Goal: Task Accomplishment & Management: Manage account settings

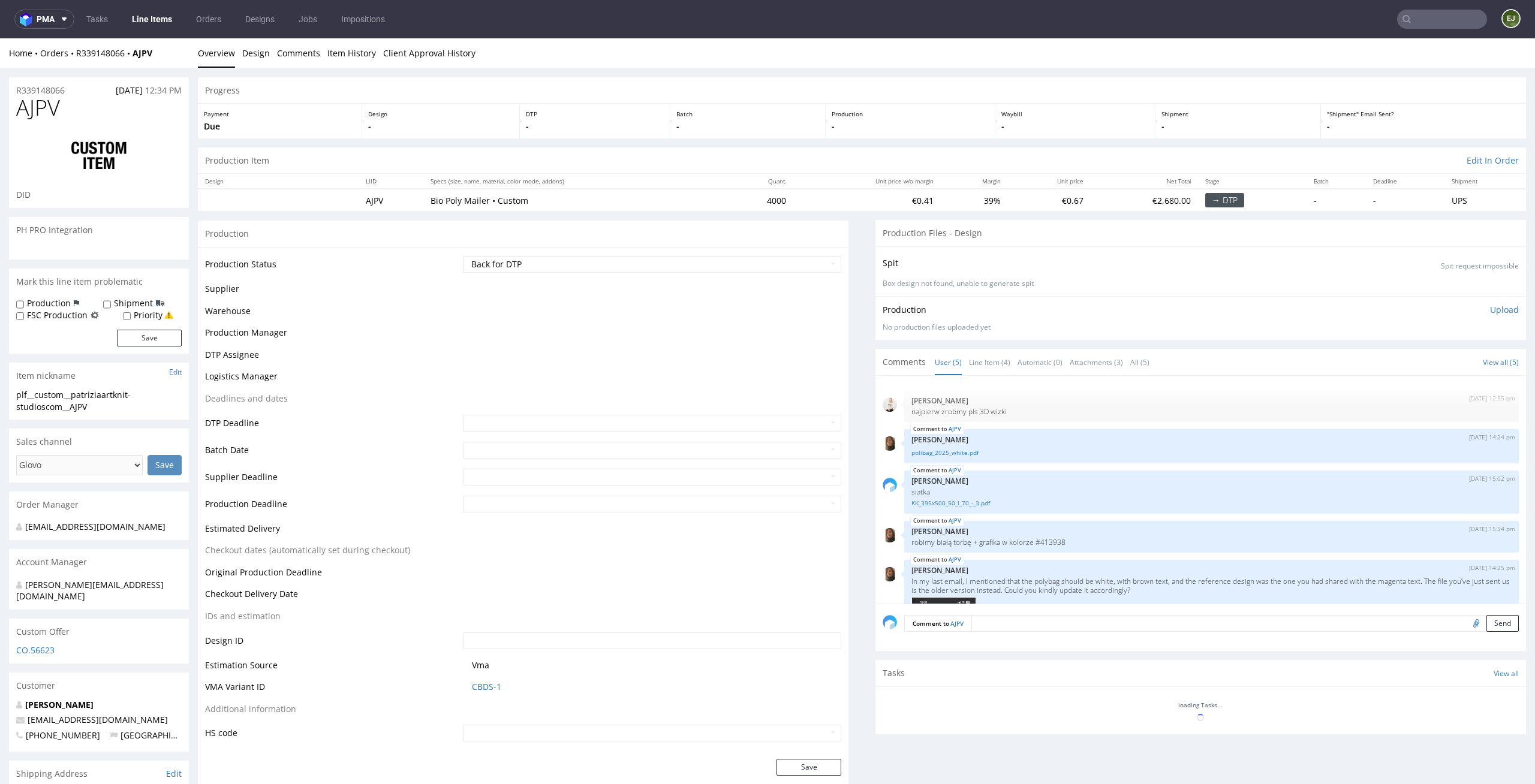
scroll to position [154, 0]
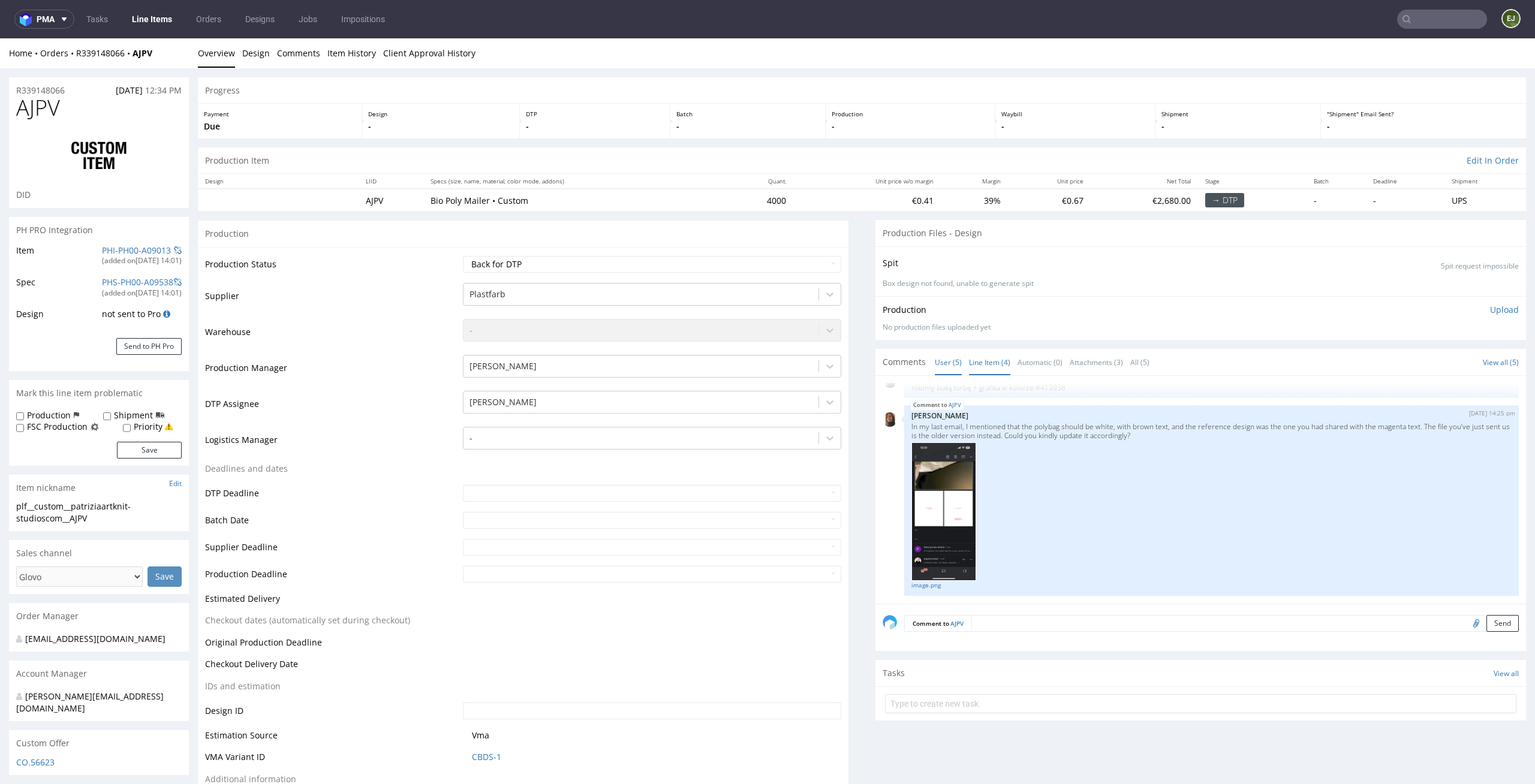
click at [987, 358] on link "Line Item (4)" at bounding box center [989, 362] width 41 height 26
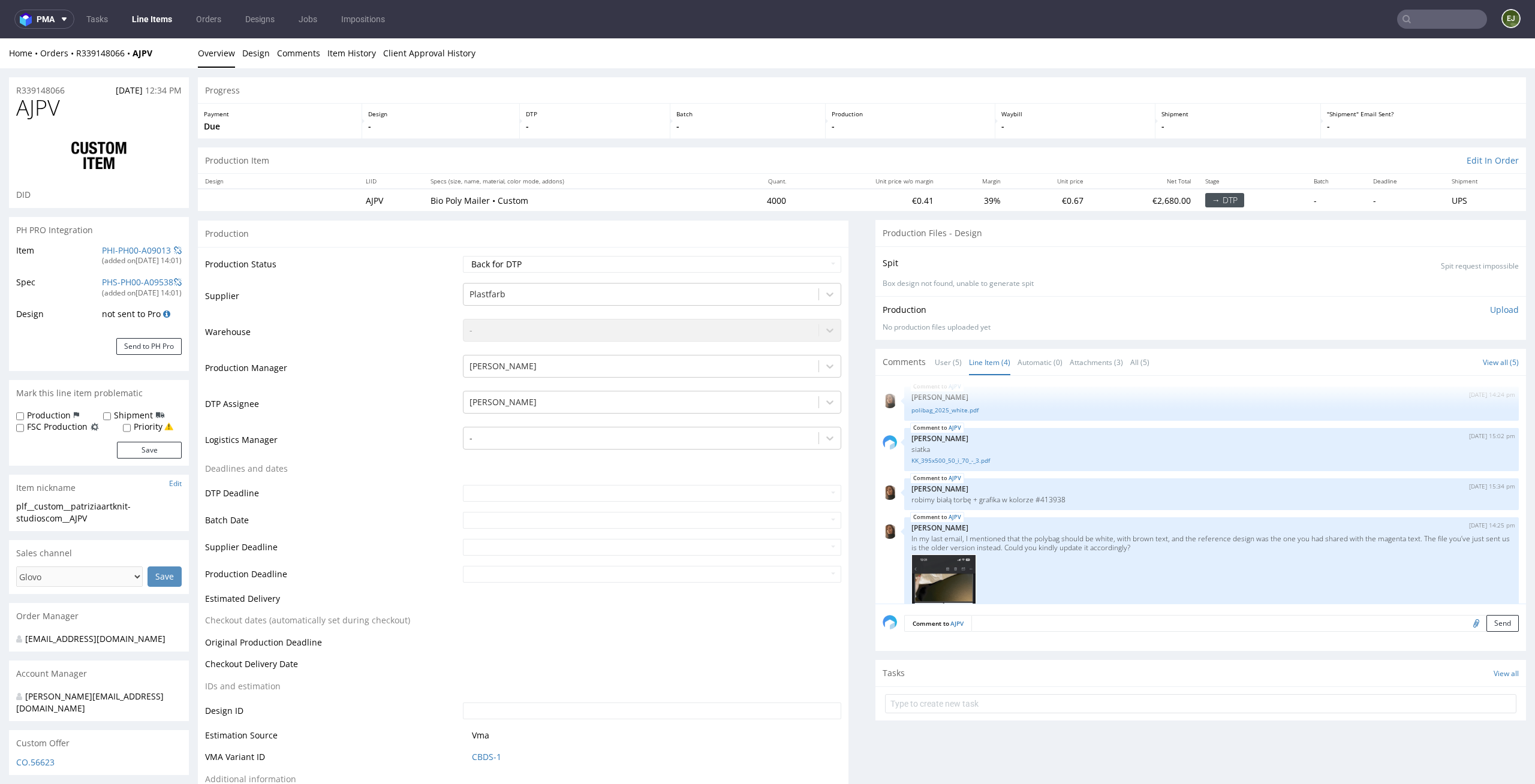
scroll to position [115, 0]
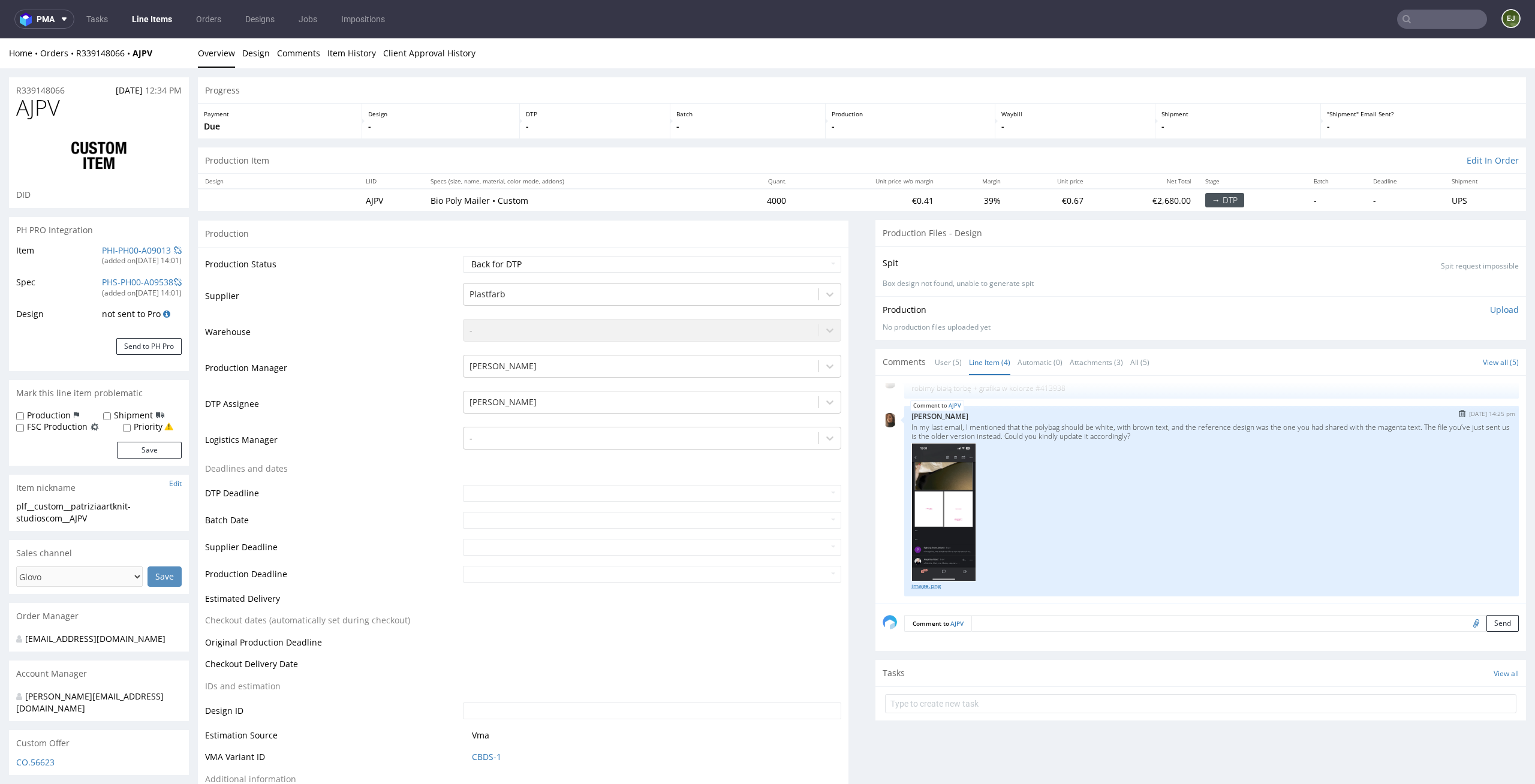
click at [918, 586] on link "image.png" at bounding box center [1211, 586] width 600 height 9
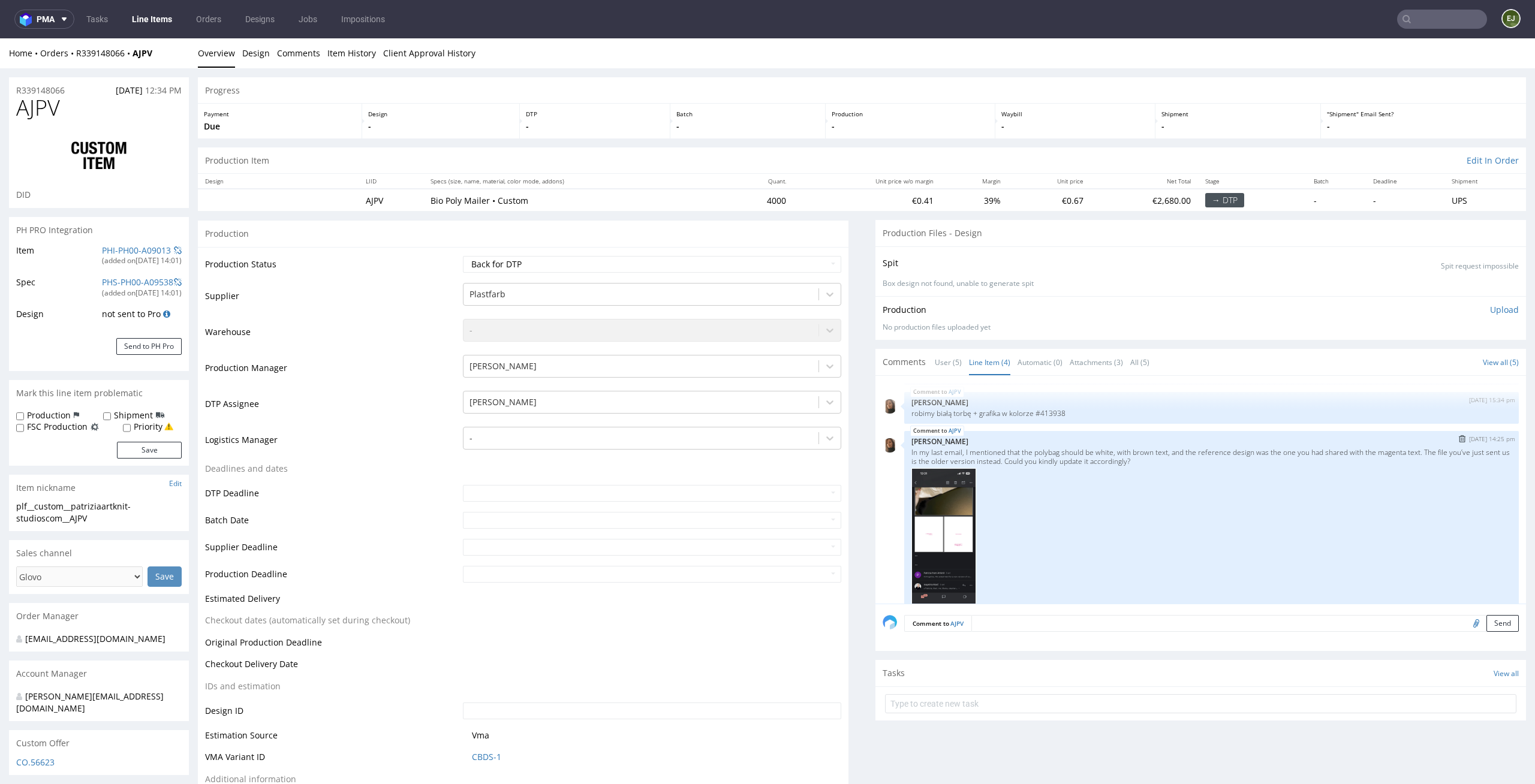
scroll to position [87, 0]
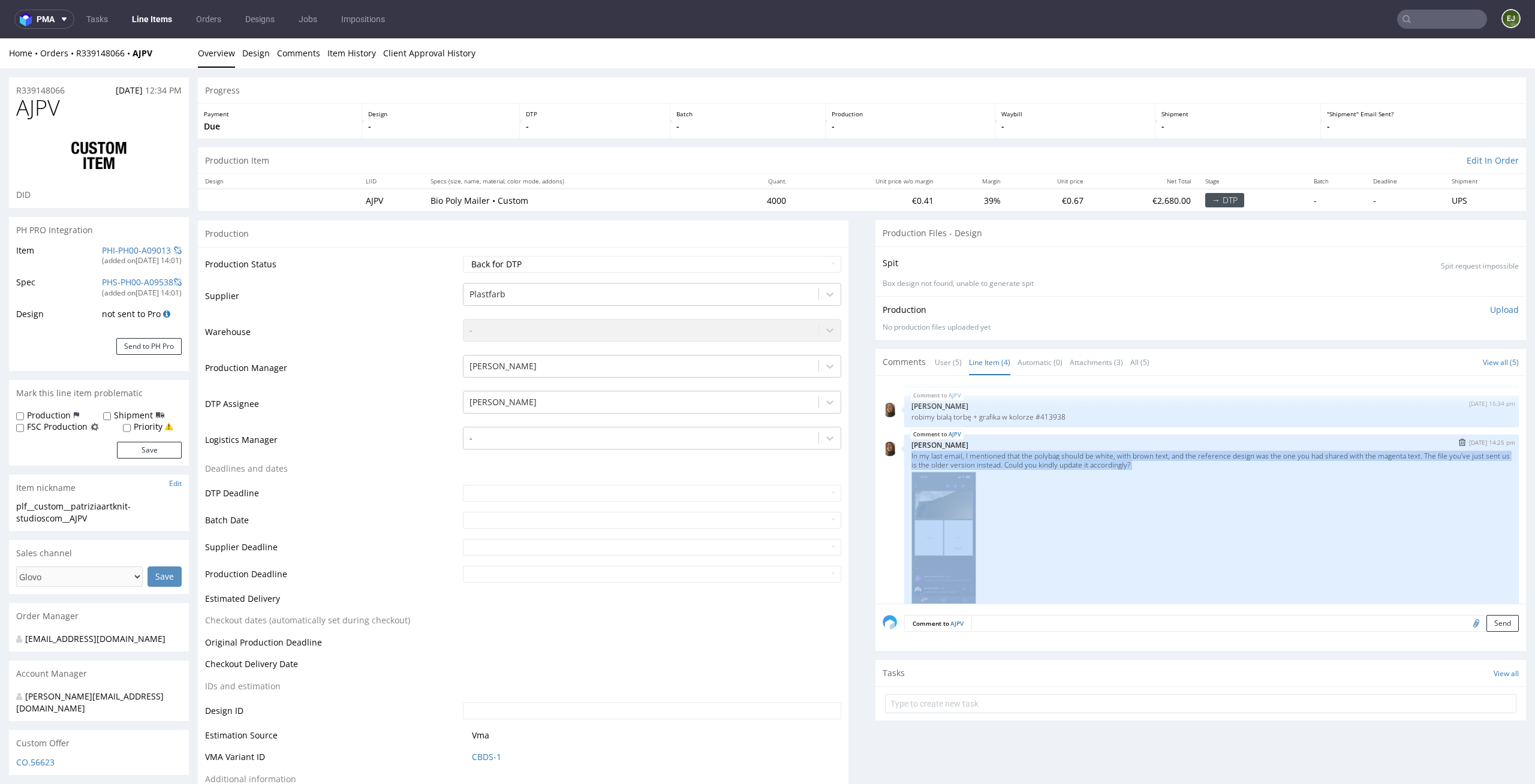
drag, startPoint x: 1208, startPoint y: 470, endPoint x: 897, endPoint y: 453, distance: 311.5
click at [904, 453] on div "AJPV 4th Sep 25 | 14:25 pm Angelina Marć In my last email, I mentioned that the…" at bounding box center [1211, 529] width 614 height 191
copy p "In my last email, I mentioned that the polybag should be white, with brown text…"
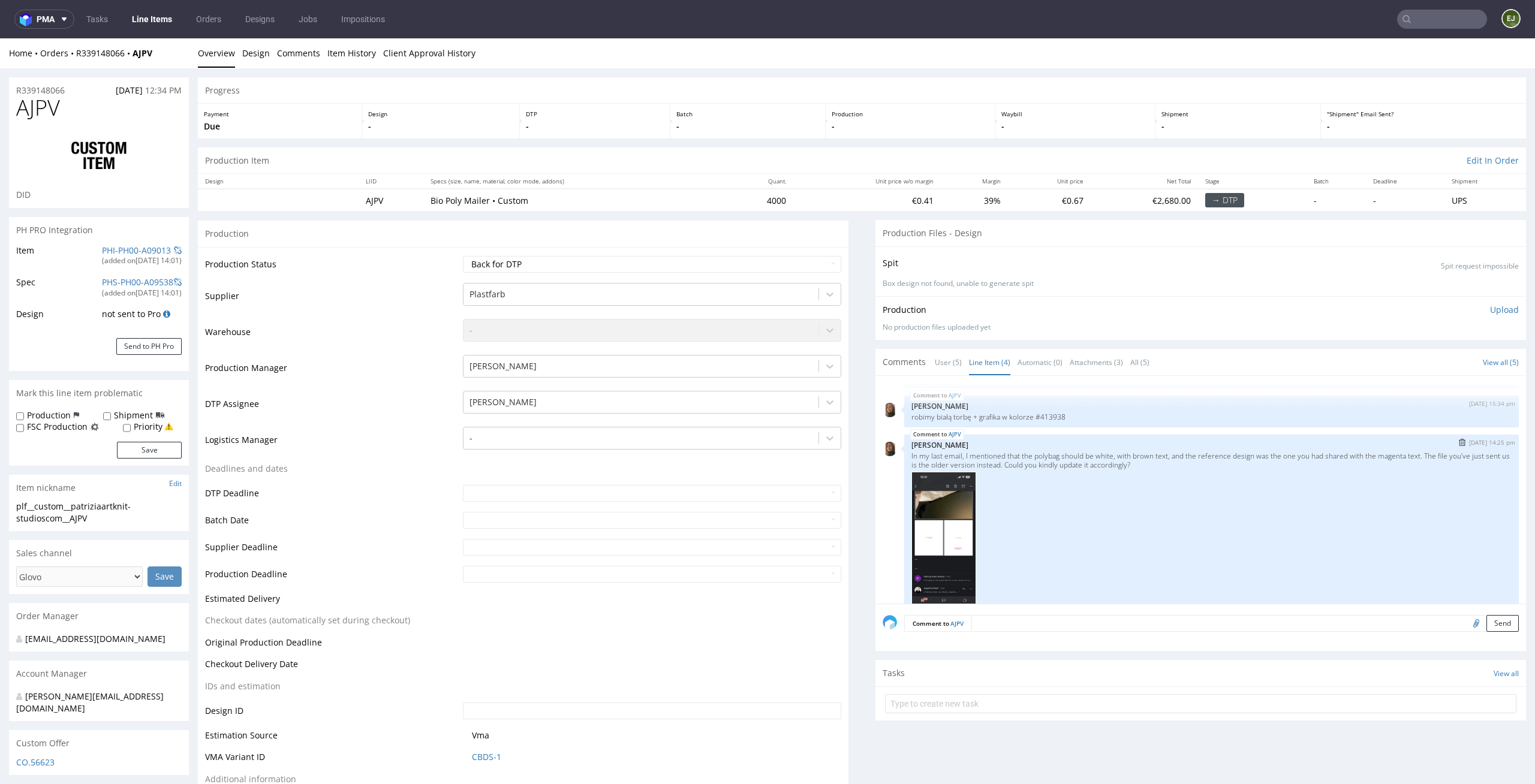
click at [1053, 560] on div at bounding box center [1211, 541] width 600 height 139
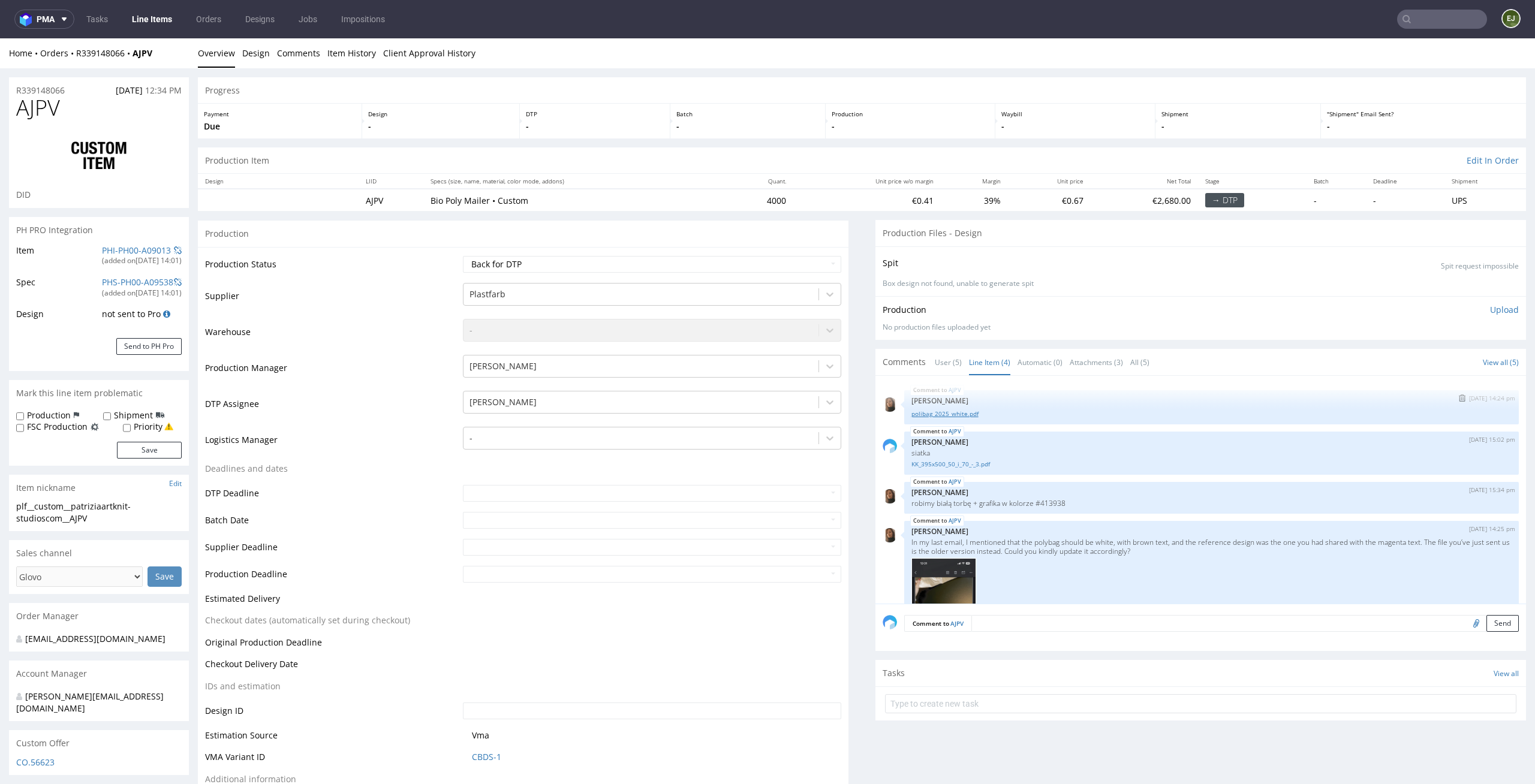
click at [957, 414] on link "polibag_2025_white.pdf" at bounding box center [1211, 414] width 600 height 9
click at [450, 51] on link "Client Approval History" at bounding box center [429, 53] width 92 height 30
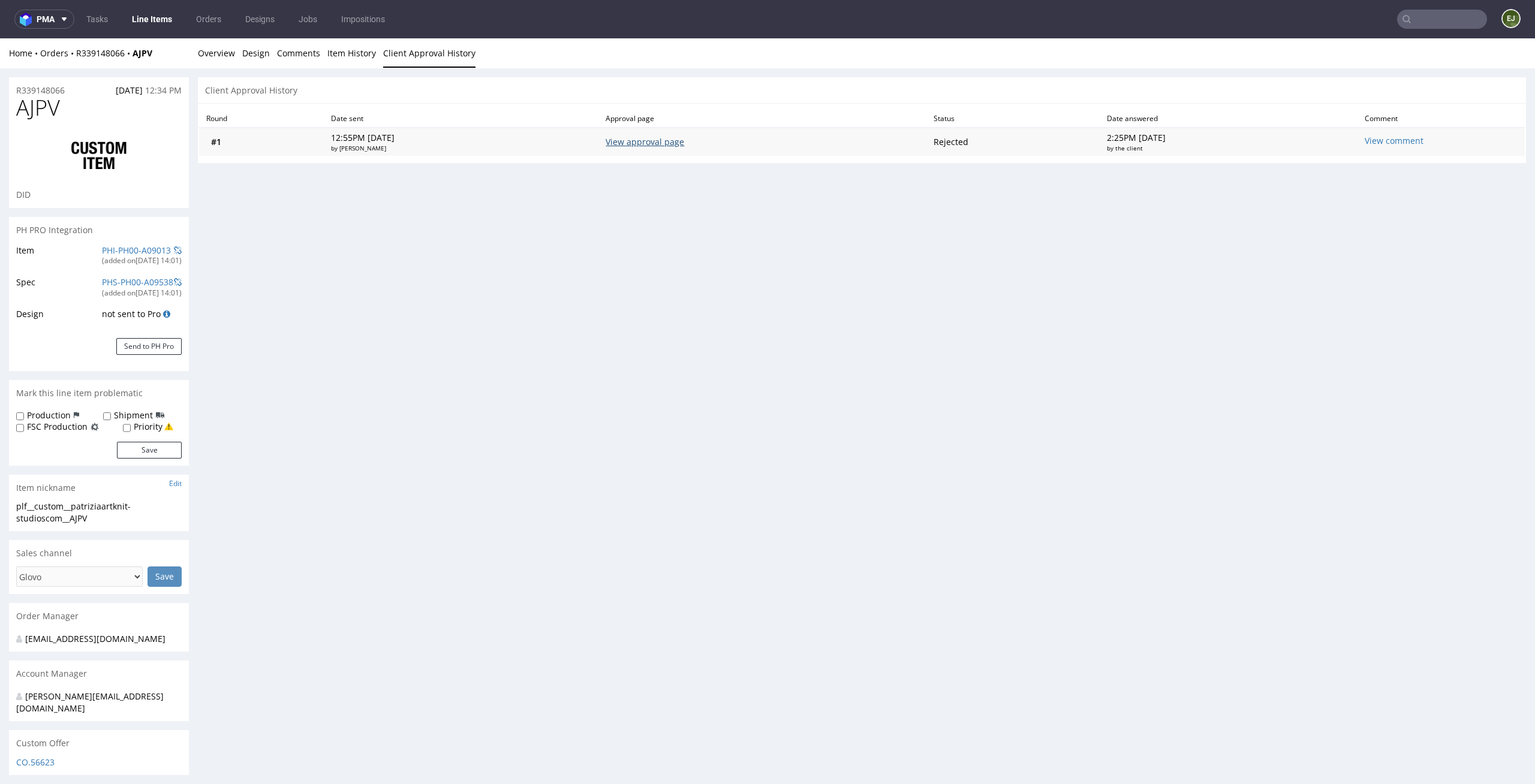
click at [670, 143] on link "View approval page" at bounding box center [645, 142] width 79 height 12
click at [232, 58] on link "Overview" at bounding box center [217, 53] width 37 height 30
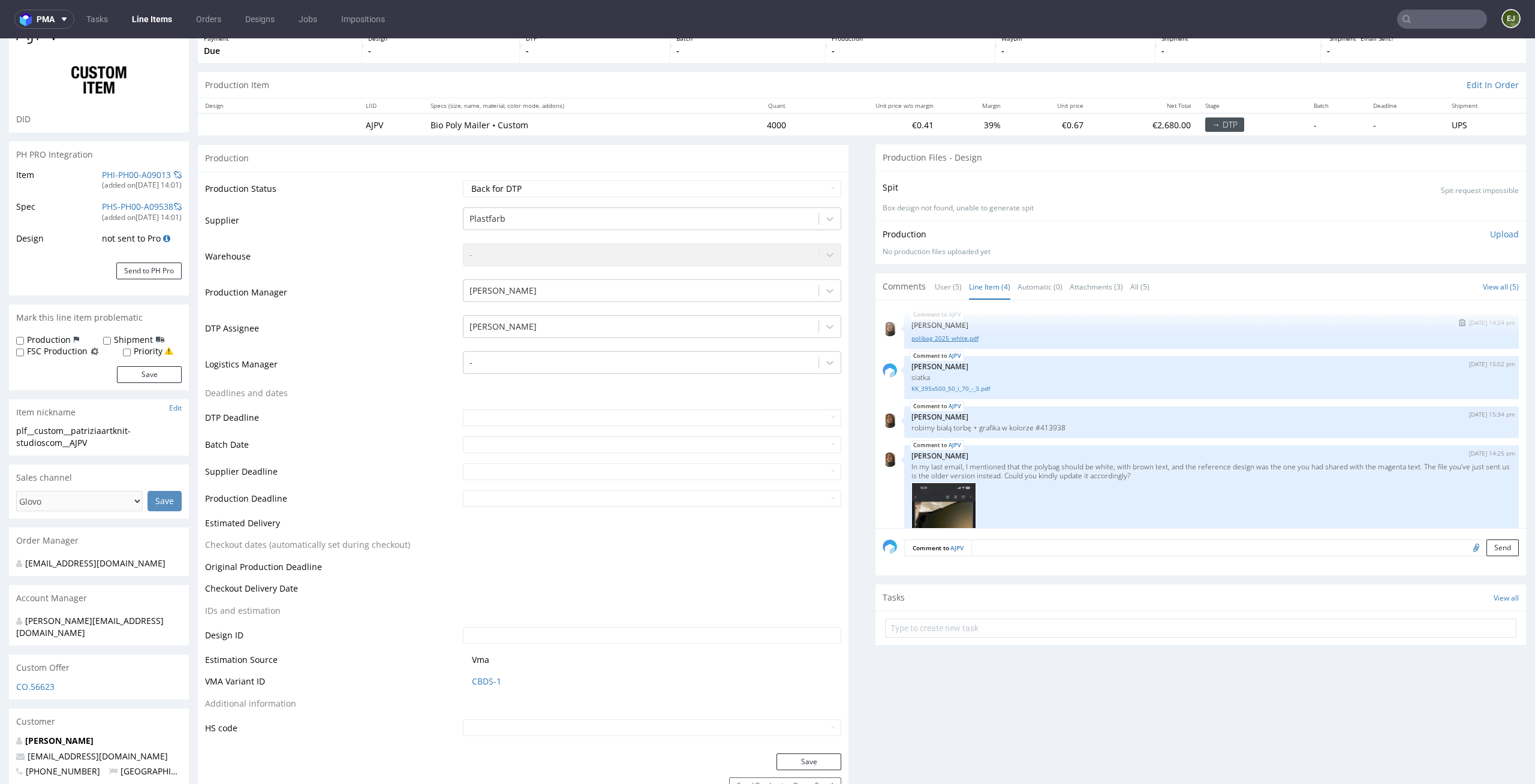
click at [962, 338] on link "polibag_2025_white.pdf" at bounding box center [1211, 338] width 600 height 9
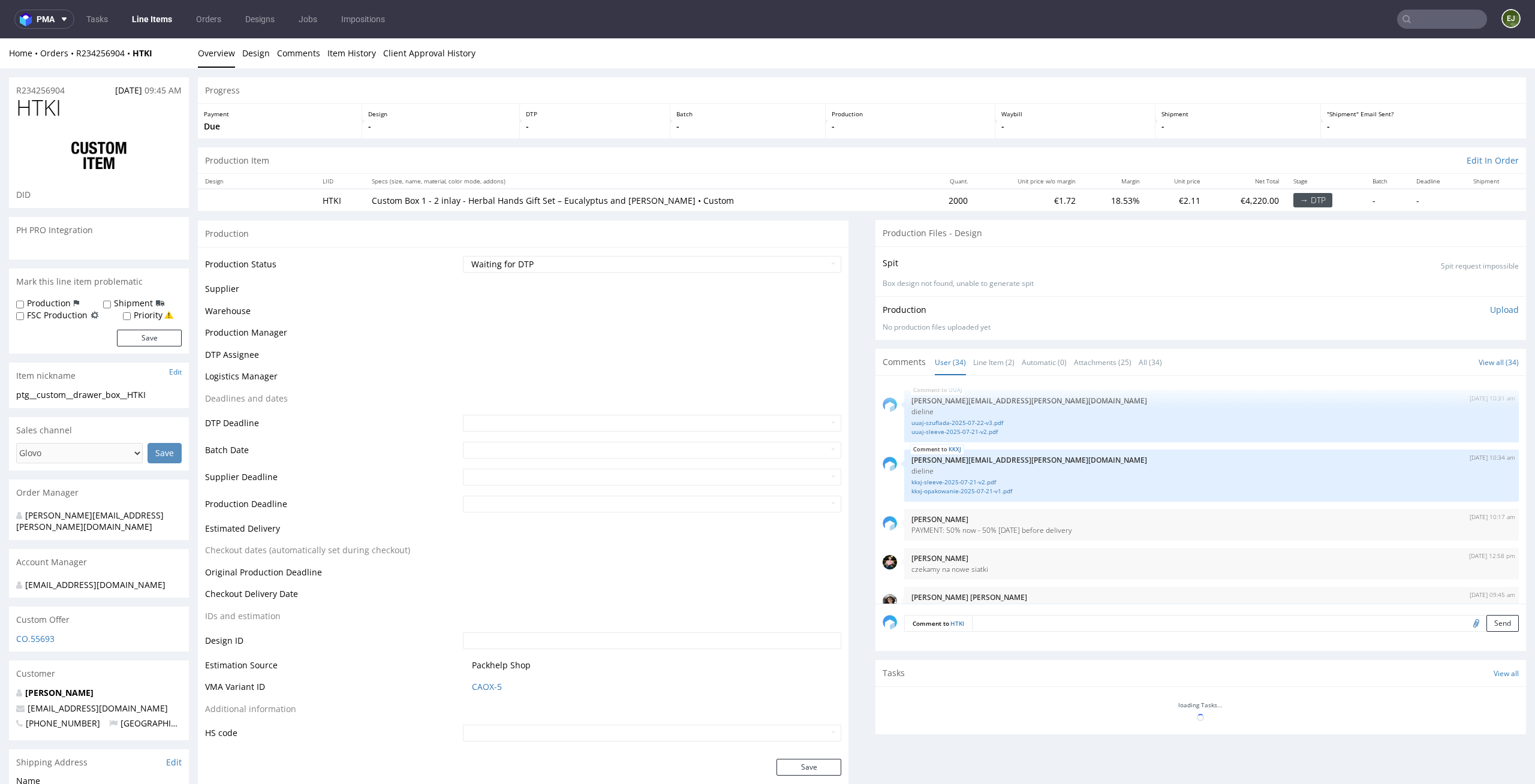
scroll to position [1665, 0]
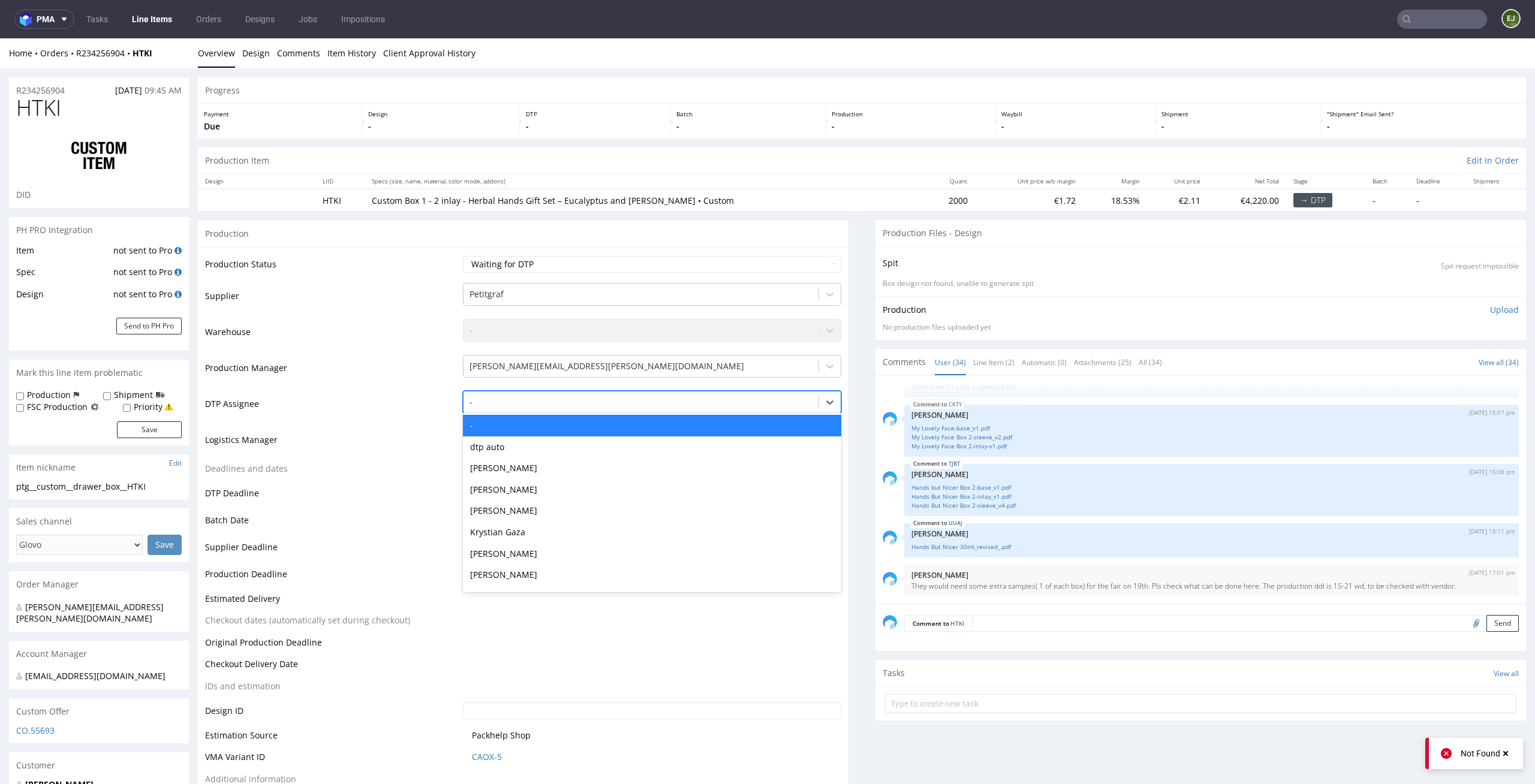
click at [613, 405] on div at bounding box center [641, 402] width 344 height 14
type input "el"
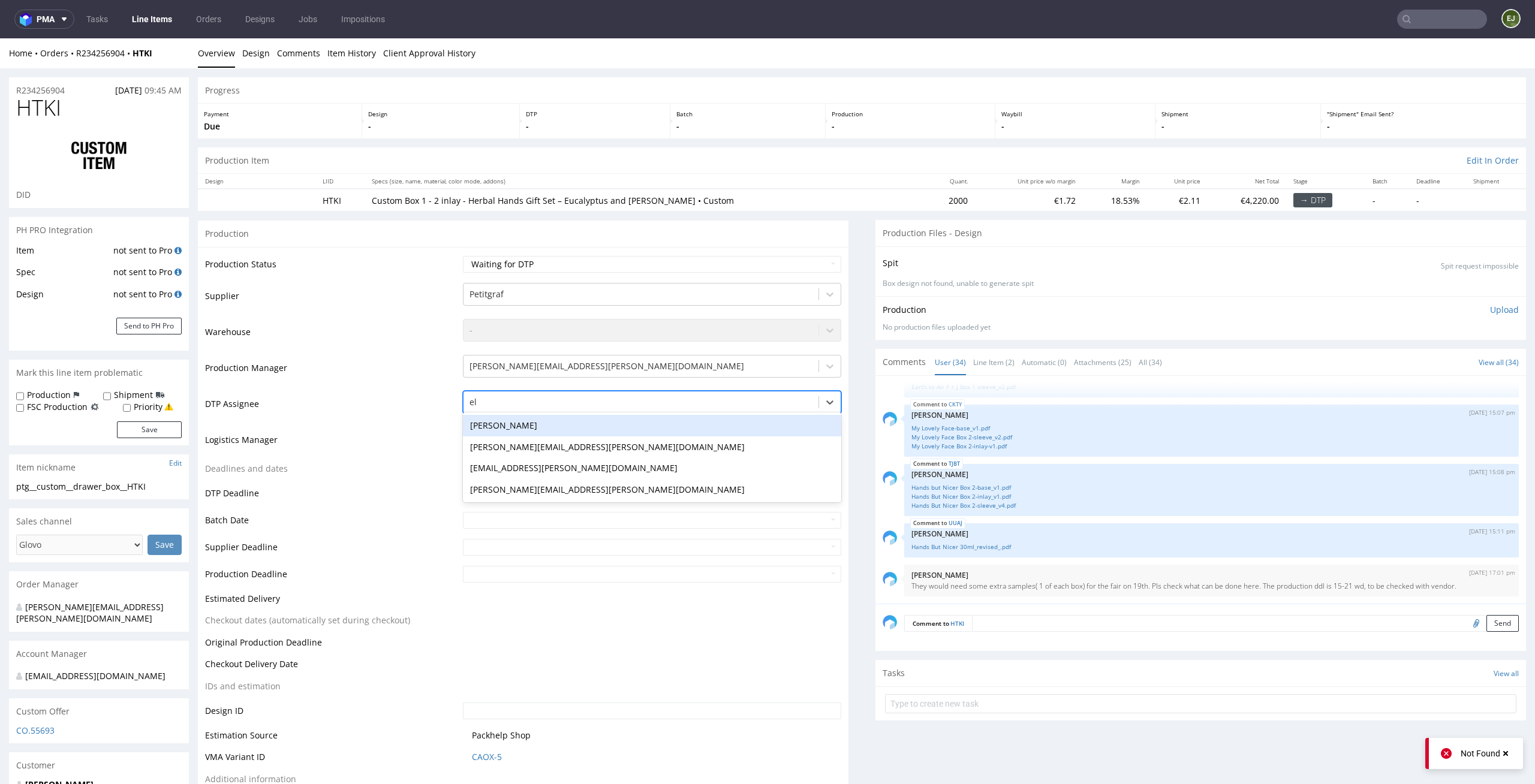
click at [592, 433] on div "[PERSON_NAME]" at bounding box center [653, 426] width 379 height 22
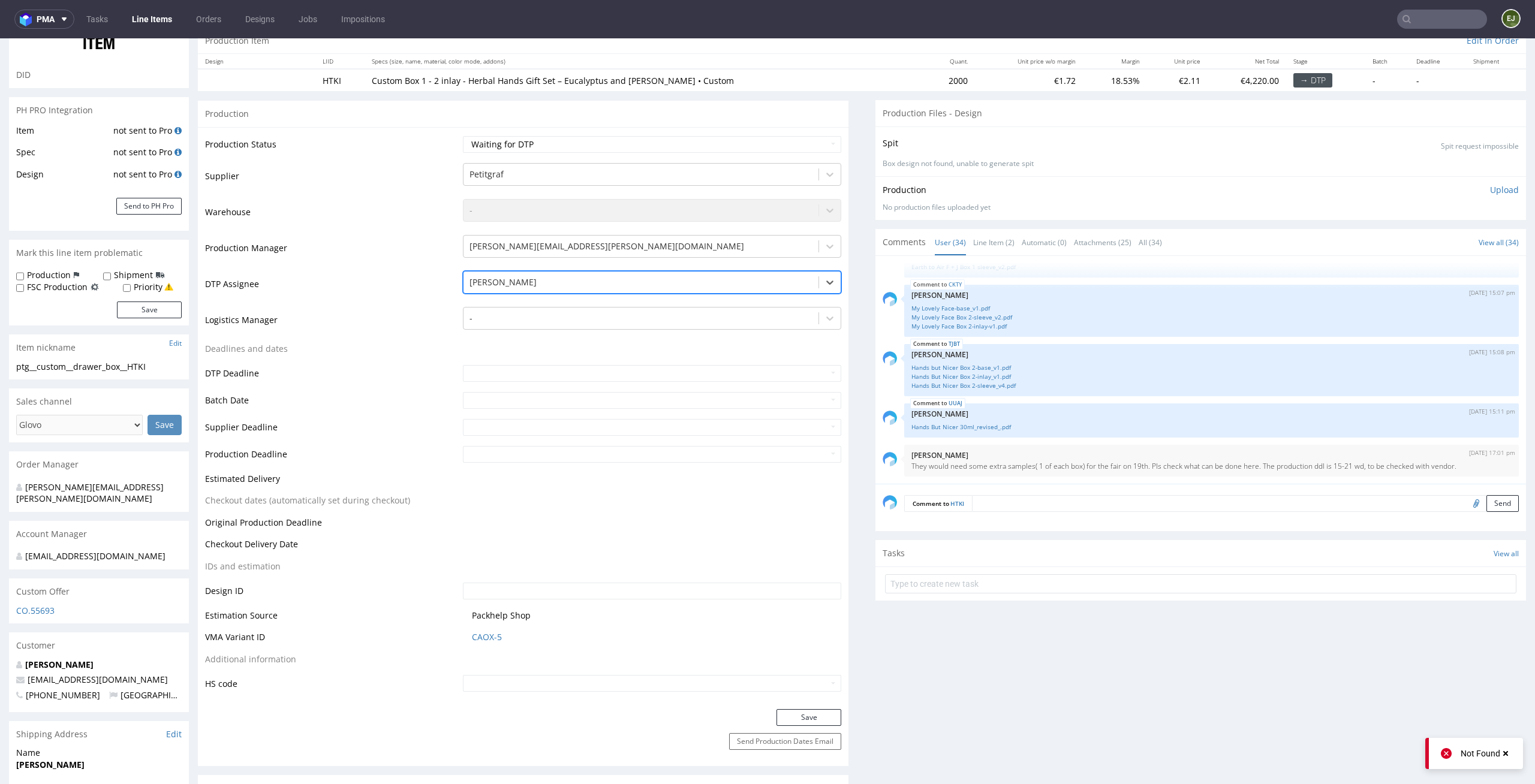
scroll to position [196, 0]
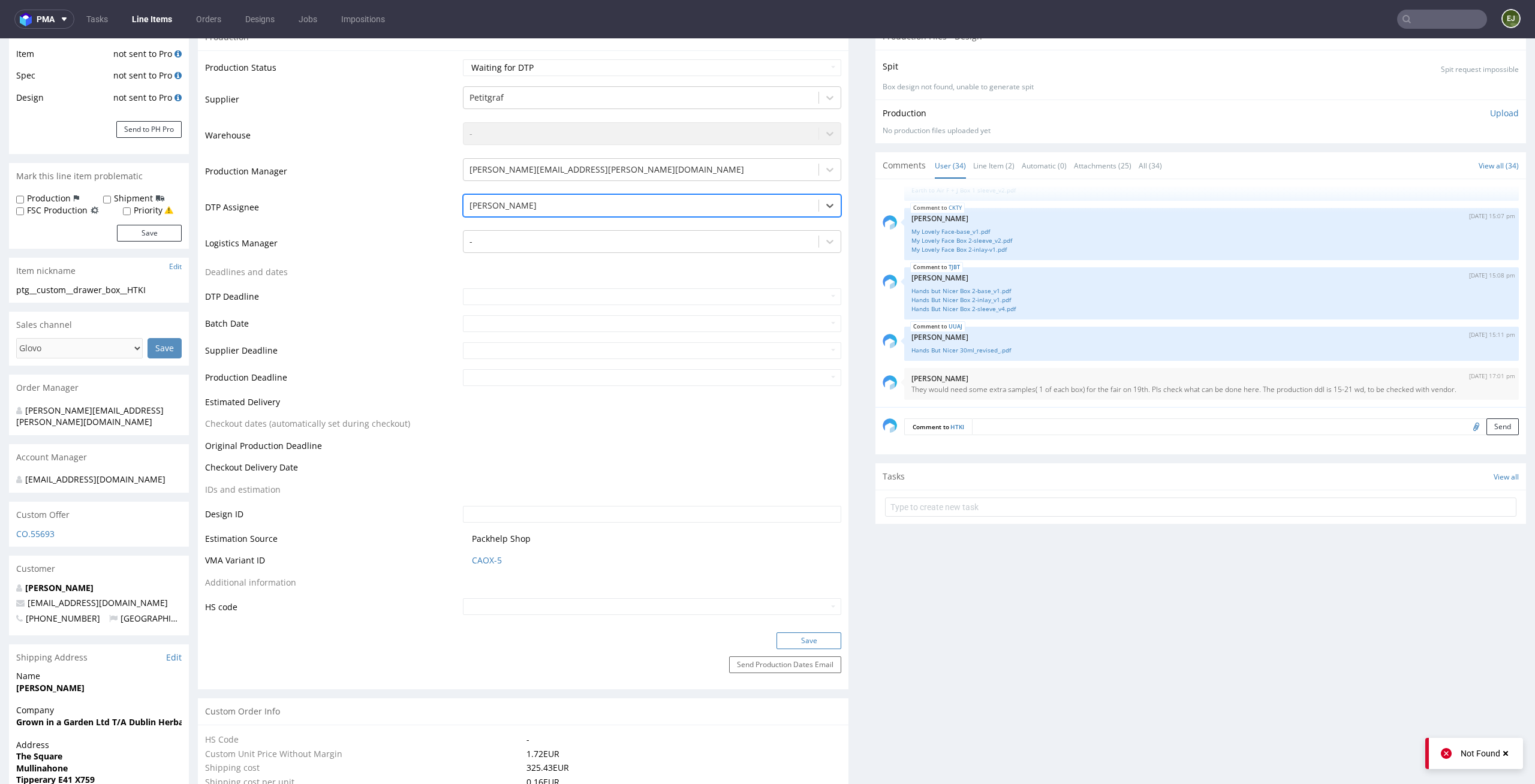
click at [776, 634] on button "Save" at bounding box center [808, 641] width 65 height 17
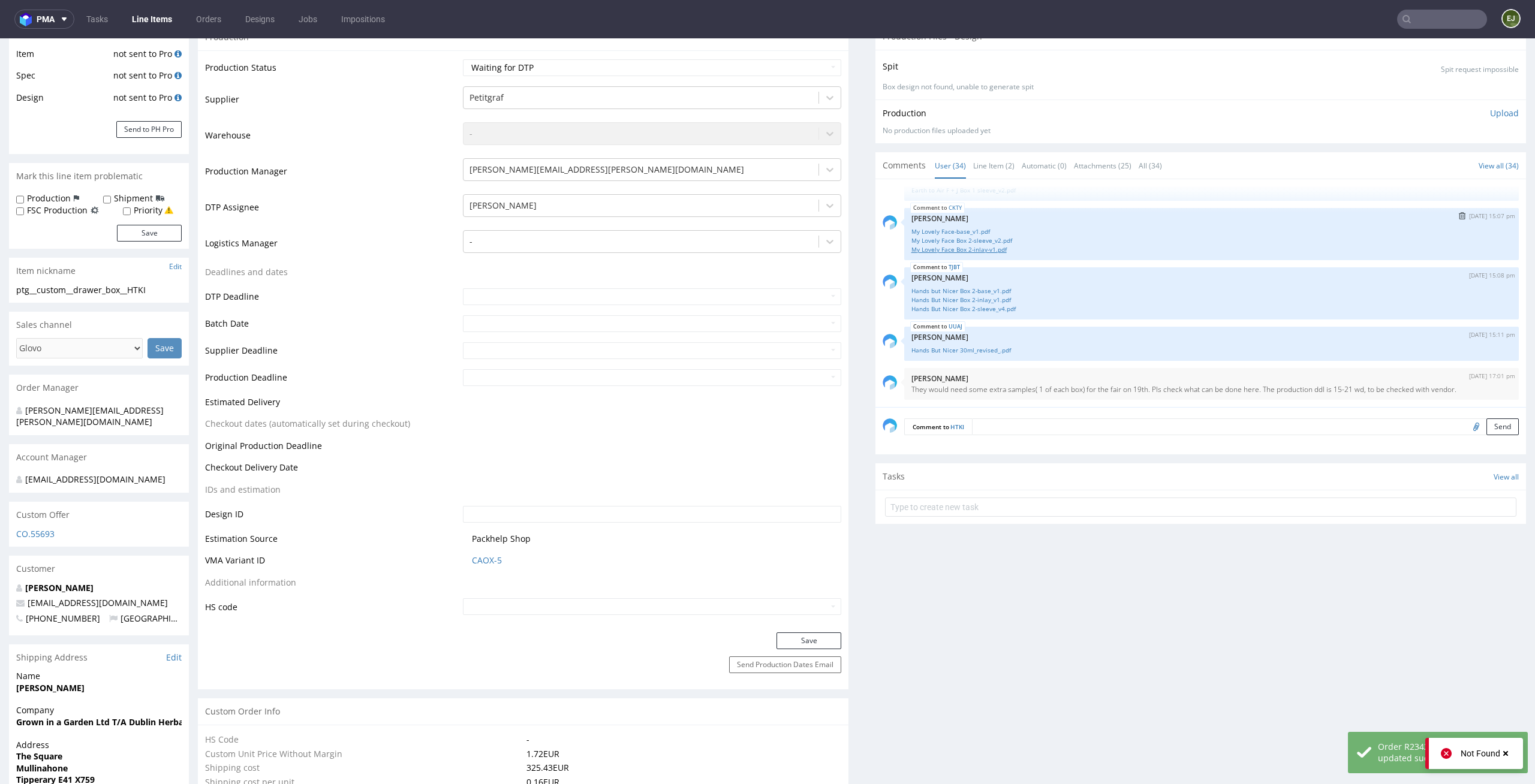
scroll to position [0, 0]
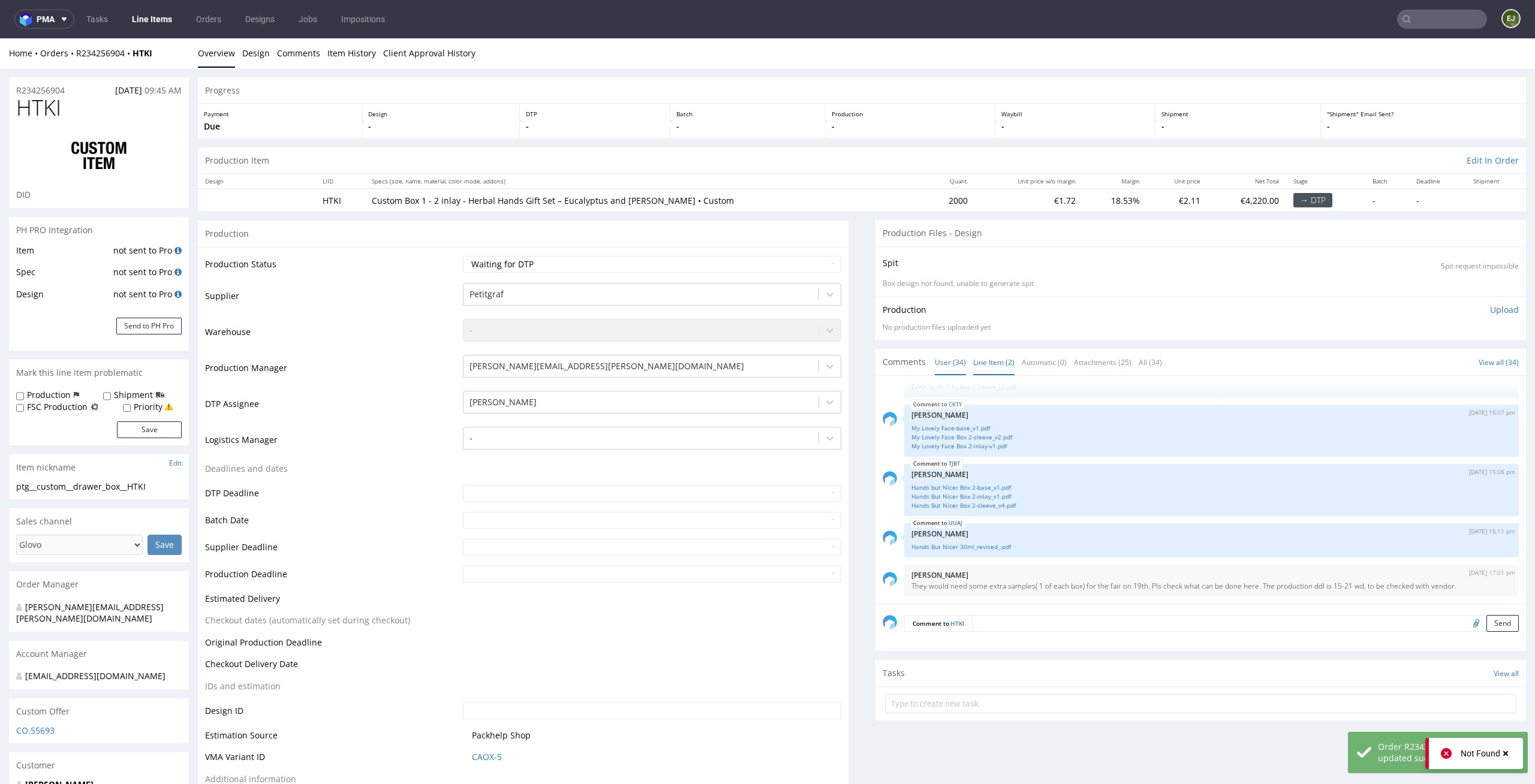
click at [983, 353] on link "Line Item (2)" at bounding box center [993, 362] width 41 height 26
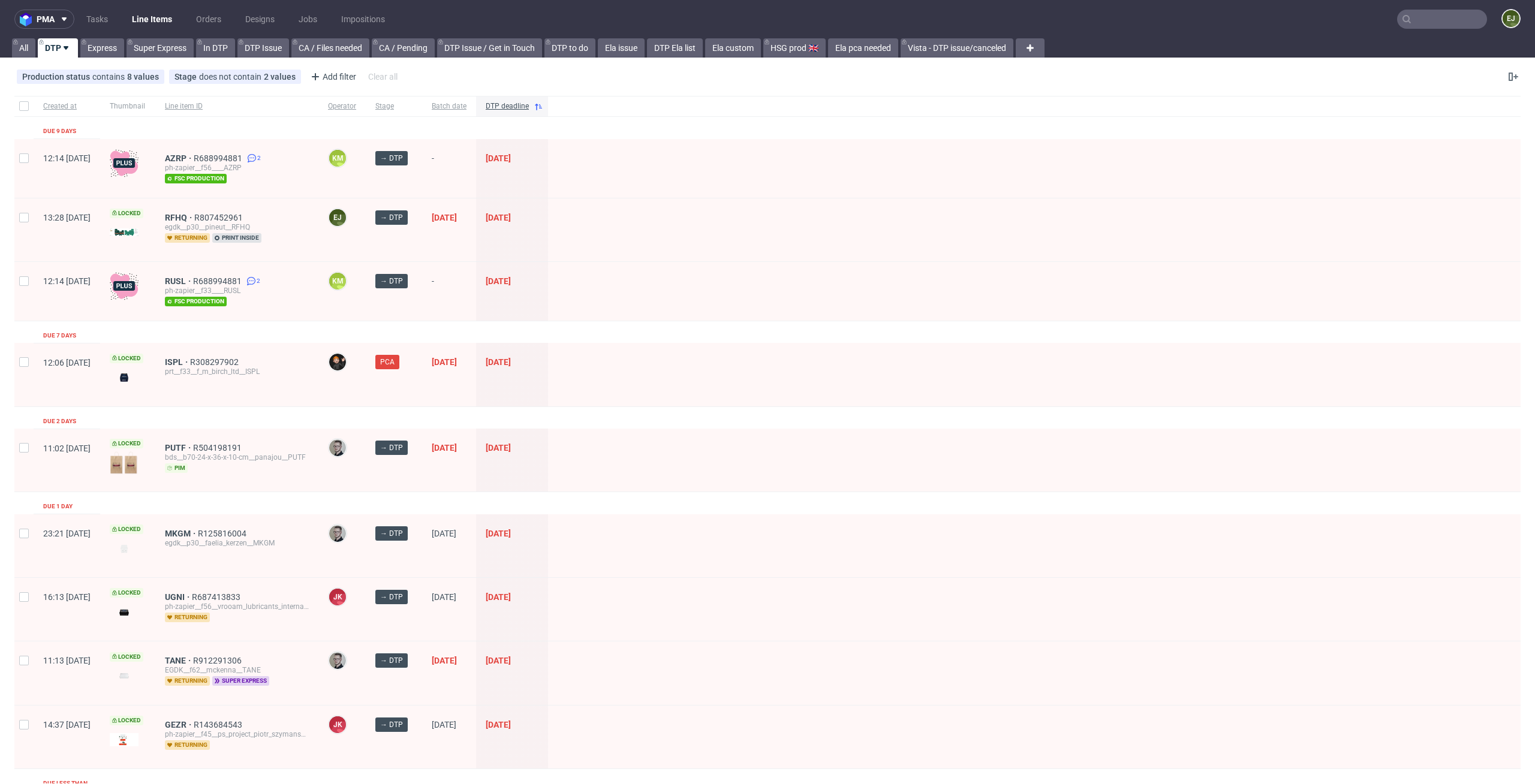
click at [668, 37] on nav "pma Tasks Line Items Orders Designs Jobs Impositions EJ" at bounding box center [767, 19] width 1535 height 38
click at [701, 52] on link "DTP Ela list" at bounding box center [675, 48] width 56 height 19
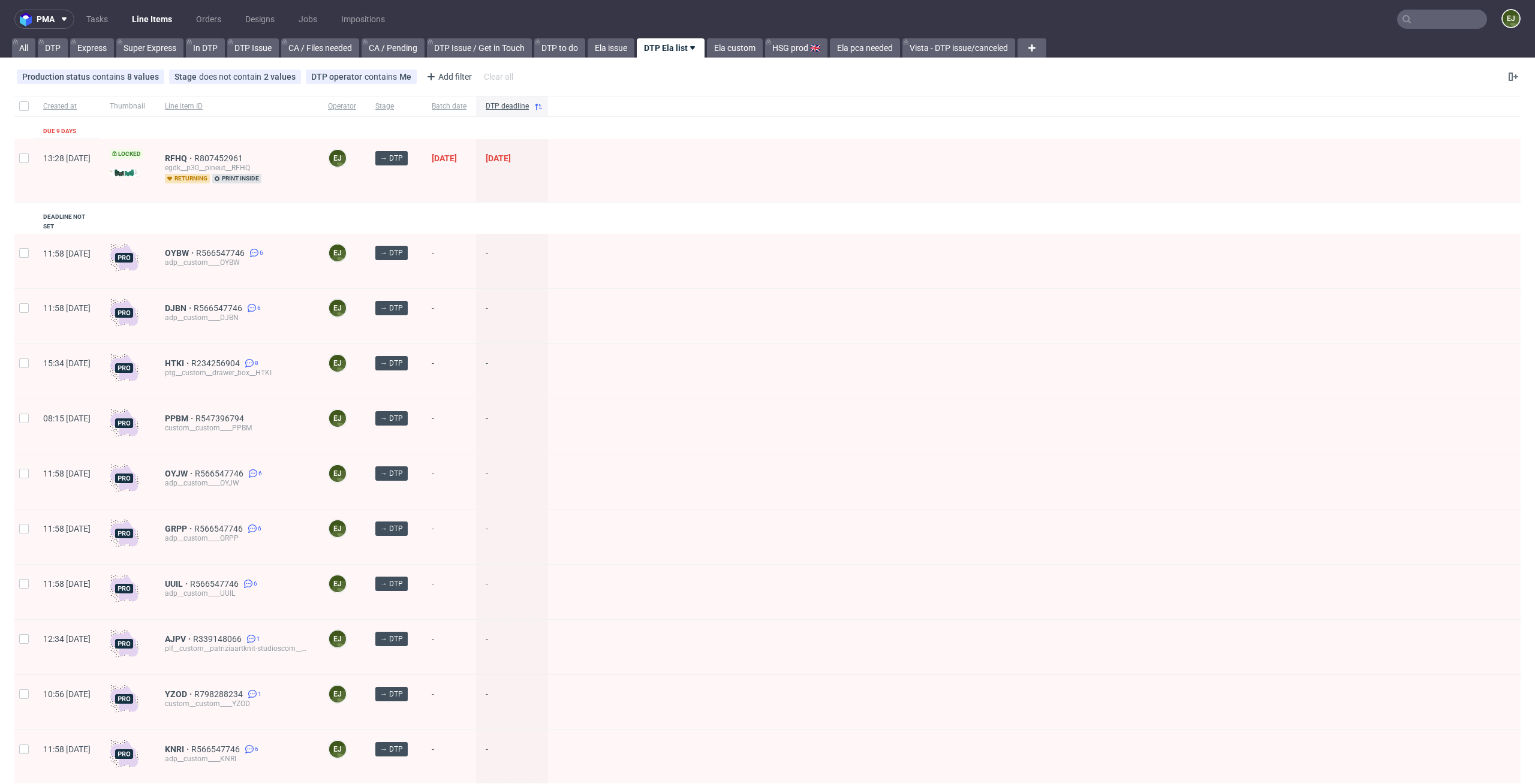
scroll to position [145, 0]
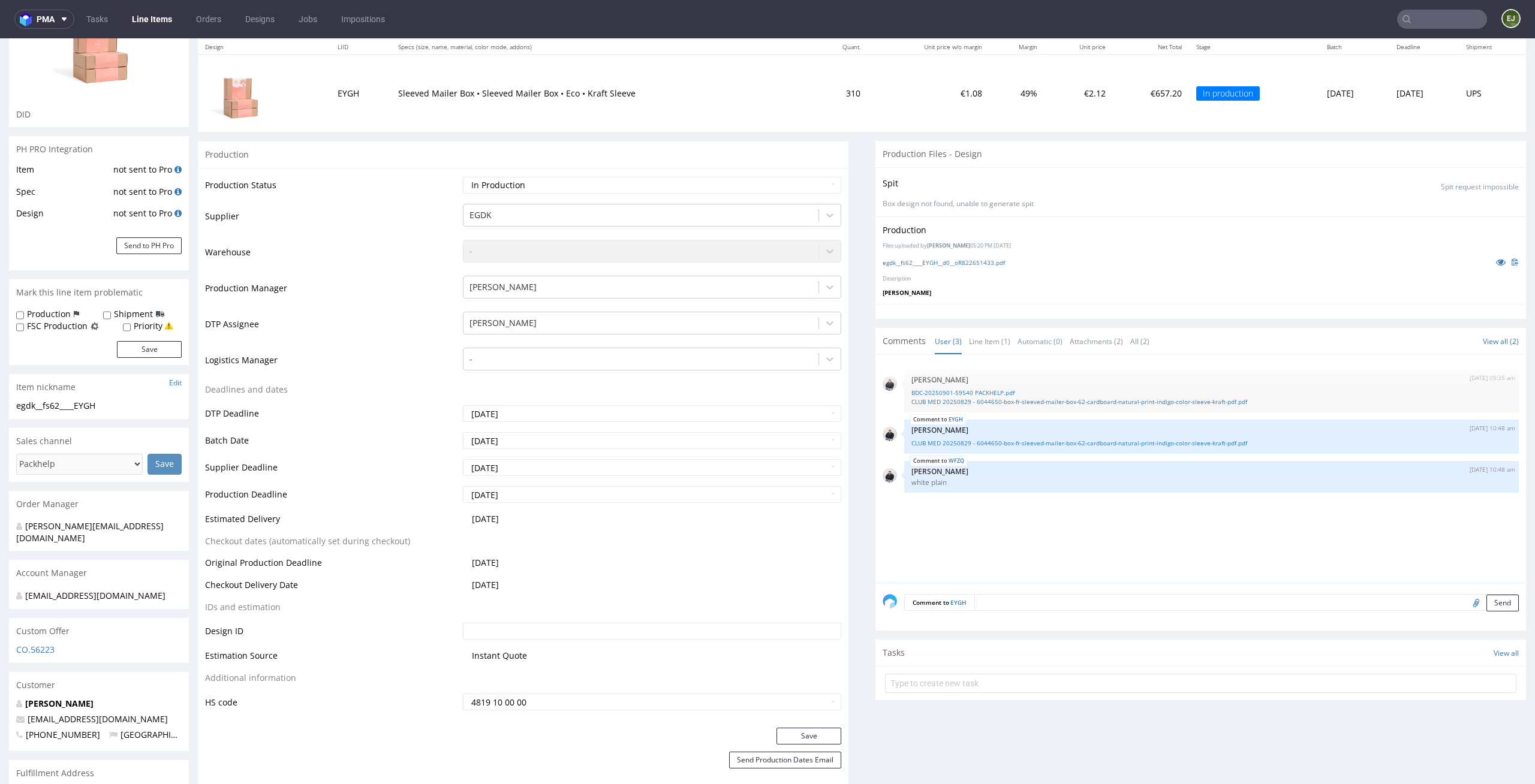
scroll to position [214, 0]
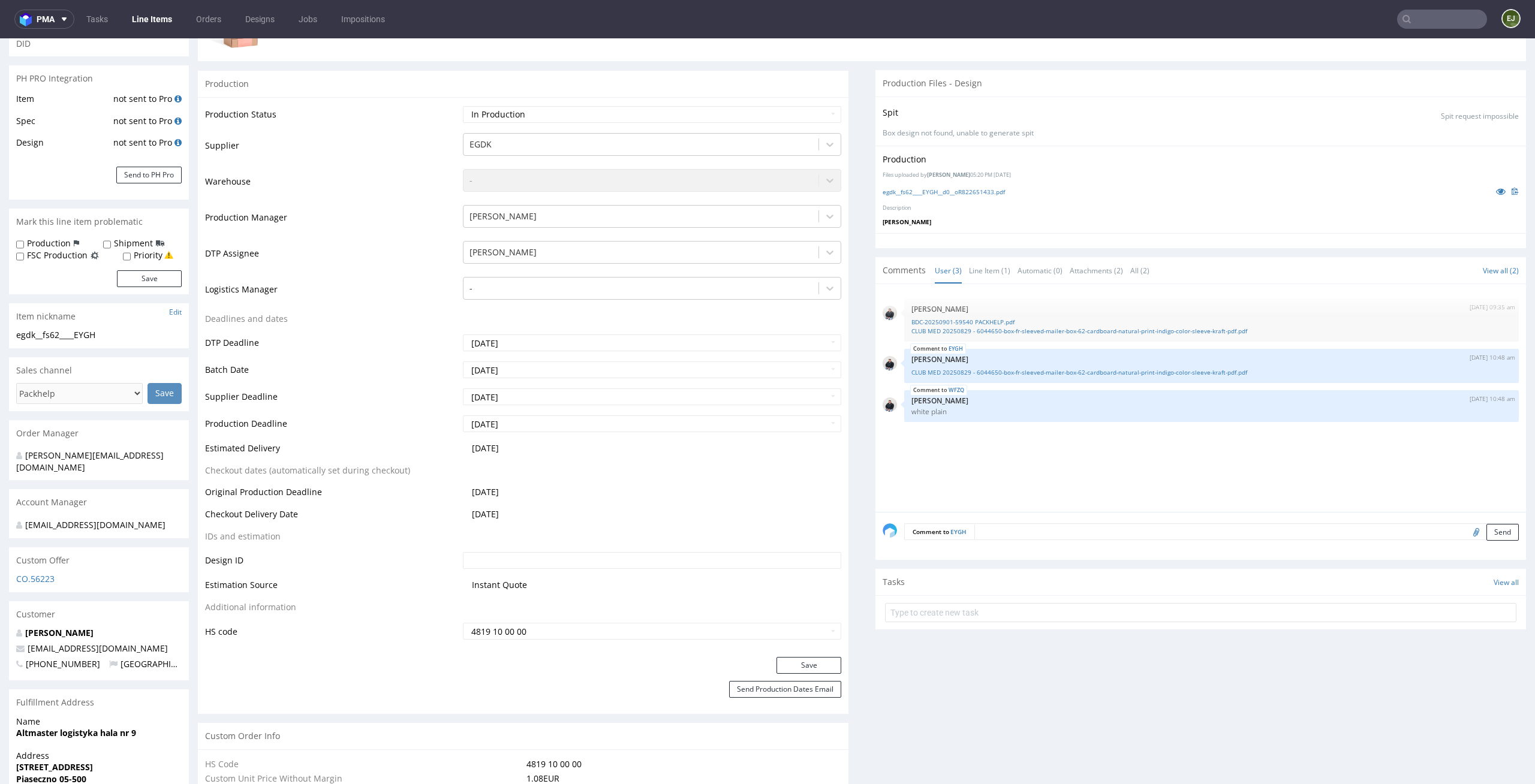
click at [1020, 497] on div "[DATE] 09:35 am [PERSON_NAME] BDC-20250901-59540 PACKHELP.pdf CLUB MED 20250829…" at bounding box center [1204, 401] width 643 height 221
click at [986, 264] on link "Line Item (1)" at bounding box center [989, 270] width 41 height 26
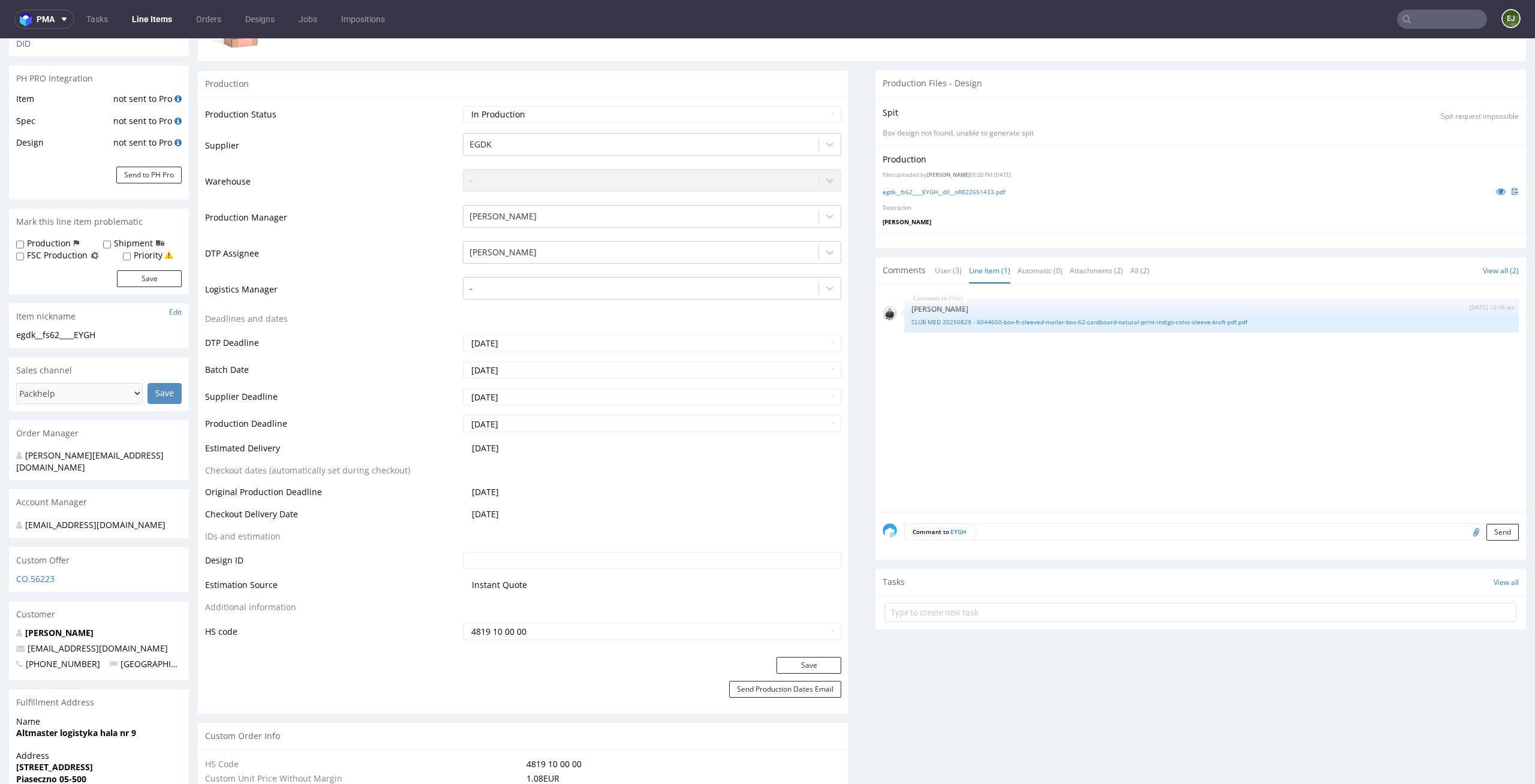
scroll to position [0, 0]
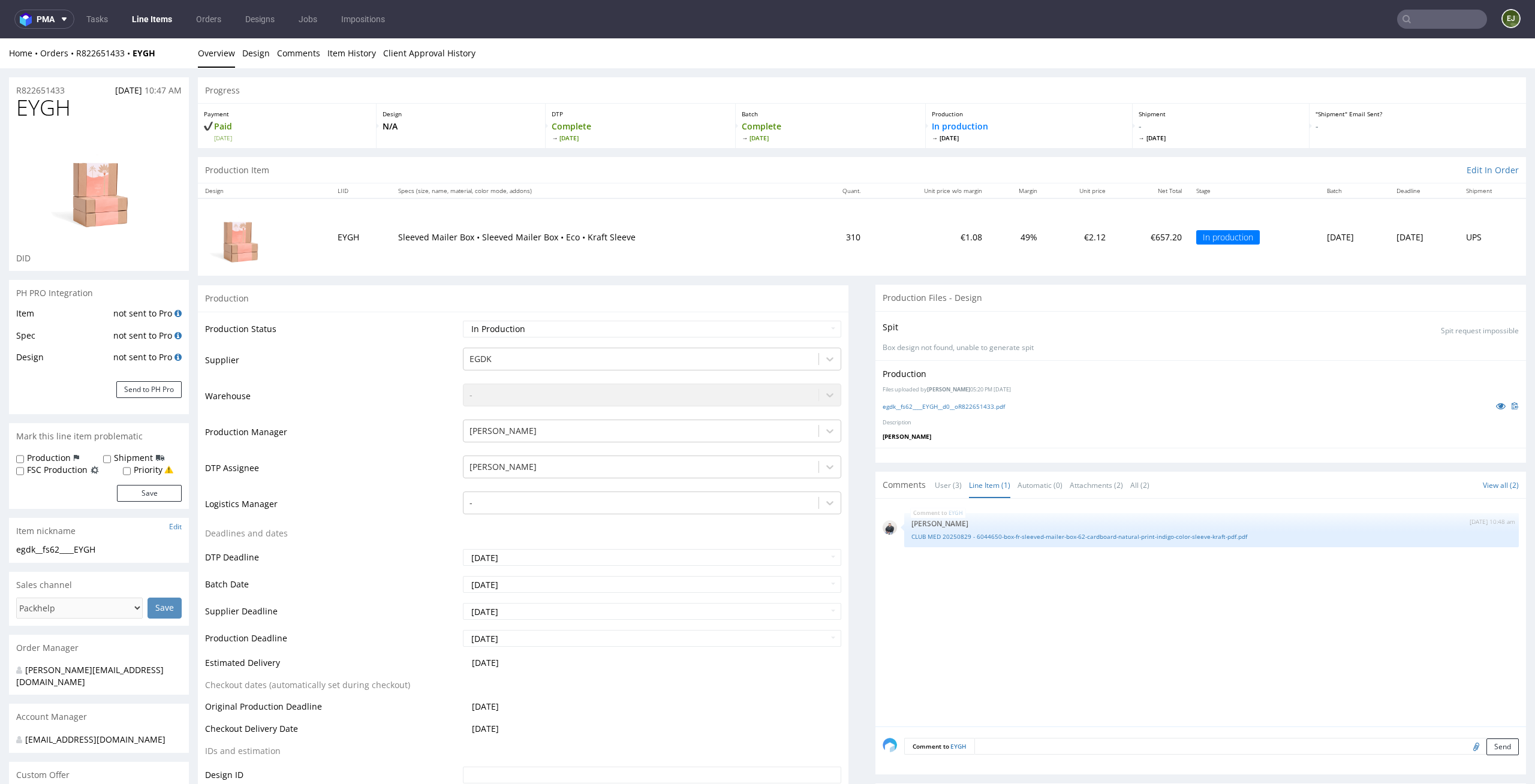
click at [1045, 224] on td "€2.12" at bounding box center [1079, 237] width 69 height 77
click at [773, 326] on select "Waiting for Artwork Waiting for Diecut Waiting for Mockup Waiting for DTP Waiti…" at bounding box center [653, 329] width 379 height 17
select select "back_for_dtp"
click at [463, 320] on select "Waiting for Artwork Waiting for Diecut Waiting for Mockup Waiting for DTP Waiti…" at bounding box center [653, 329] width 379 height 17
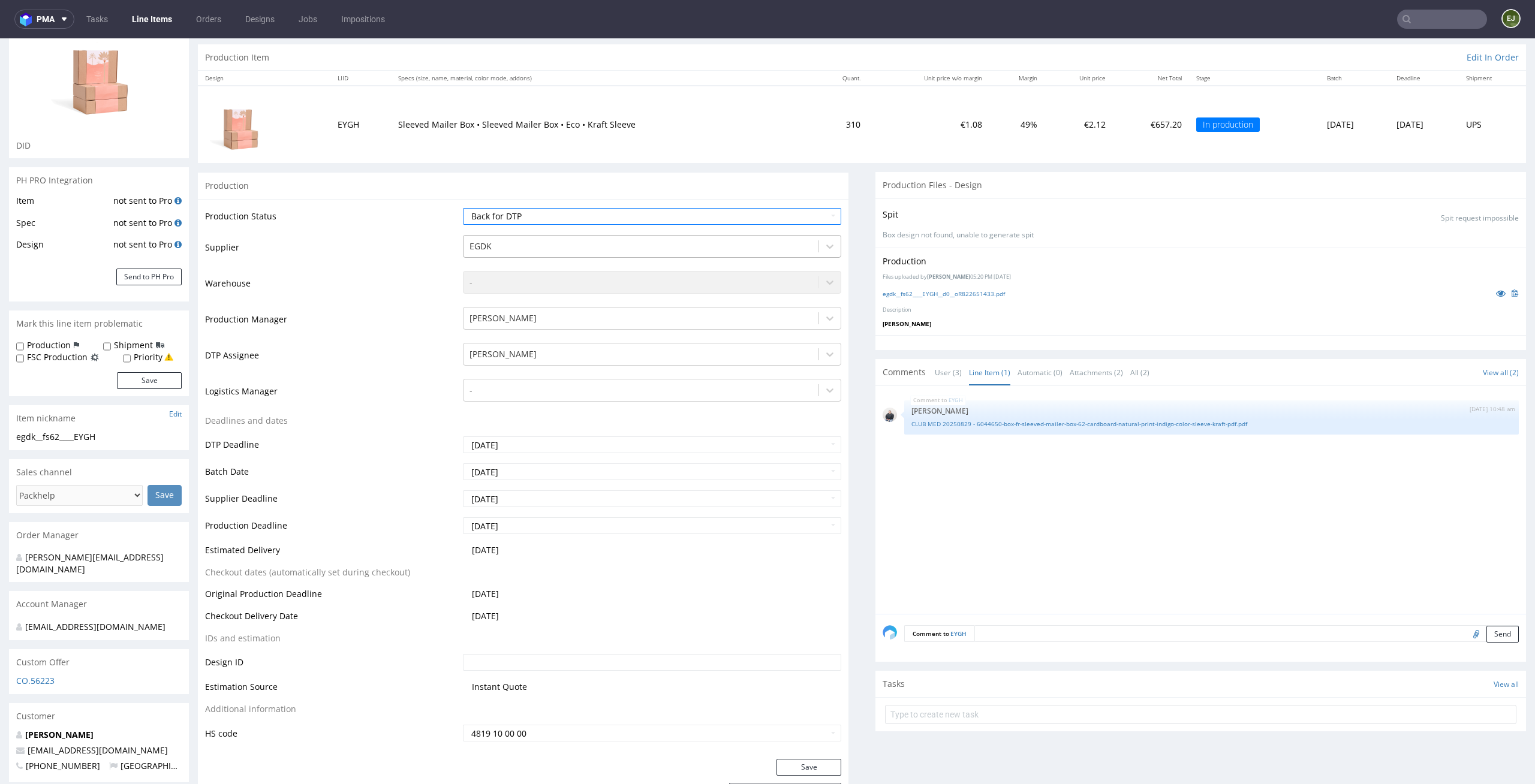
scroll to position [214, 0]
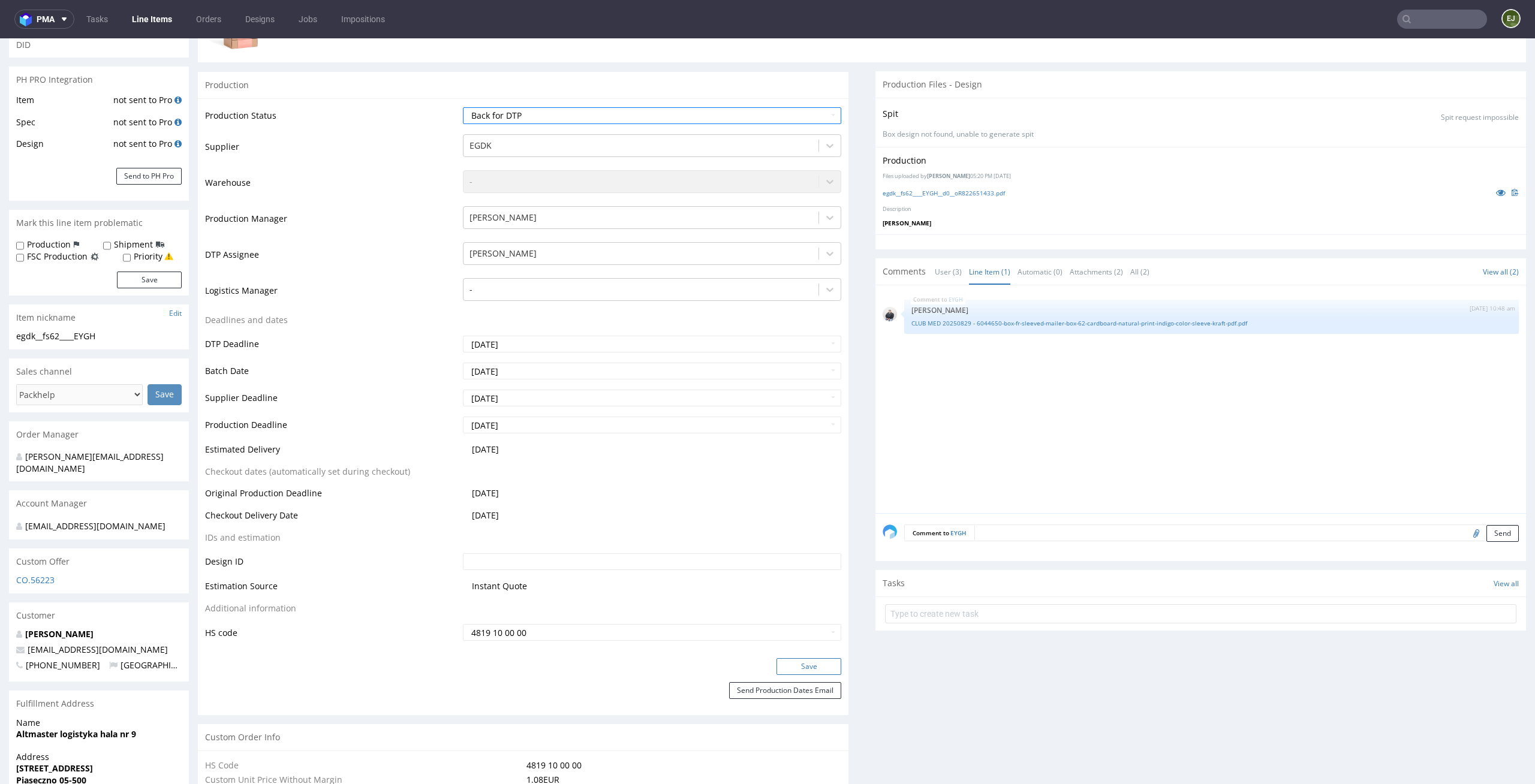
click at [817, 663] on button "Save" at bounding box center [808, 666] width 65 height 17
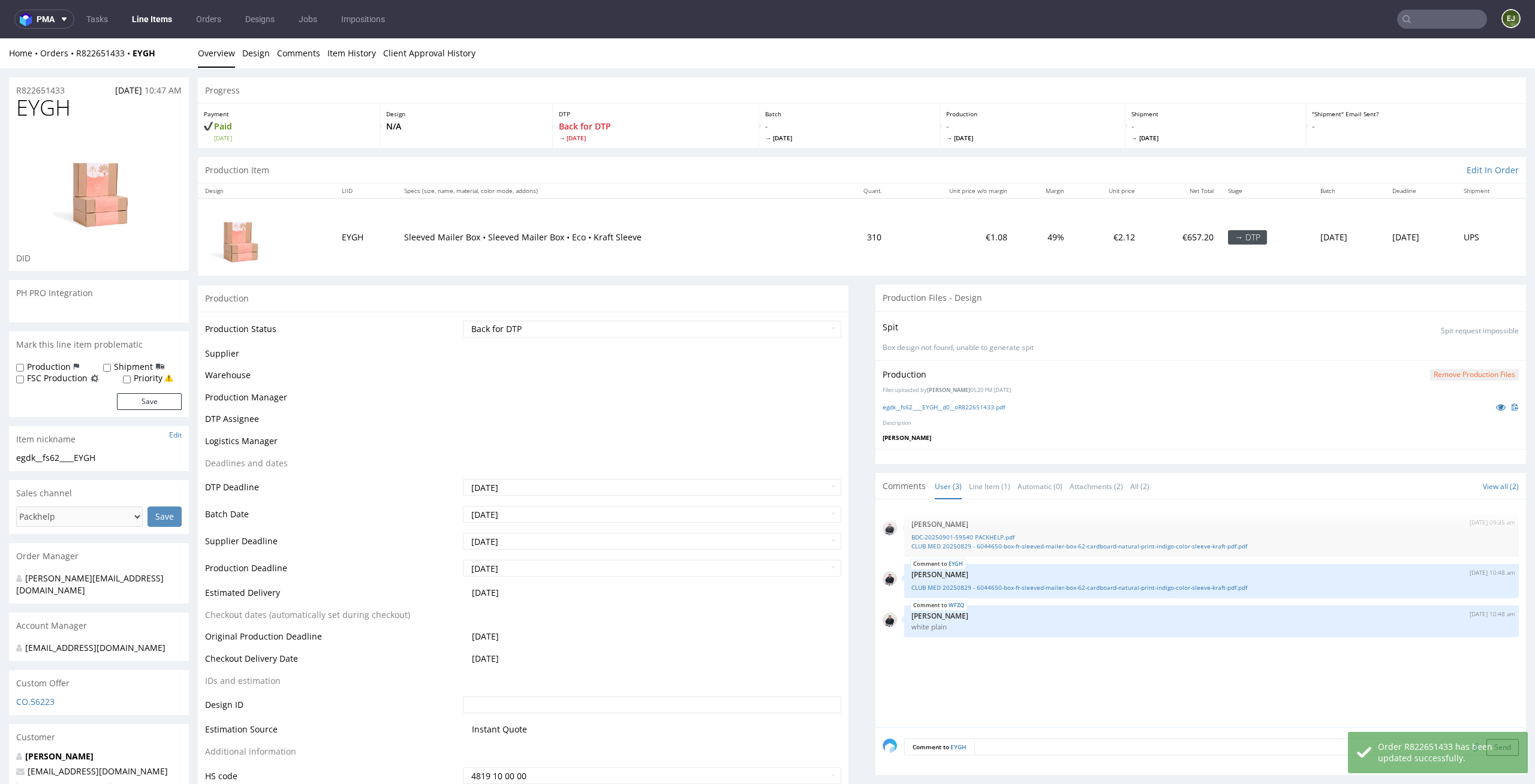
scroll to position [0, 0]
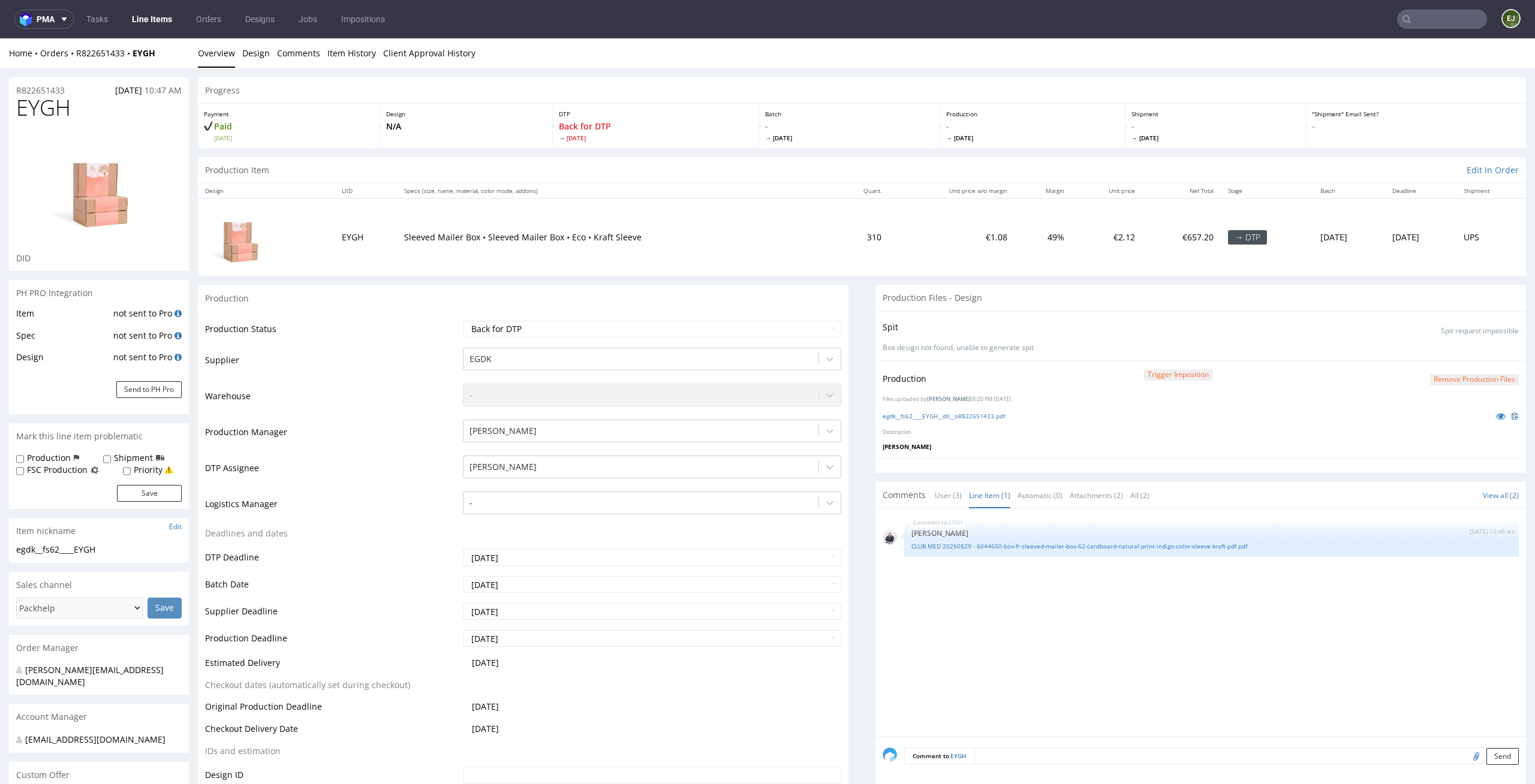
click at [875, 160] on div "Production Item Edit In Order" at bounding box center [861, 170] width 1328 height 26
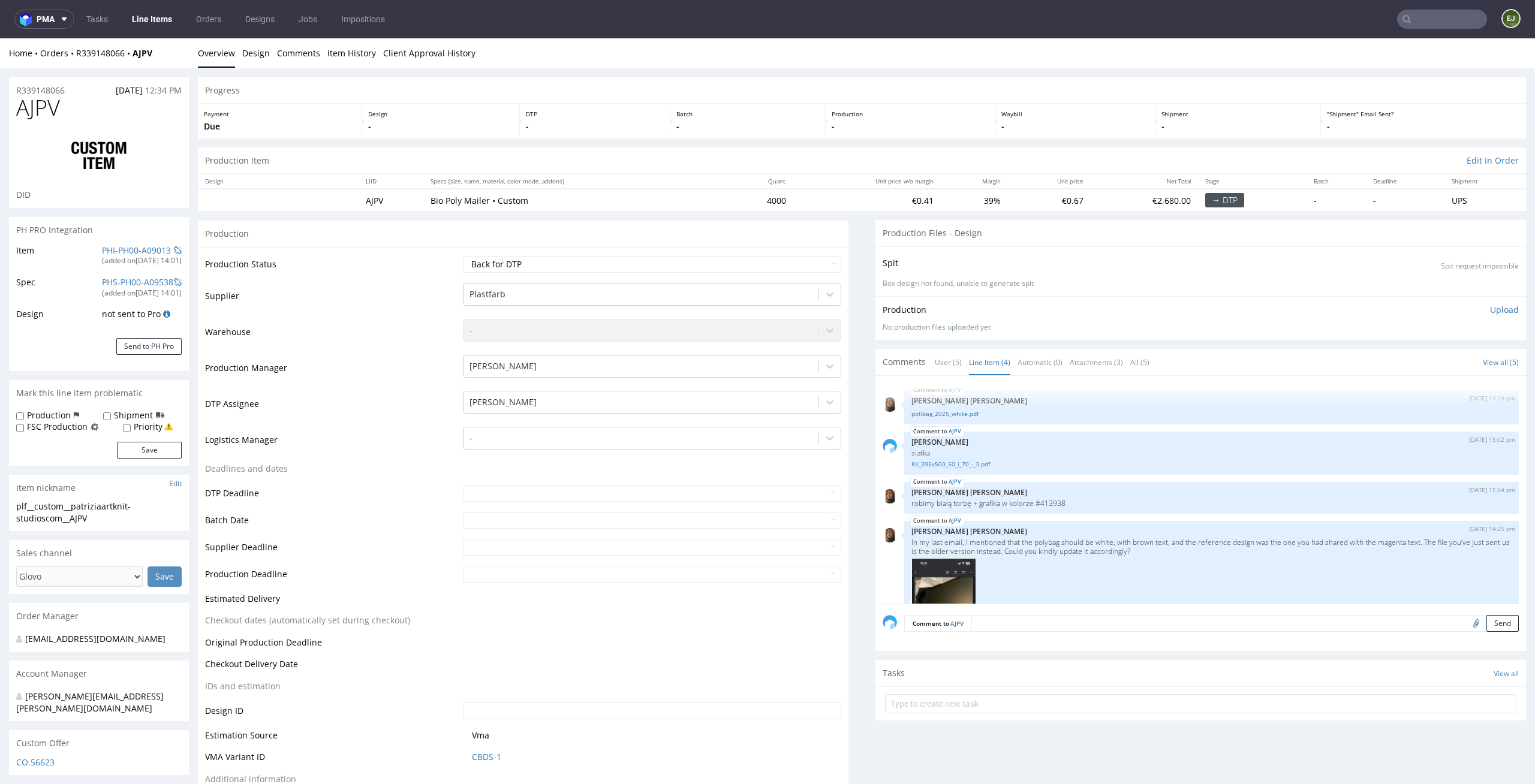
scroll to position [76, 0]
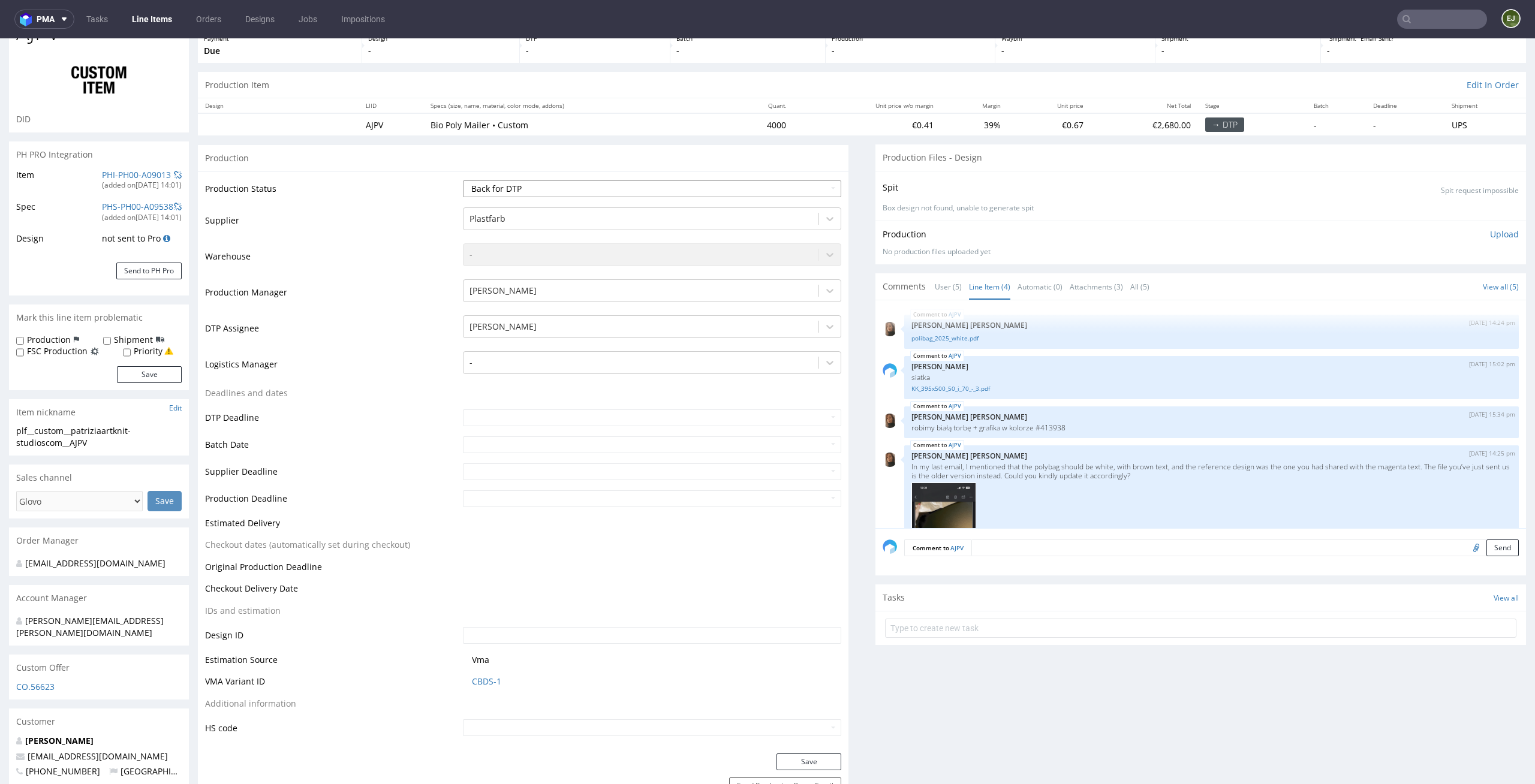
click at [687, 191] on select "Waiting for Artwork Waiting for Diecut Waiting for Mockup Waiting for DTP Waiti…" at bounding box center [653, 189] width 379 height 17
select select "dtp_ca_needed"
click at [463, 180] on select "Waiting for Artwork Waiting for Diecut Waiting for Mockup Waiting for DTP Waiti…" at bounding box center [653, 189] width 379 height 17
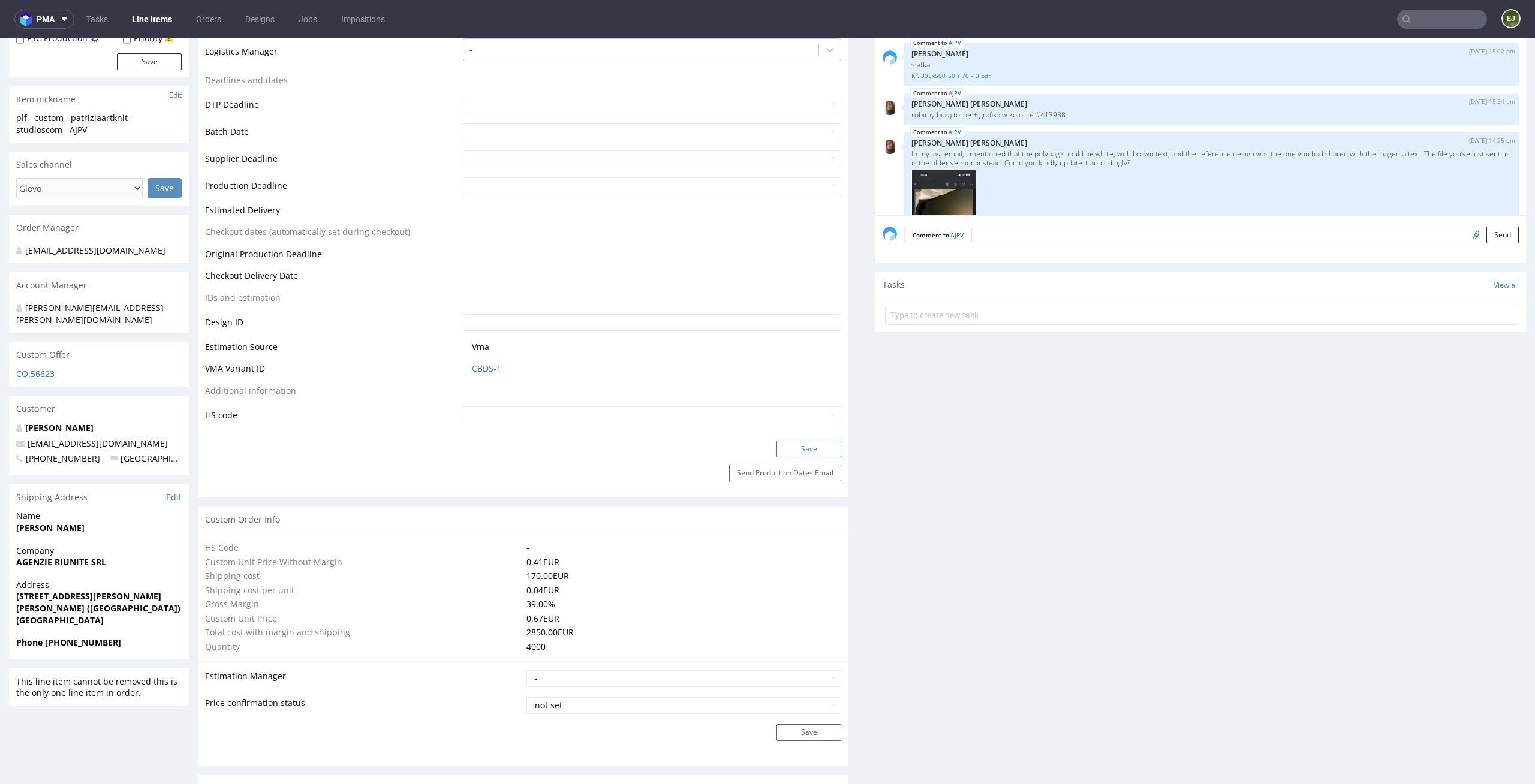
click at [825, 446] on button "Save" at bounding box center [808, 449] width 65 height 17
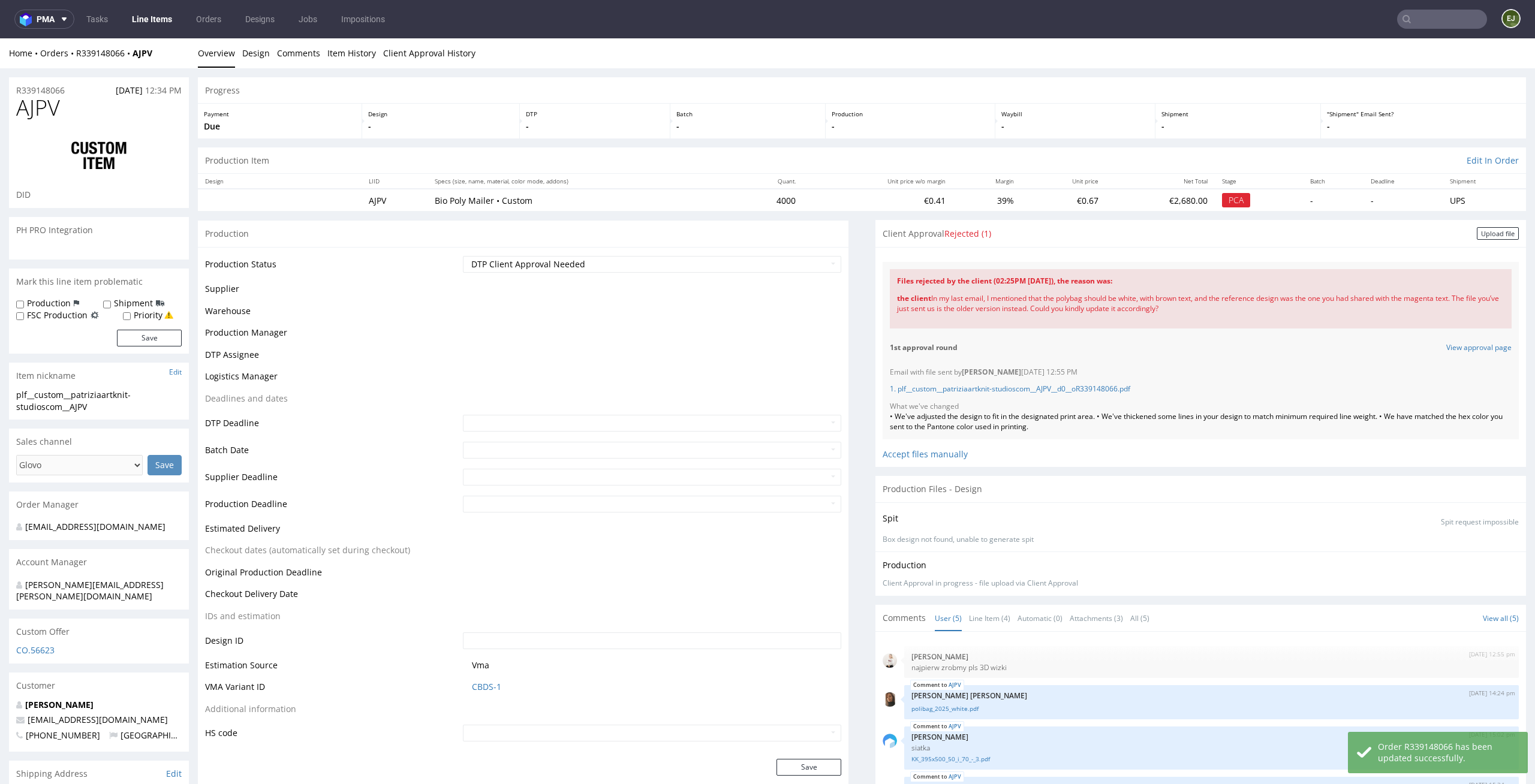
scroll to position [154, 0]
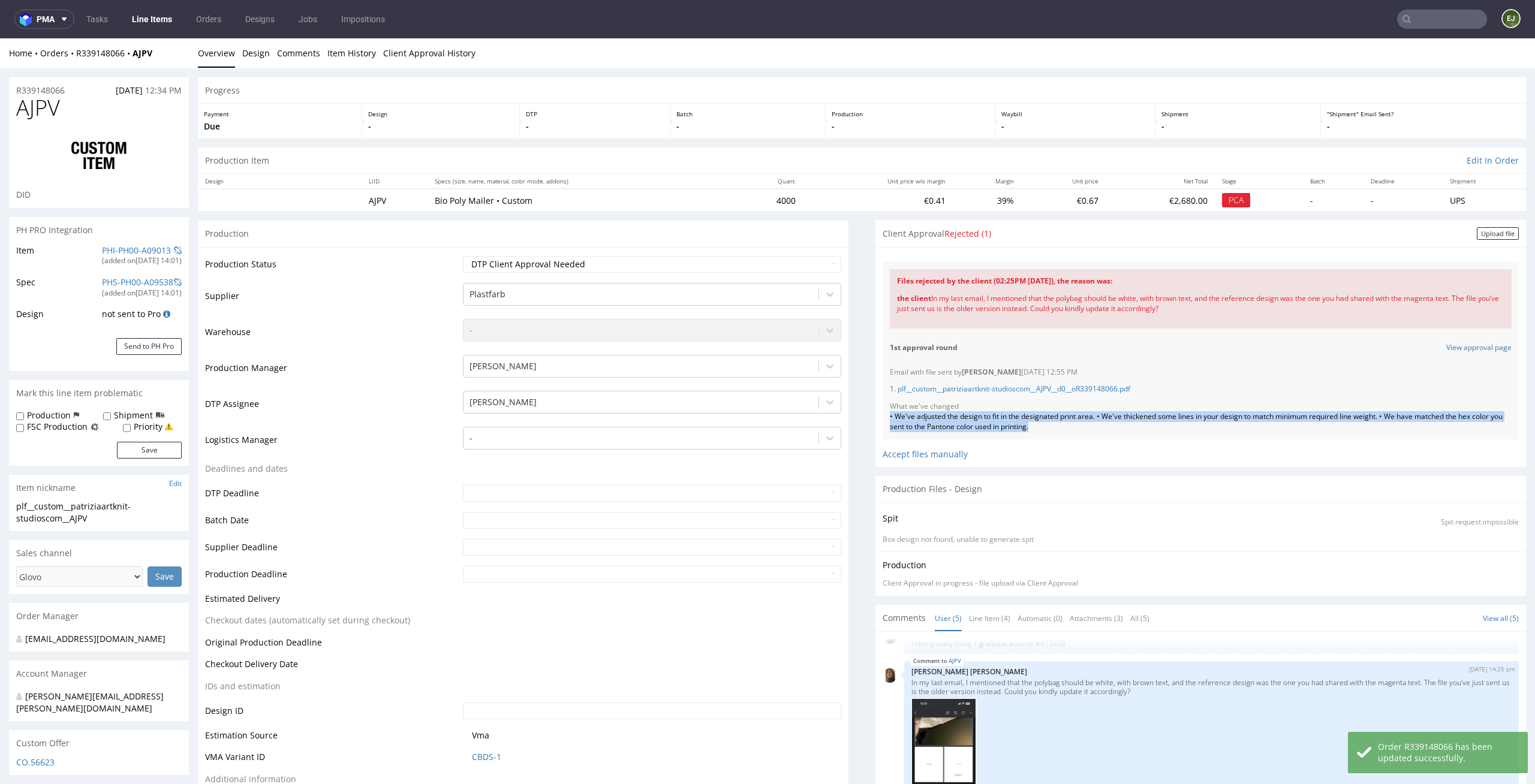
drag, startPoint x: 1056, startPoint y: 431, endPoint x: 881, endPoint y: 418, distance: 175.5
click at [890, 418] on div "• We've adjusted the design to fit in the designated print area. • We've thicke…" at bounding box center [1200, 422] width 621 height 20
copy div "• We've adjusted the design to fit in the designated print area. • We've thicke…"
click at [1491, 230] on div "Upload file" at bounding box center [1498, 233] width 42 height 12
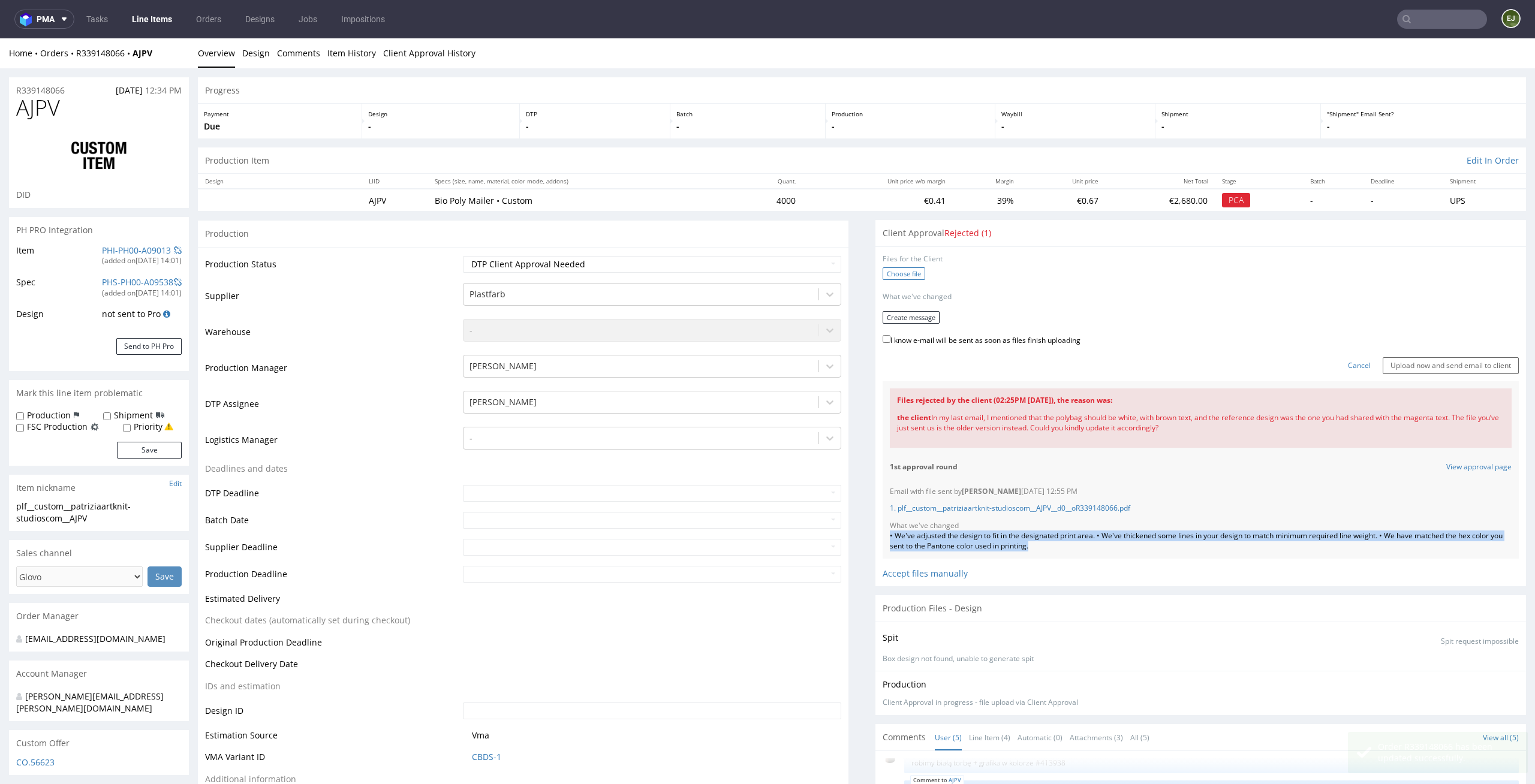
click at [902, 274] on label "Choose file" at bounding box center [904, 274] width 43 height 12
click at [0, 38] on input "Choose file" at bounding box center [0, 38] width 0 height 0
copy div "• We've adjusted the design to fit in the designated print area. • We've thicke…"
click at [902, 309] on button "Create message" at bounding box center [911, 313] width 57 height 12
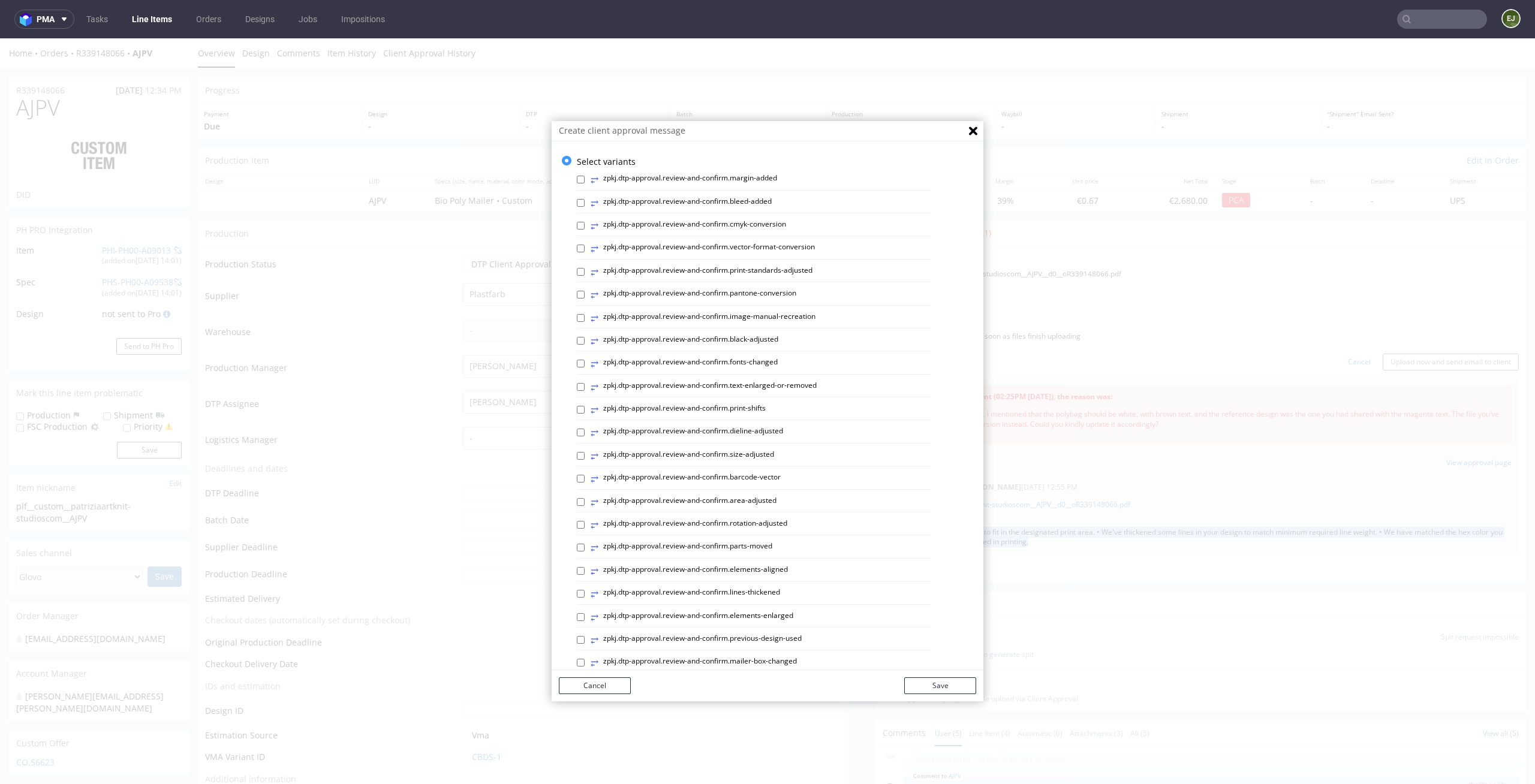
scroll to position [329, 0]
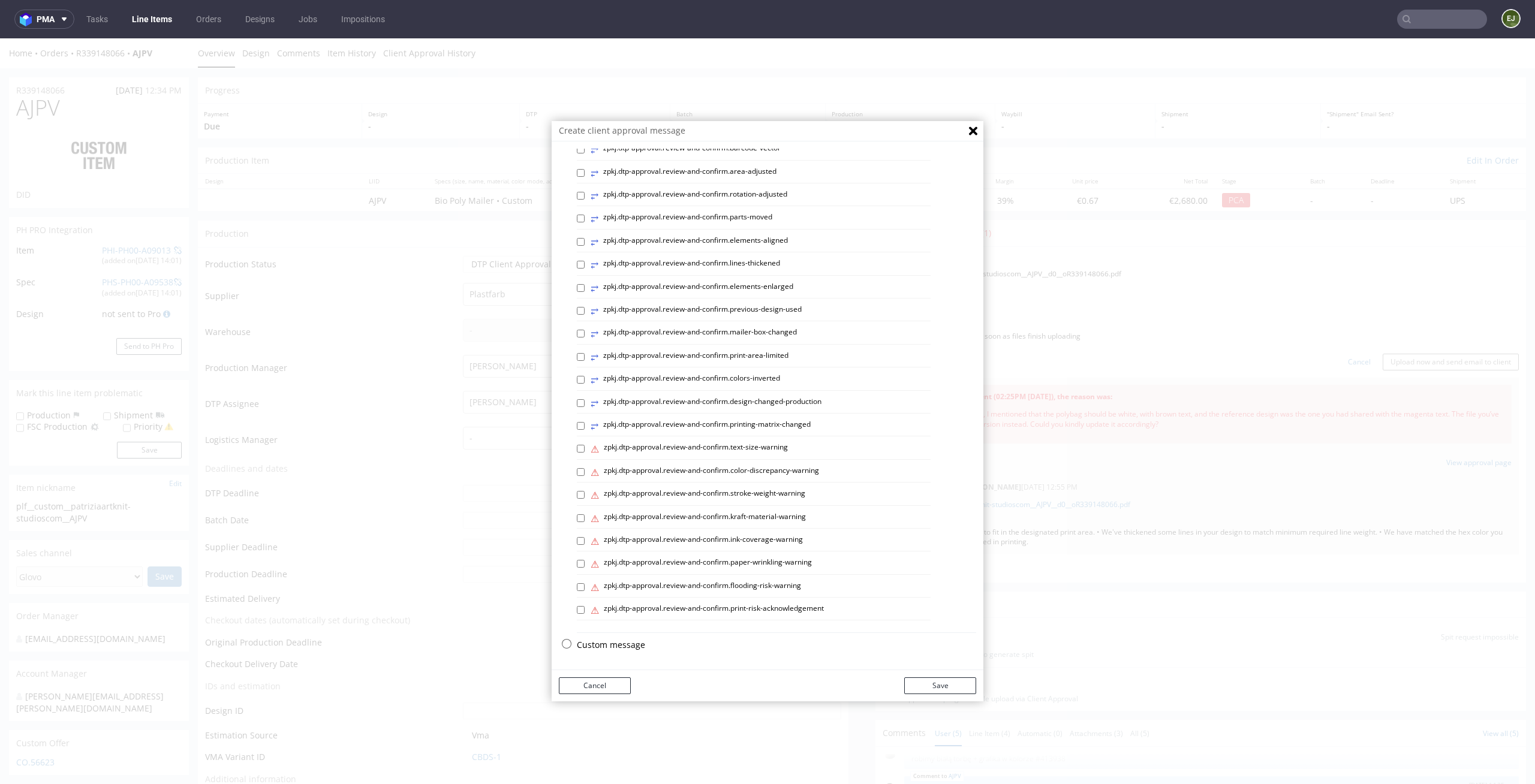
click at [621, 650] on p "Custom message" at bounding box center [776, 645] width 399 height 12
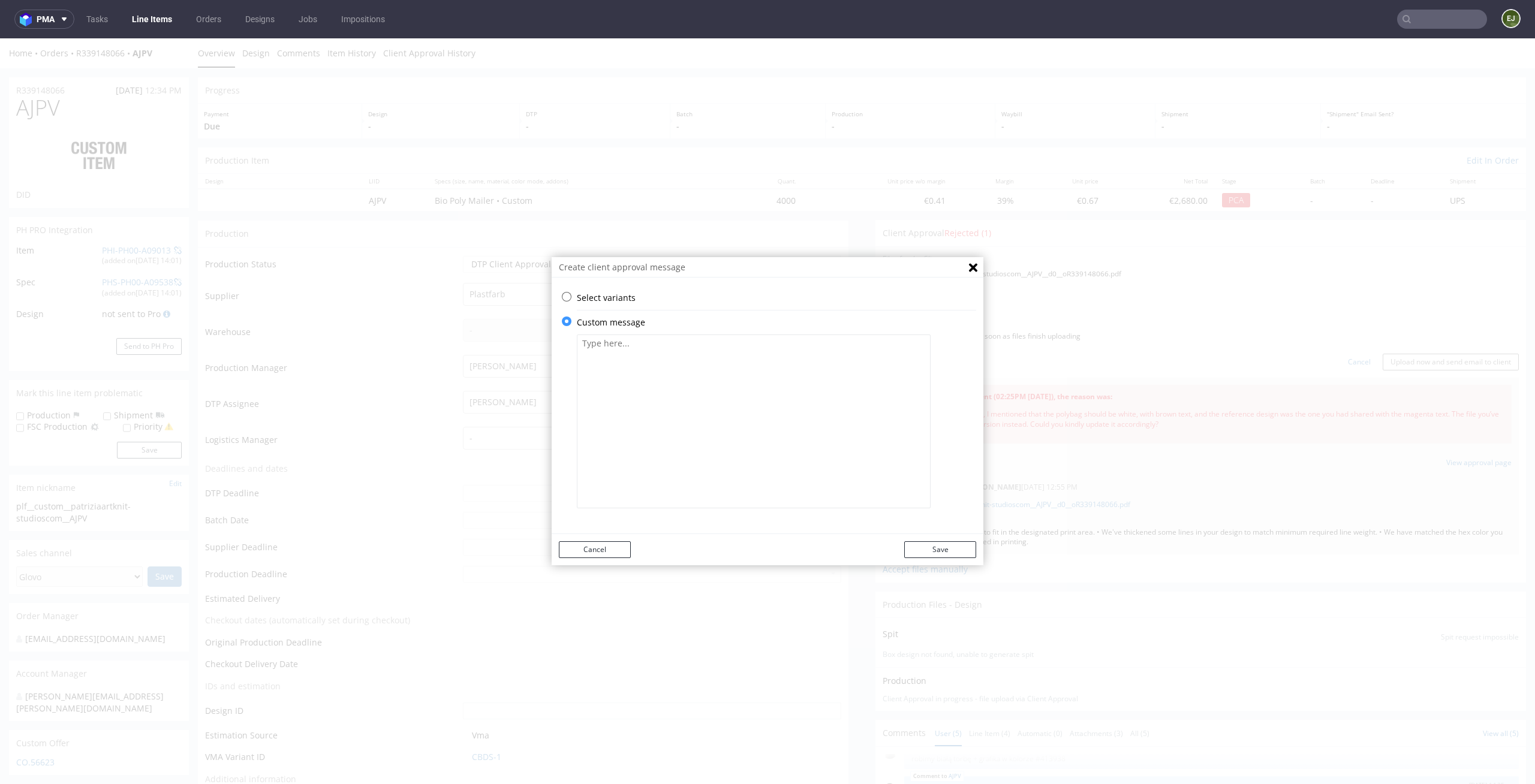
scroll to position [0, 0]
click at [686, 411] on textarea at bounding box center [754, 421] width 354 height 174
paste textarea "• We've adjusted the design to fit in the designated print area. • We've thicke…"
type textarea "• We've adjusted the design to fit in the designated print area. • We've thicke…"
click at [956, 550] on button "Save" at bounding box center [940, 549] width 72 height 17
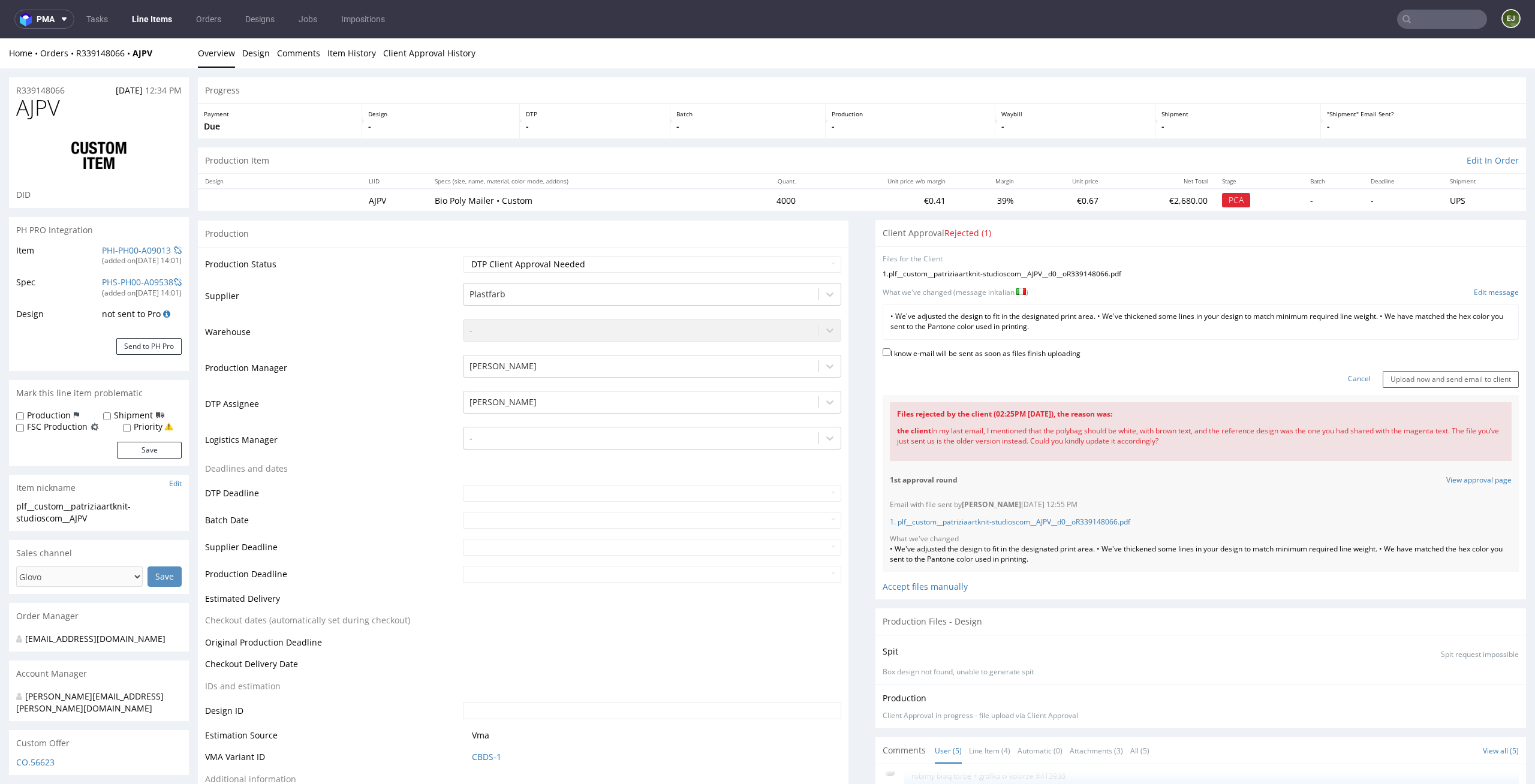
click at [958, 351] on label "I know e-mail will be sent as soon as files finish uploading" at bounding box center [981, 352] width 198 height 13
click at [890, 351] on input "I know e-mail will be sent as soon as files finish uploading" at bounding box center [886, 352] width 8 height 8
checkbox input "true"
click at [1447, 387] on input "Upload now and send email to client" at bounding box center [1450, 380] width 136 height 17
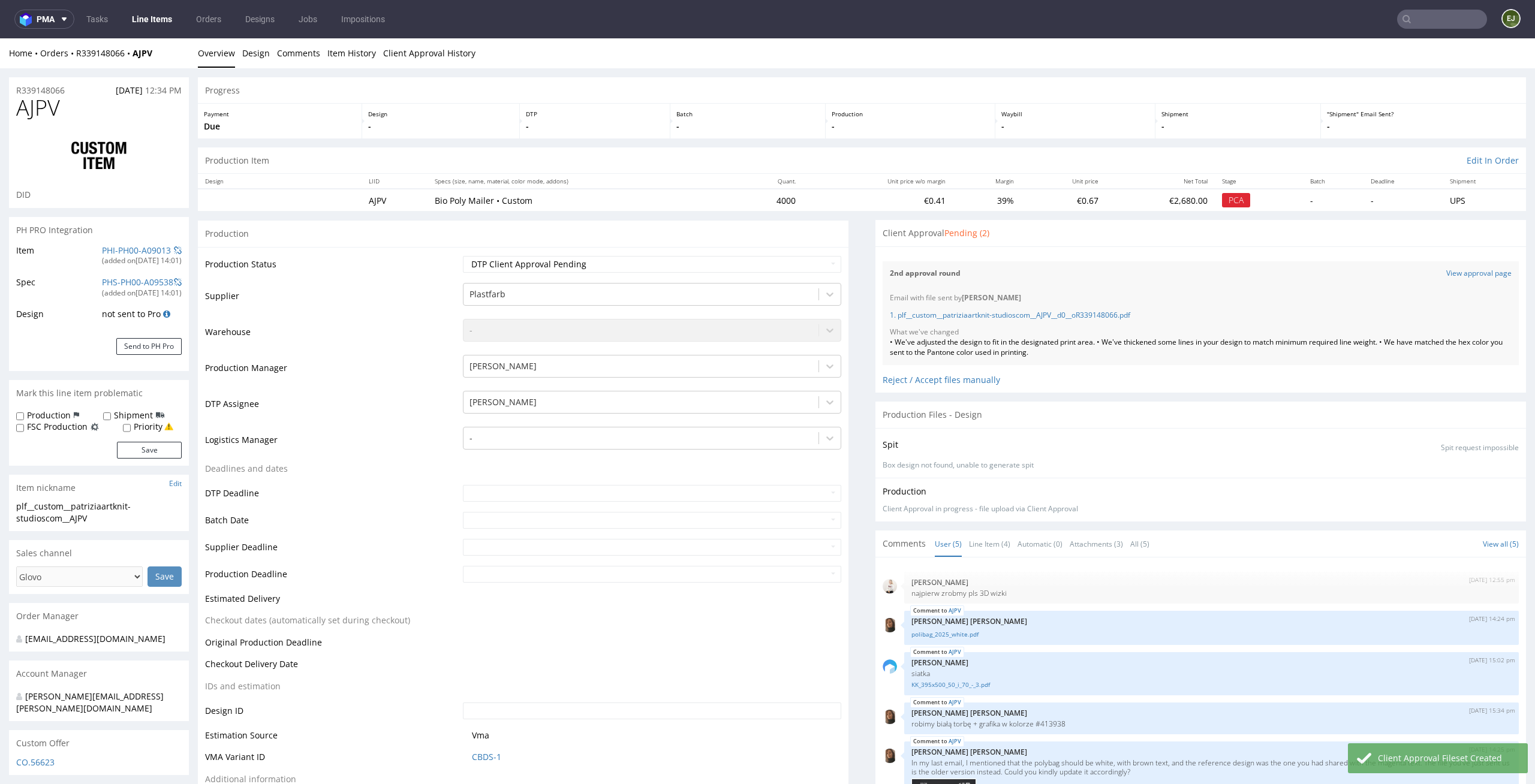
scroll to position [154, 0]
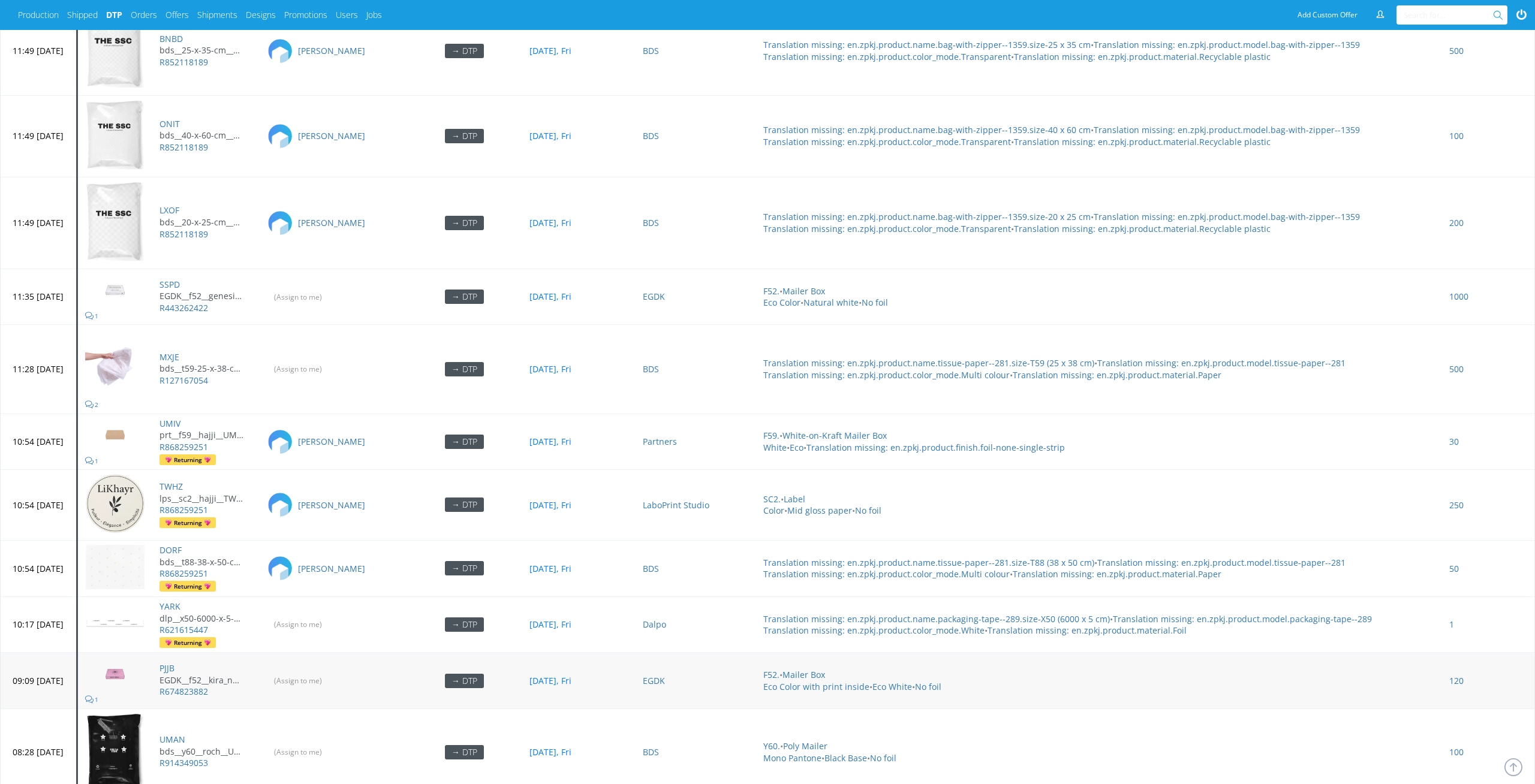
scroll to position [5271, 0]
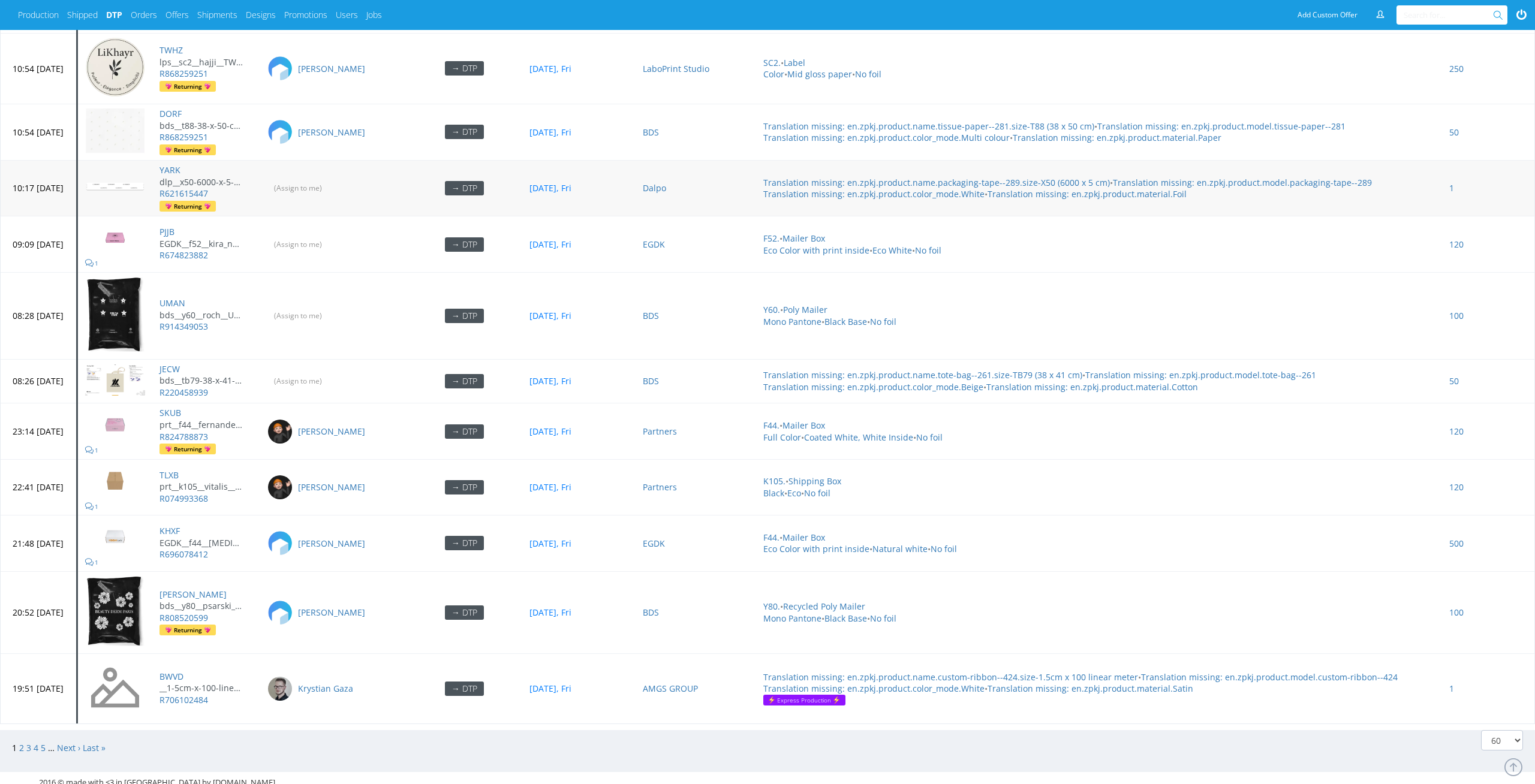
click at [322, 170] on td "(Assign to me)" at bounding box center [333, 188] width 147 height 56
click at [323, 182] on input "(Assign to me)" at bounding box center [299, 188] width 64 height 19
click at [327, 236] on input "(Assign to me)" at bounding box center [299, 244] width 64 height 19
click at [331, 312] on input "(Assign to me)" at bounding box center [299, 316] width 64 height 19
click at [331, 372] on input "(Assign to me)" at bounding box center [299, 381] width 64 height 19
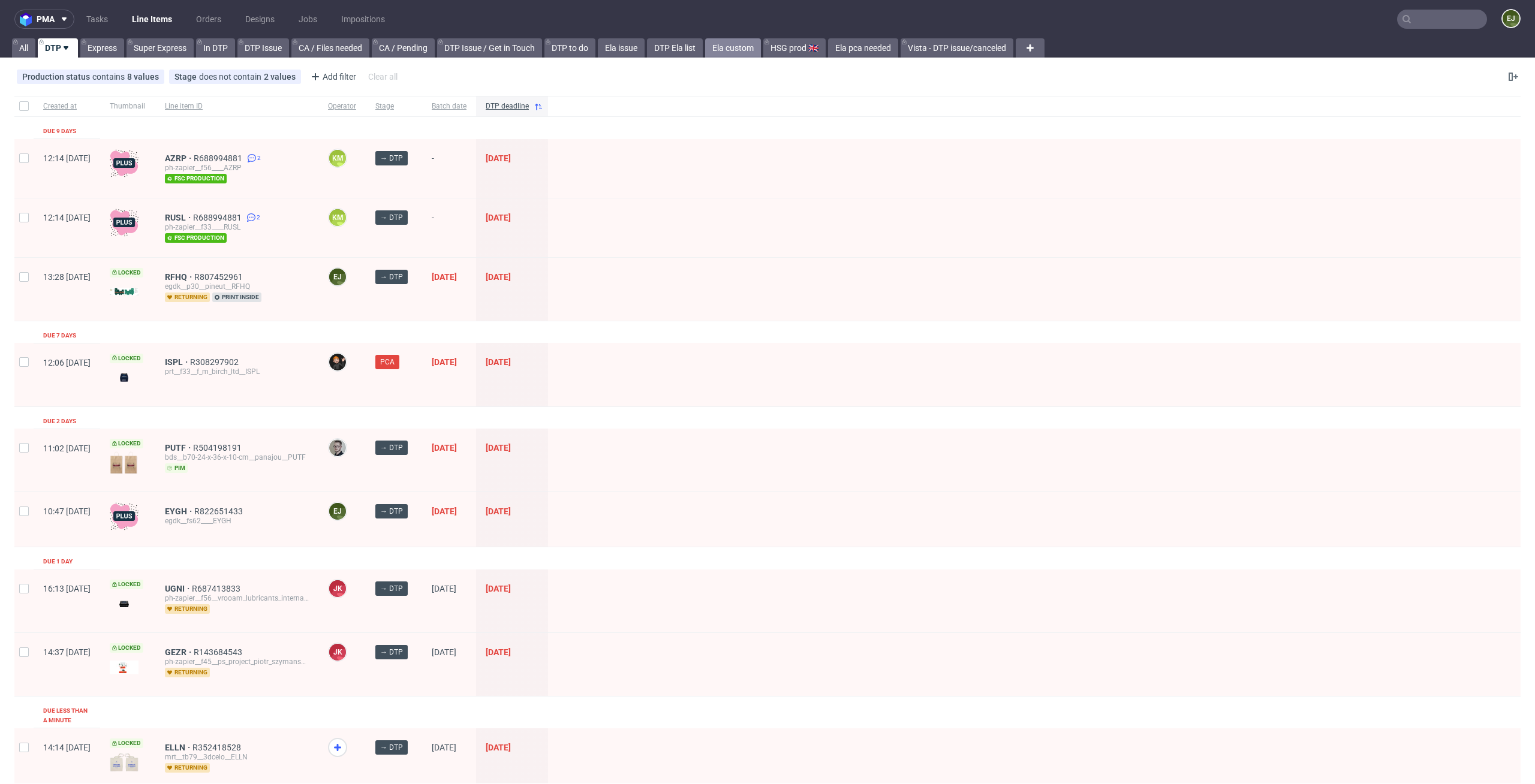
click at [744, 43] on link "Ela custom" at bounding box center [733, 48] width 56 height 19
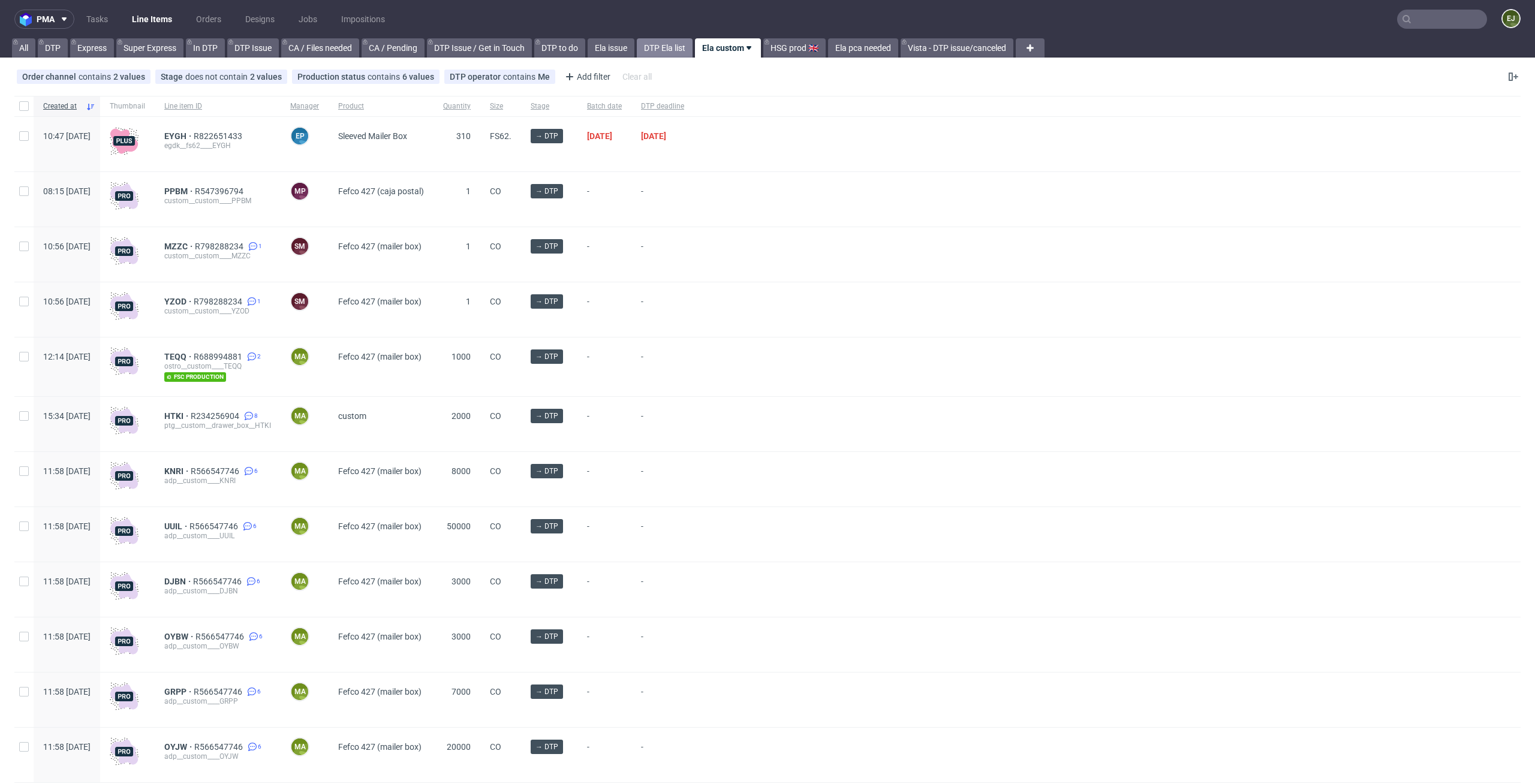
click at [674, 45] on link "DTP Ela list" at bounding box center [665, 48] width 56 height 19
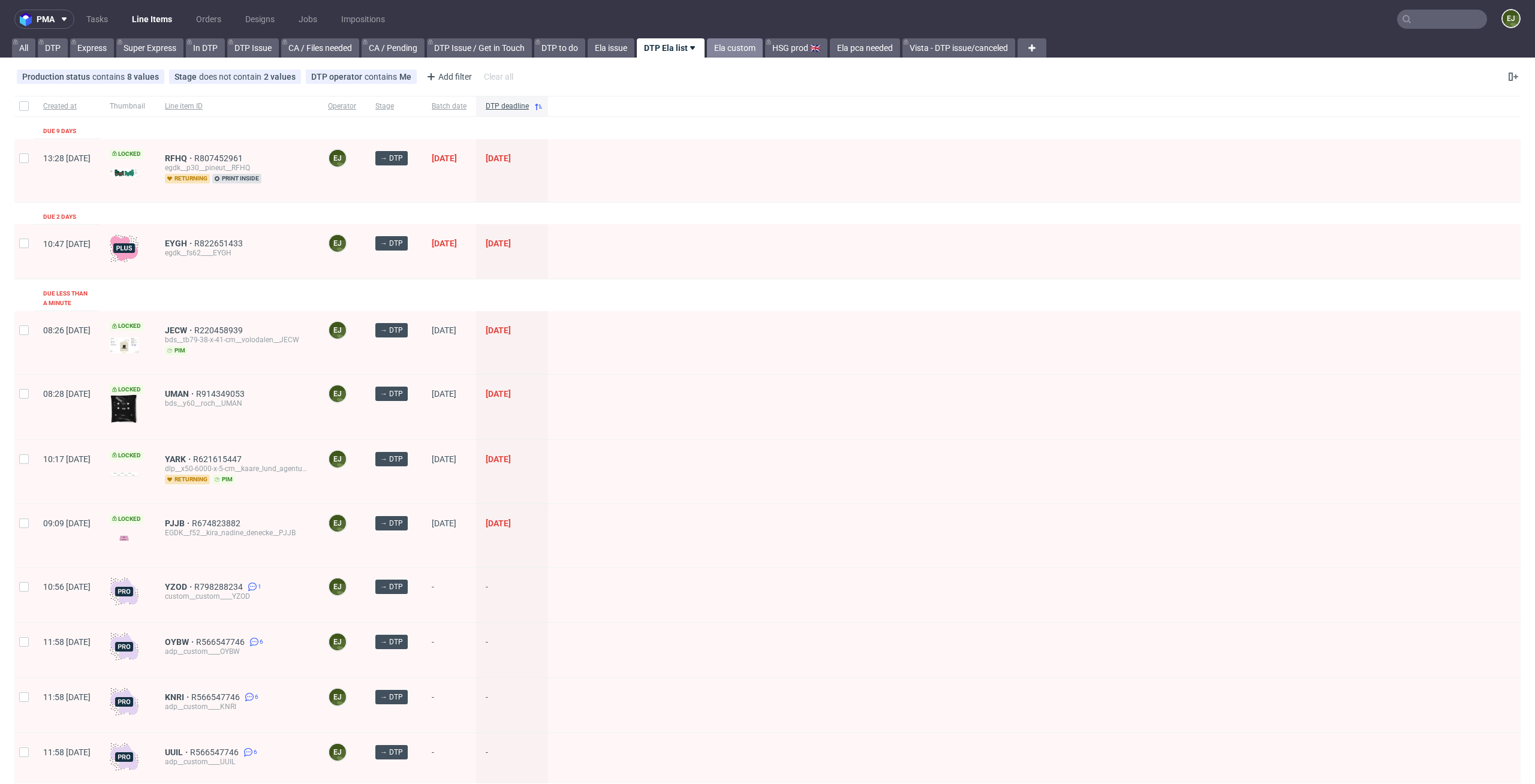
click at [746, 52] on link "Ela custom" at bounding box center [735, 48] width 56 height 19
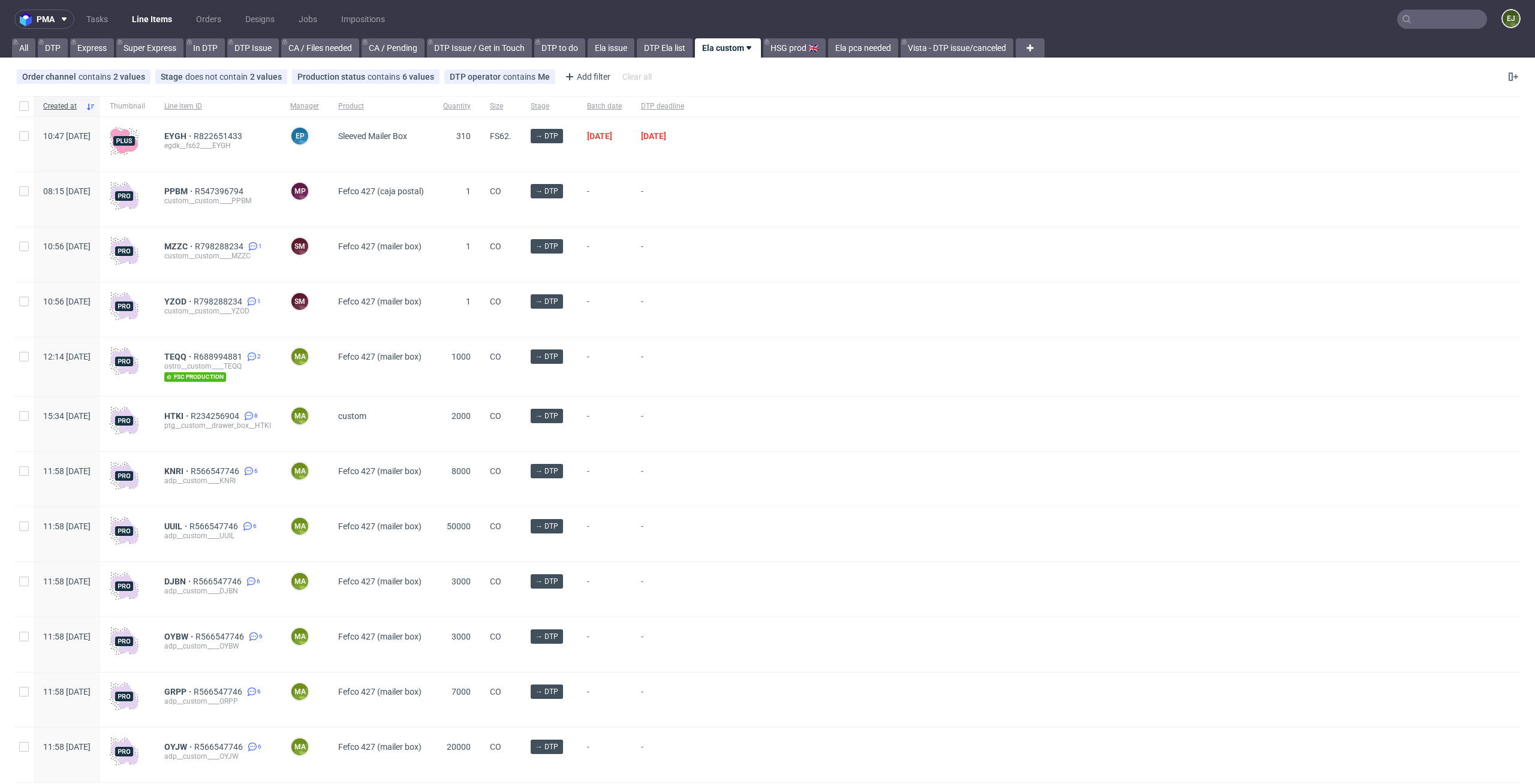
scroll to position [37, 0]
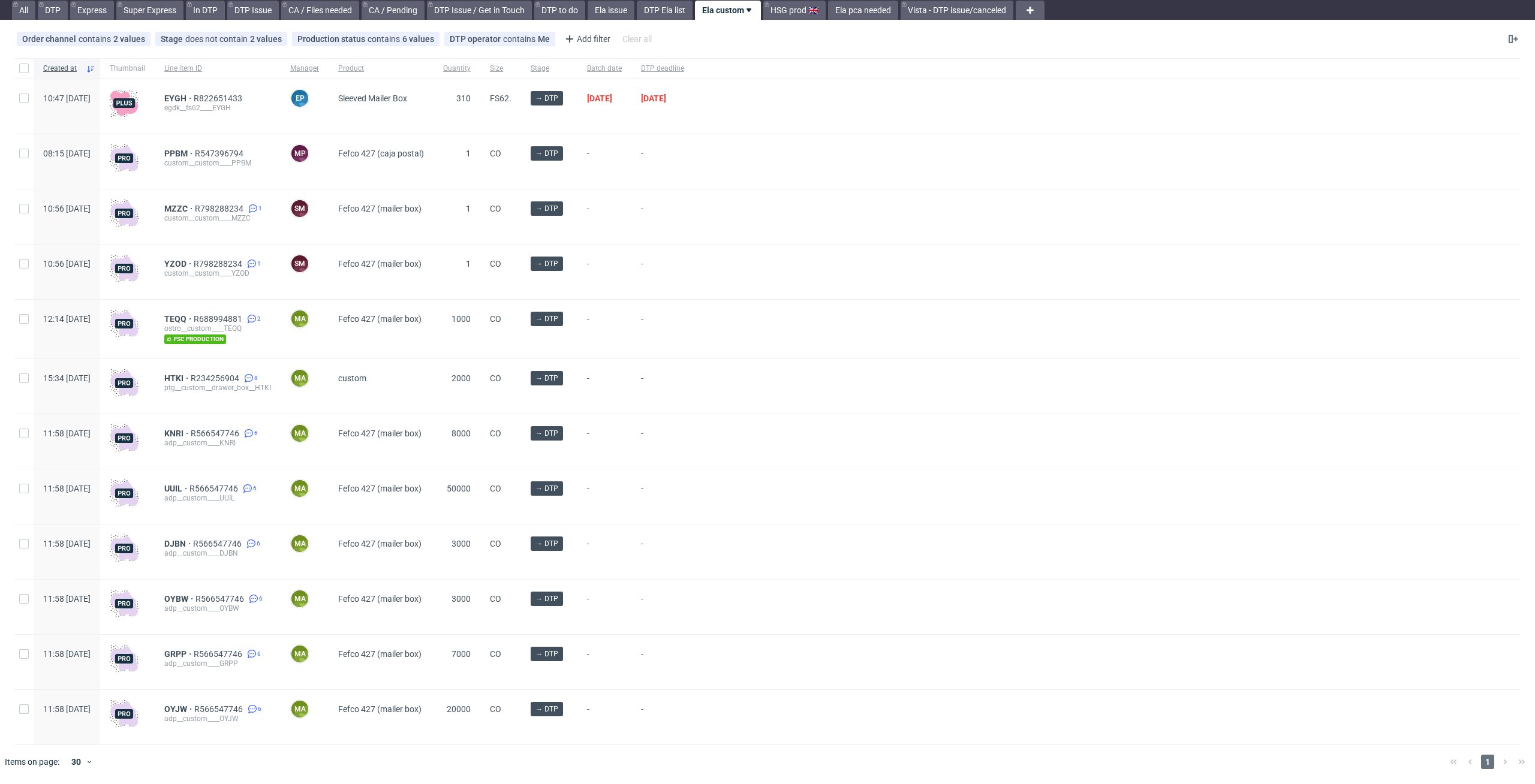
click at [956, 635] on div at bounding box center [1107, 662] width 826 height 55
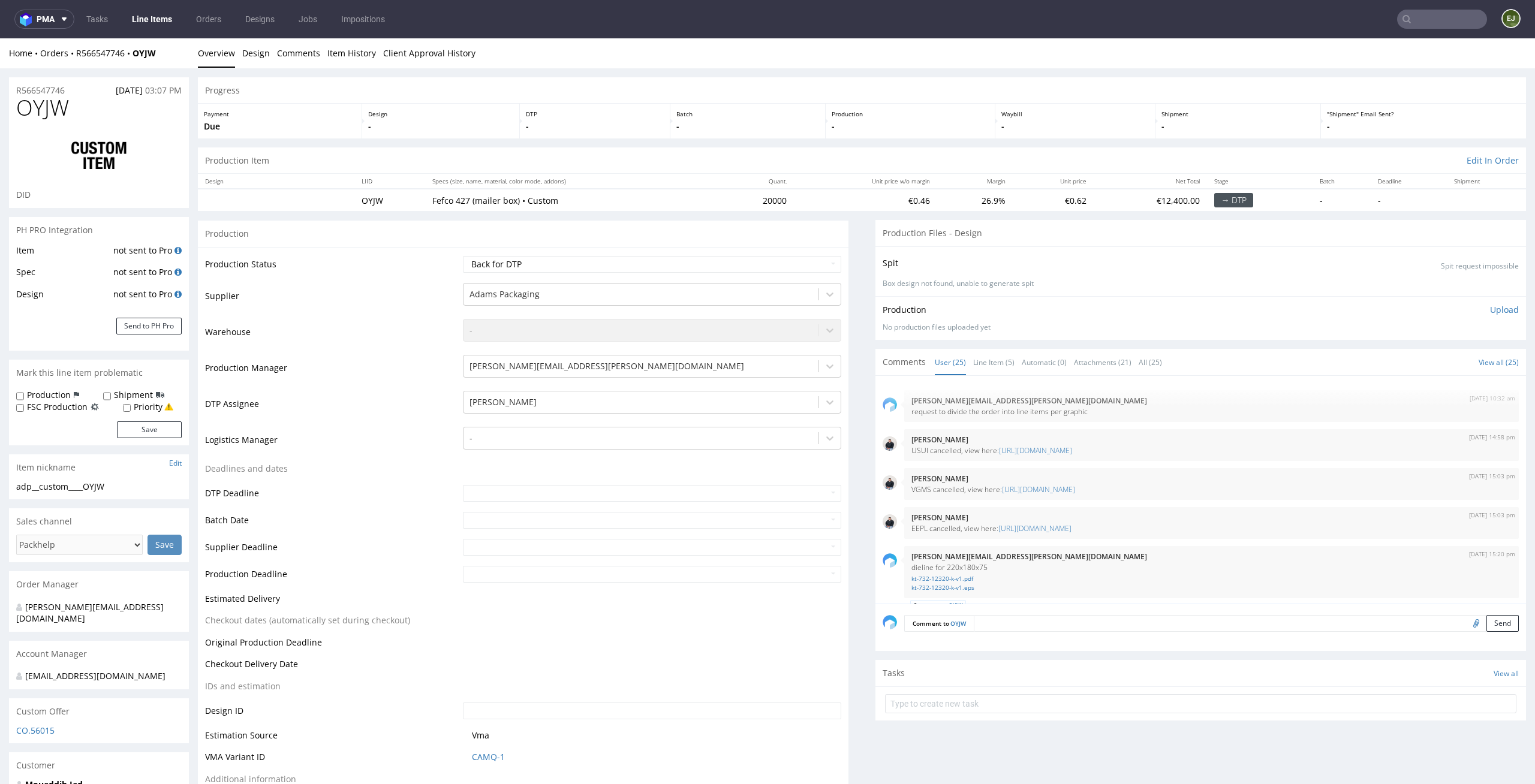
scroll to position [1238, 0]
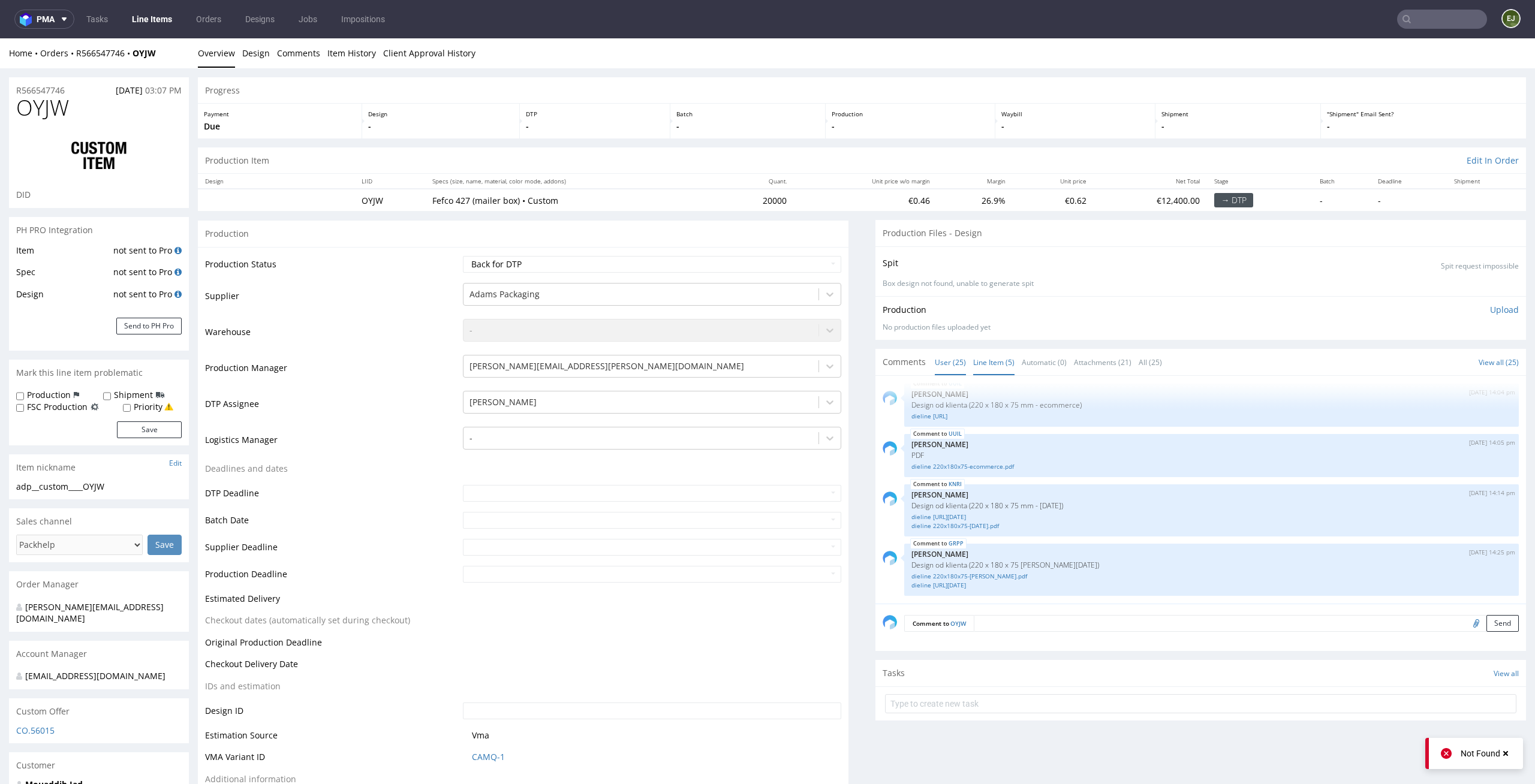
click at [985, 362] on link "Line Item (5)" at bounding box center [993, 362] width 41 height 26
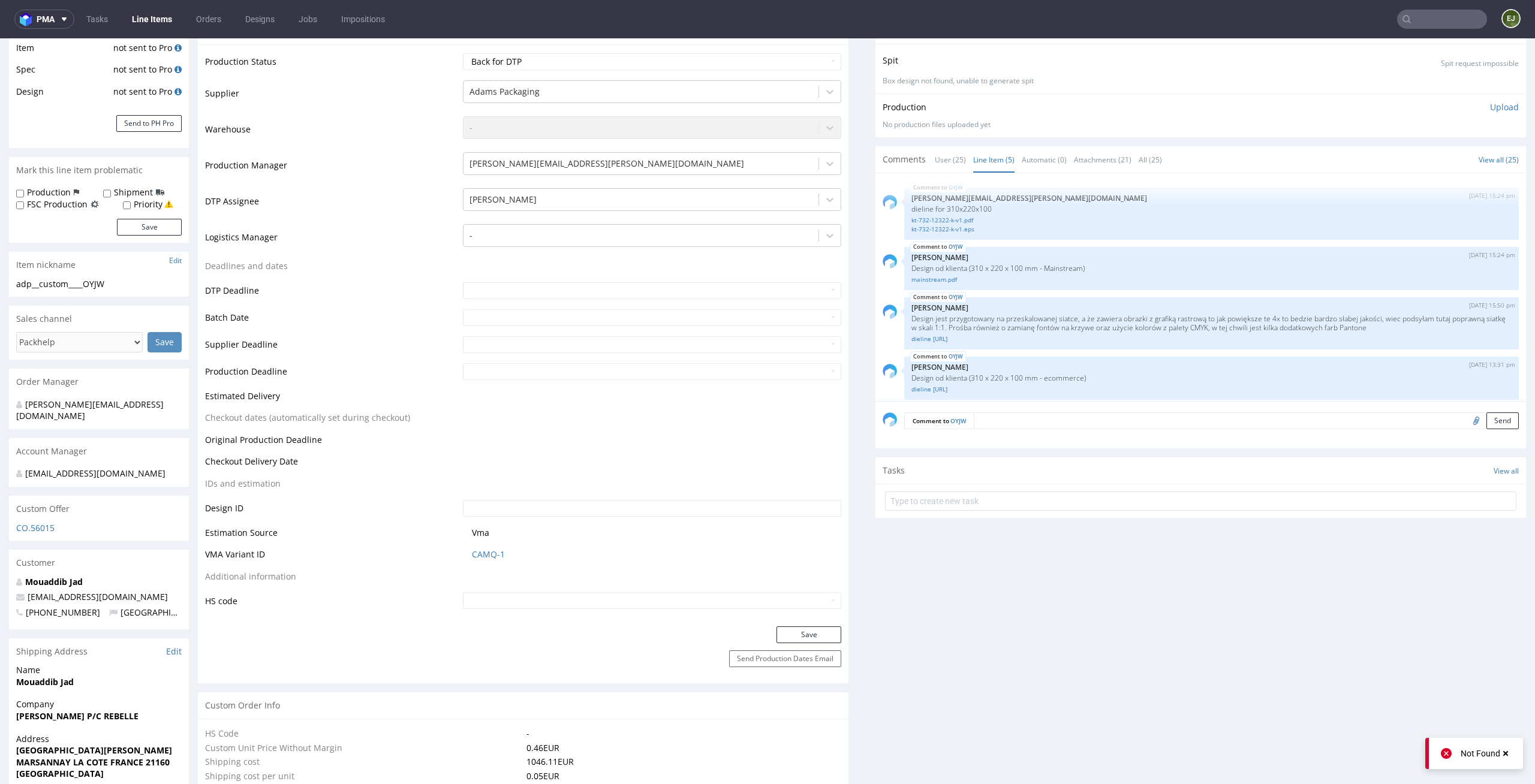
scroll to position [214, 0]
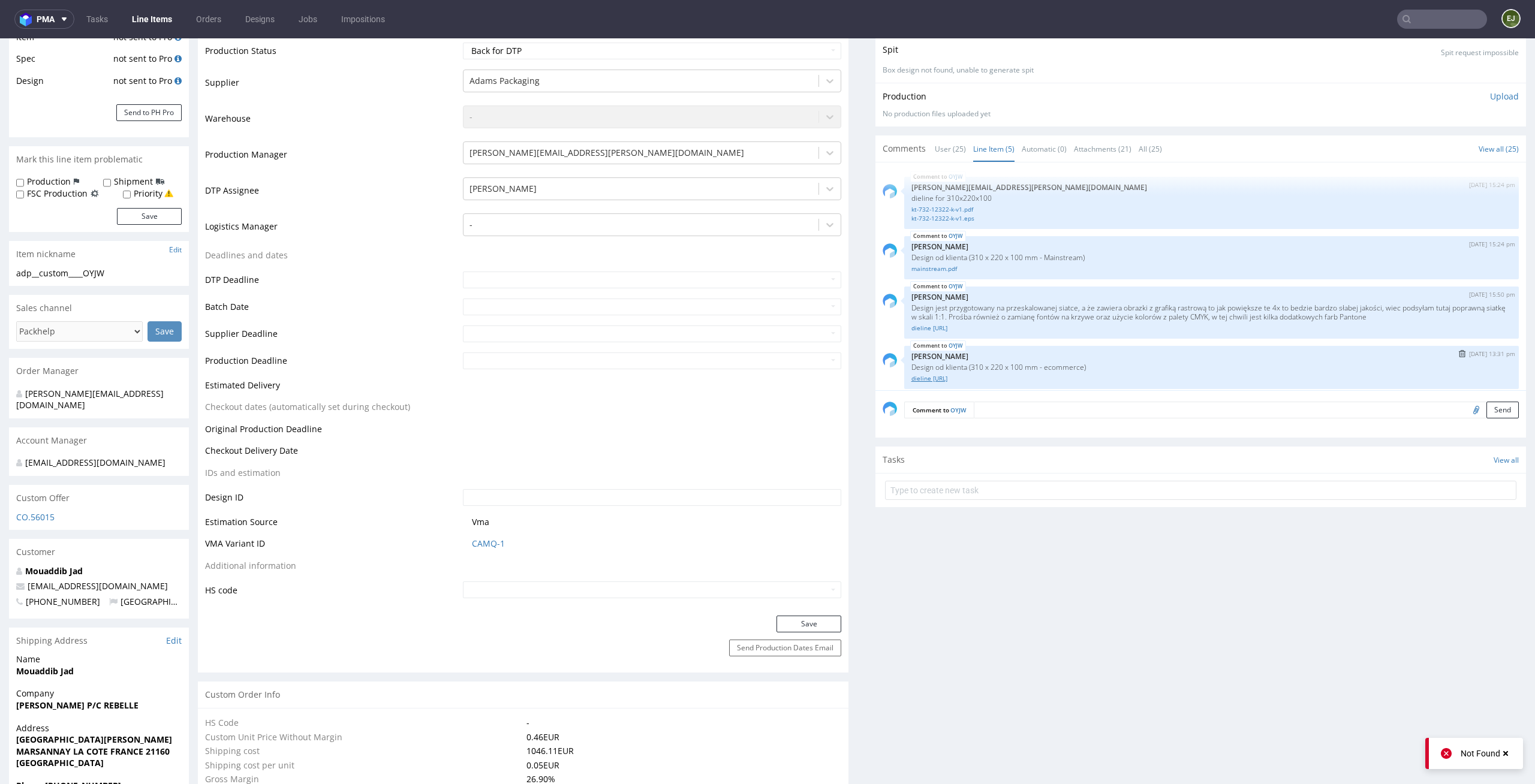
click at [974, 377] on link "dieline [URL]" at bounding box center [1211, 379] width 600 height 9
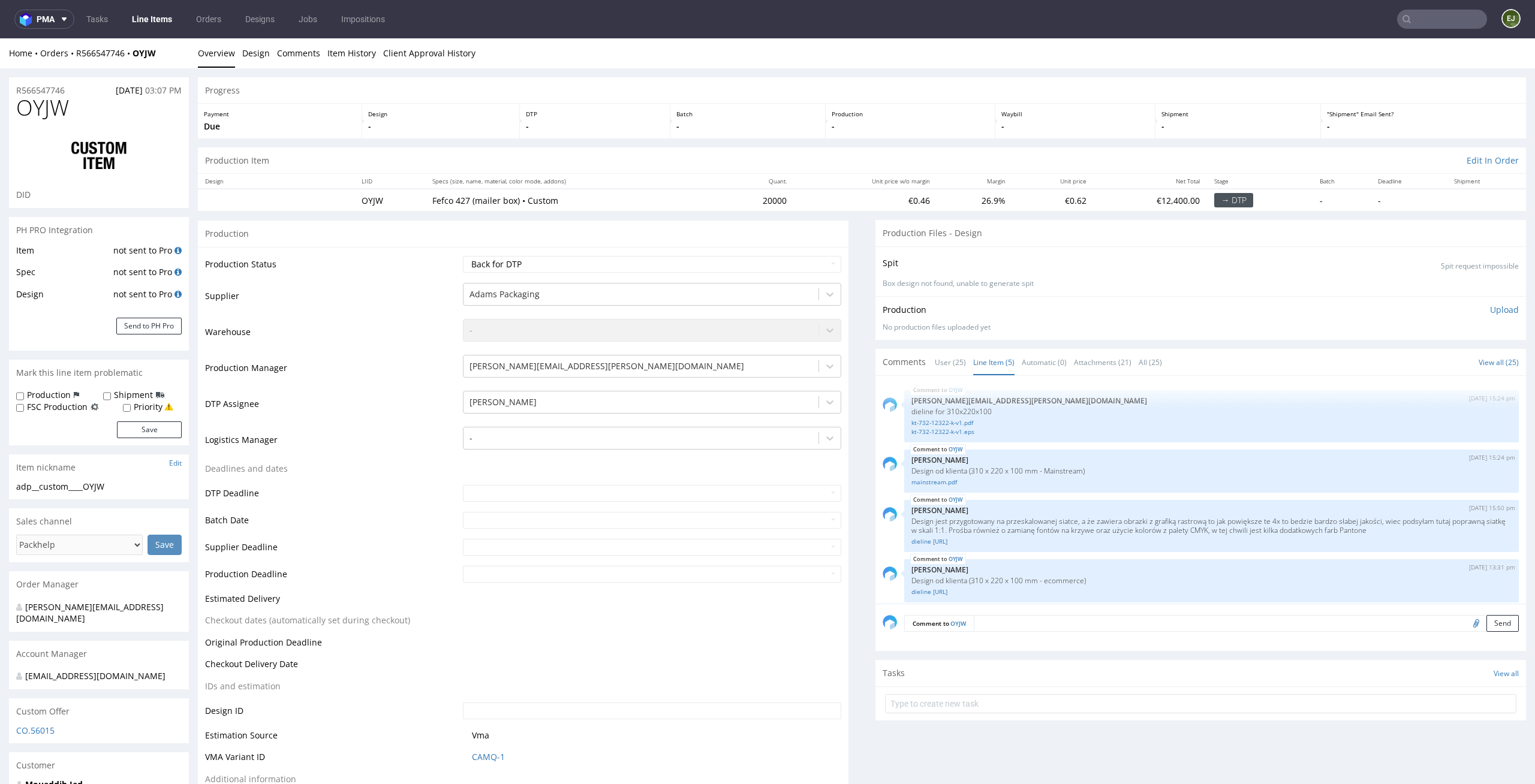
click at [1049, 244] on div "Production Files - Design" at bounding box center [1201, 233] width 650 height 26
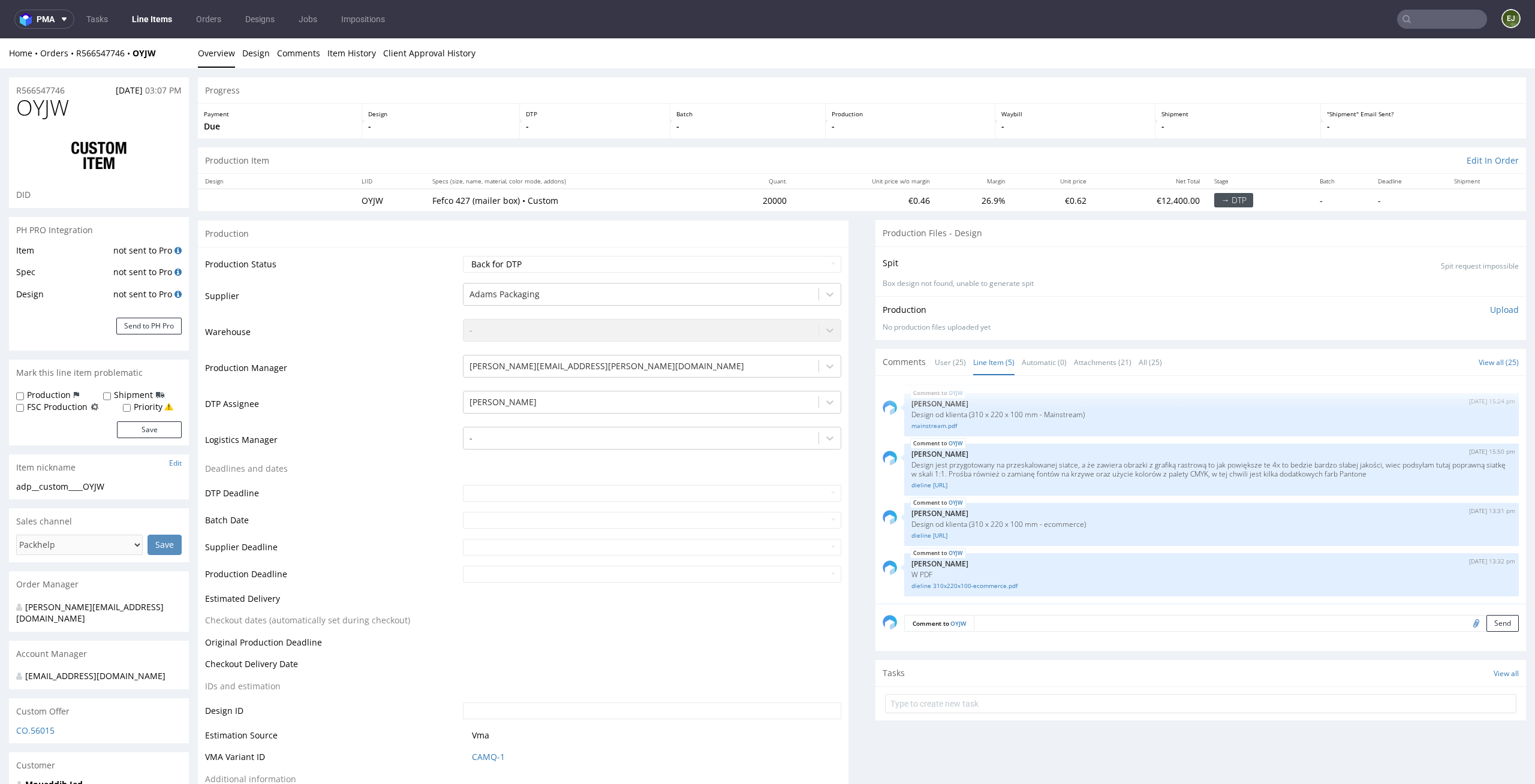
click at [1013, 189] on td "€0.62" at bounding box center [1052, 200] width 80 height 22
click at [1090, 284] on p "Box design not found, unable to generate spit" at bounding box center [1201, 284] width 636 height 10
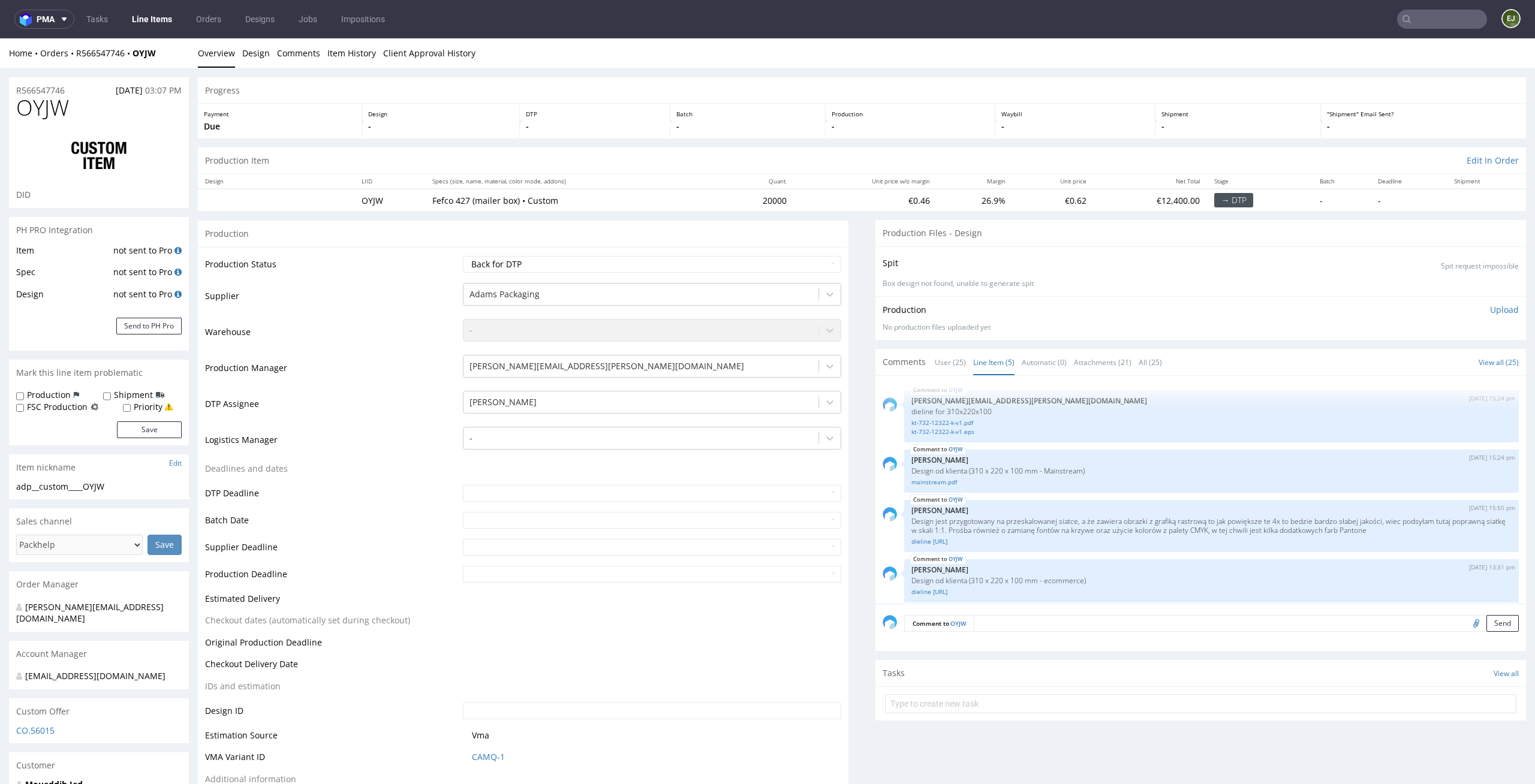
scroll to position [56, 0]
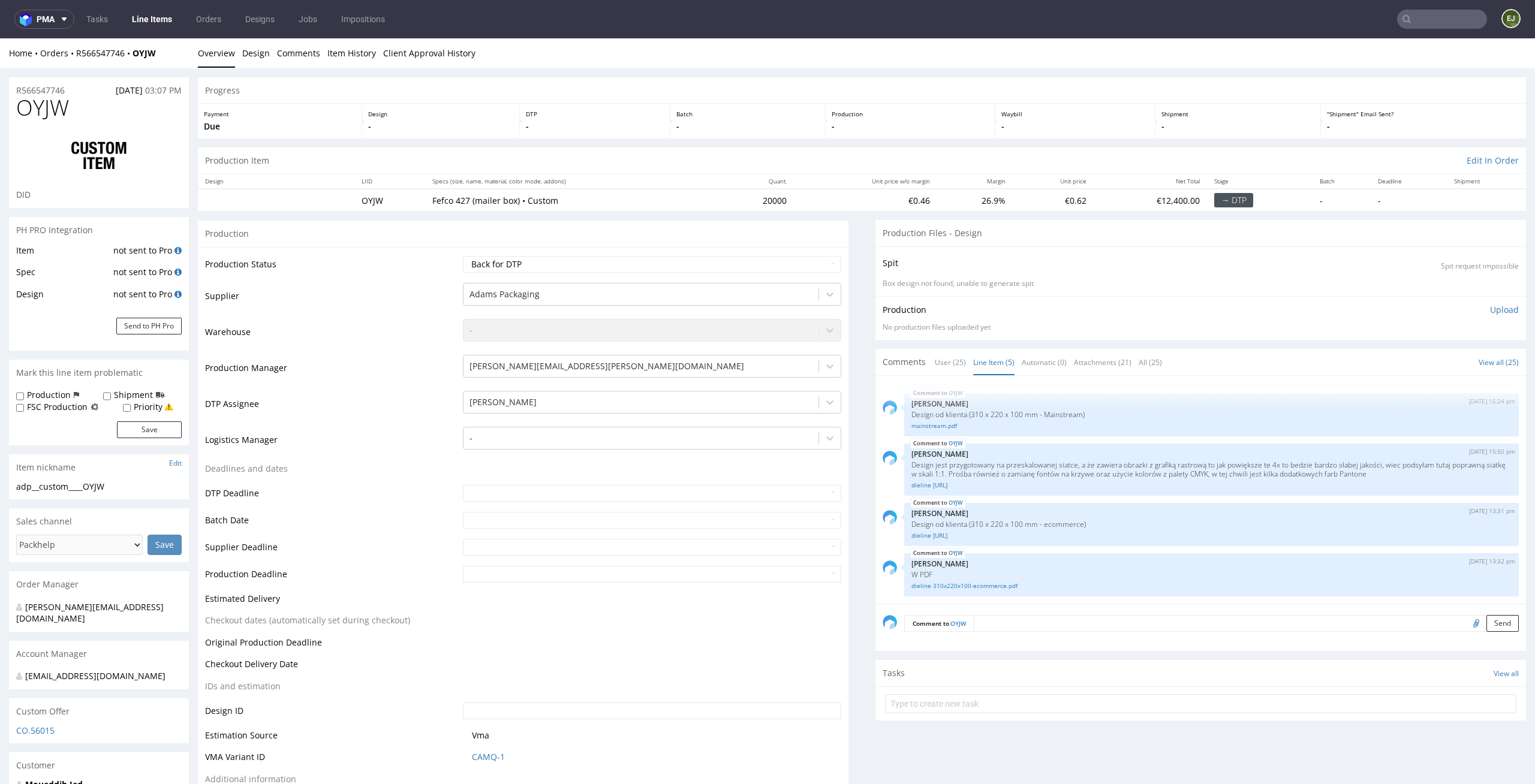
click at [1004, 246] on div "Spit Spit request impossible Box design not found, unable to generate spit" at bounding box center [1201, 271] width 650 height 50
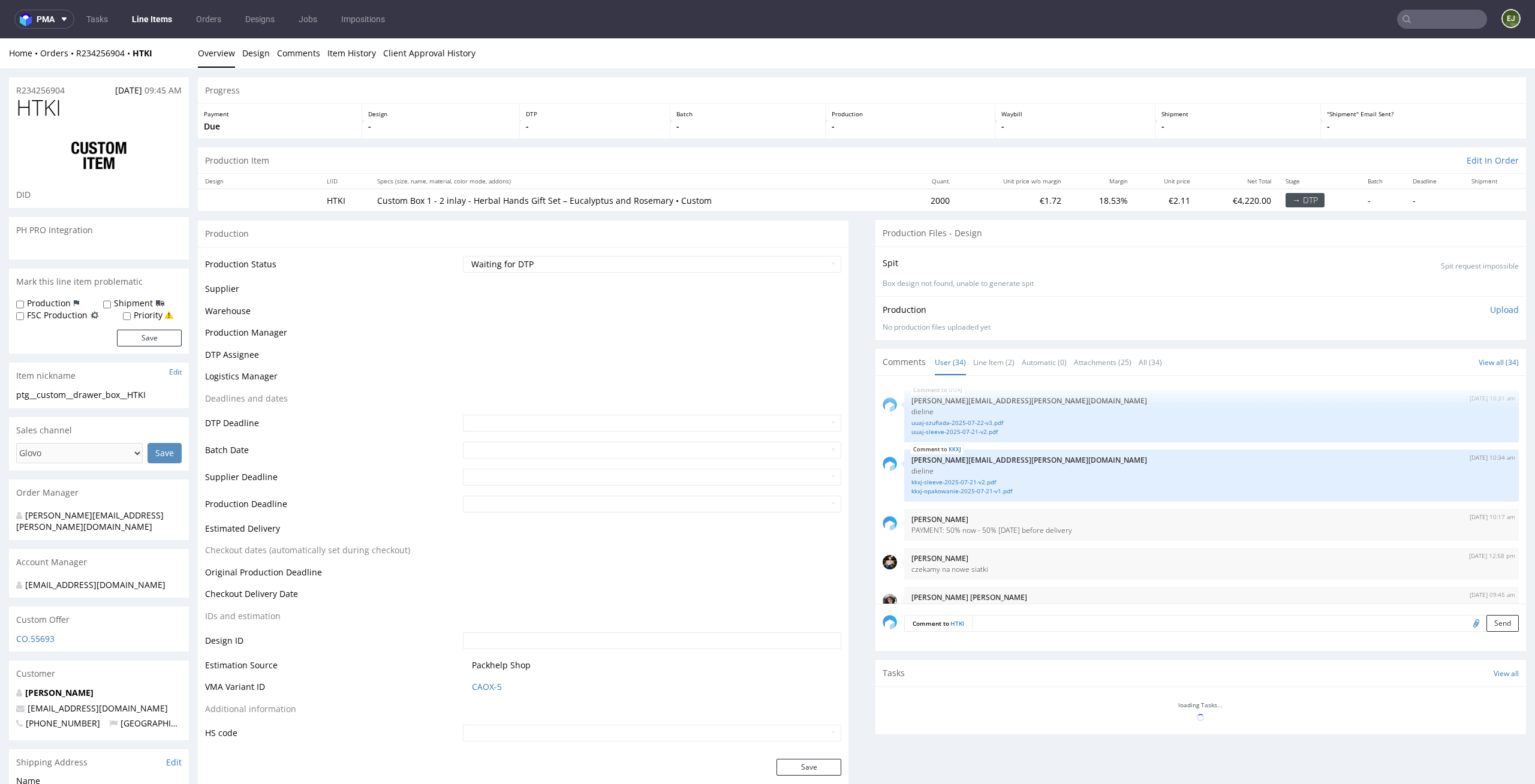
scroll to position [1665, 0]
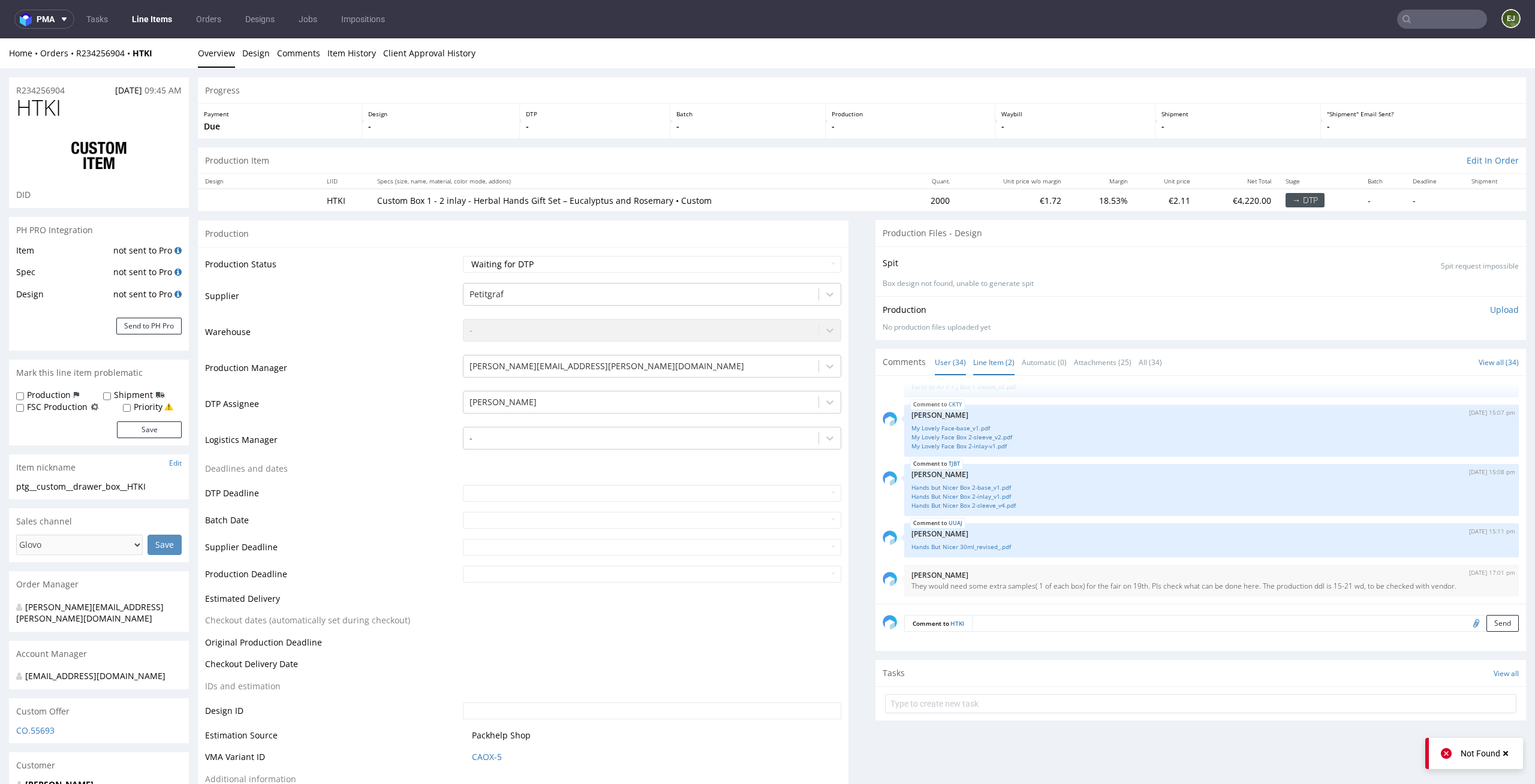
click at [977, 372] on link "Line Item (2)" at bounding box center [993, 362] width 41 height 26
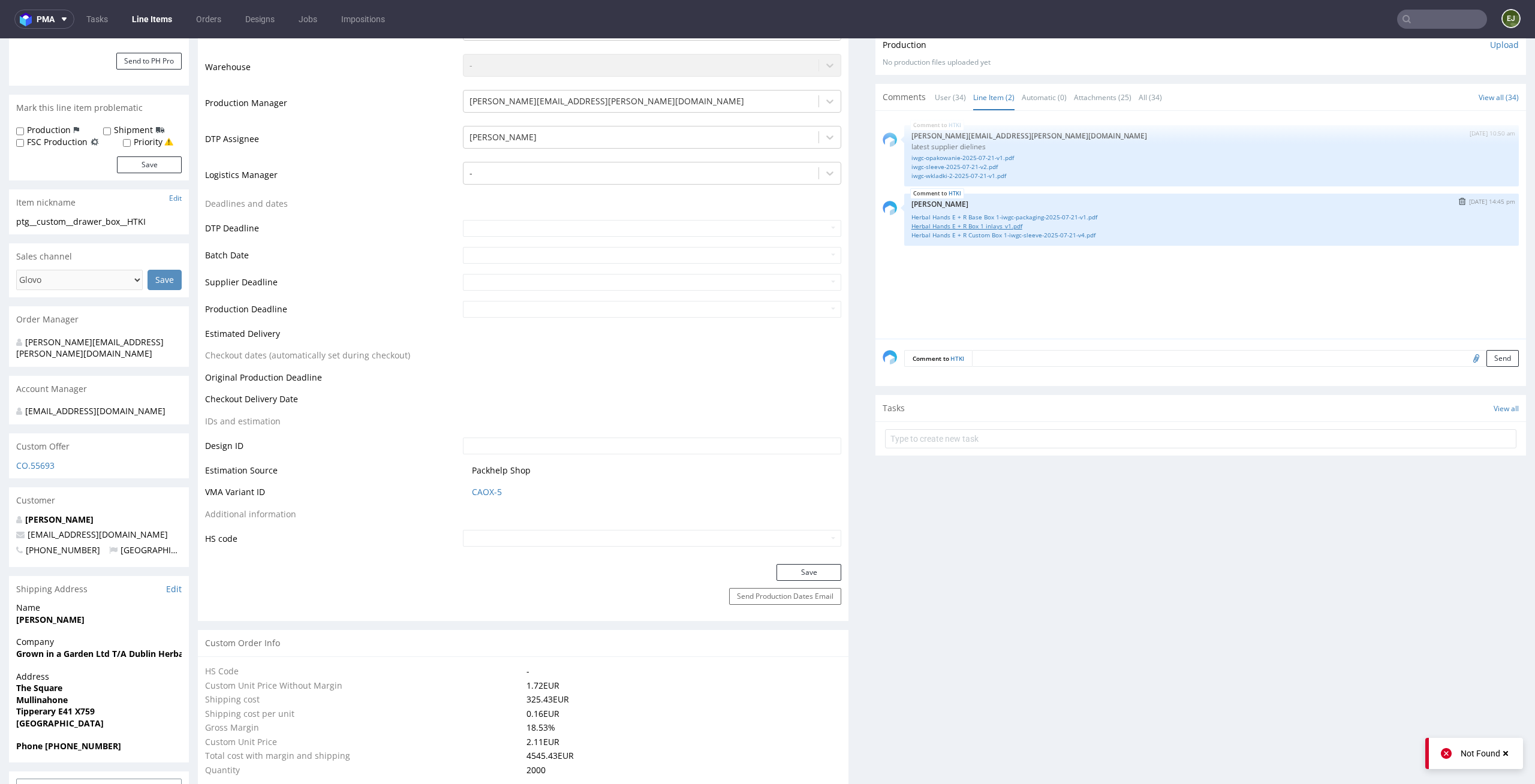
scroll to position [0, 0]
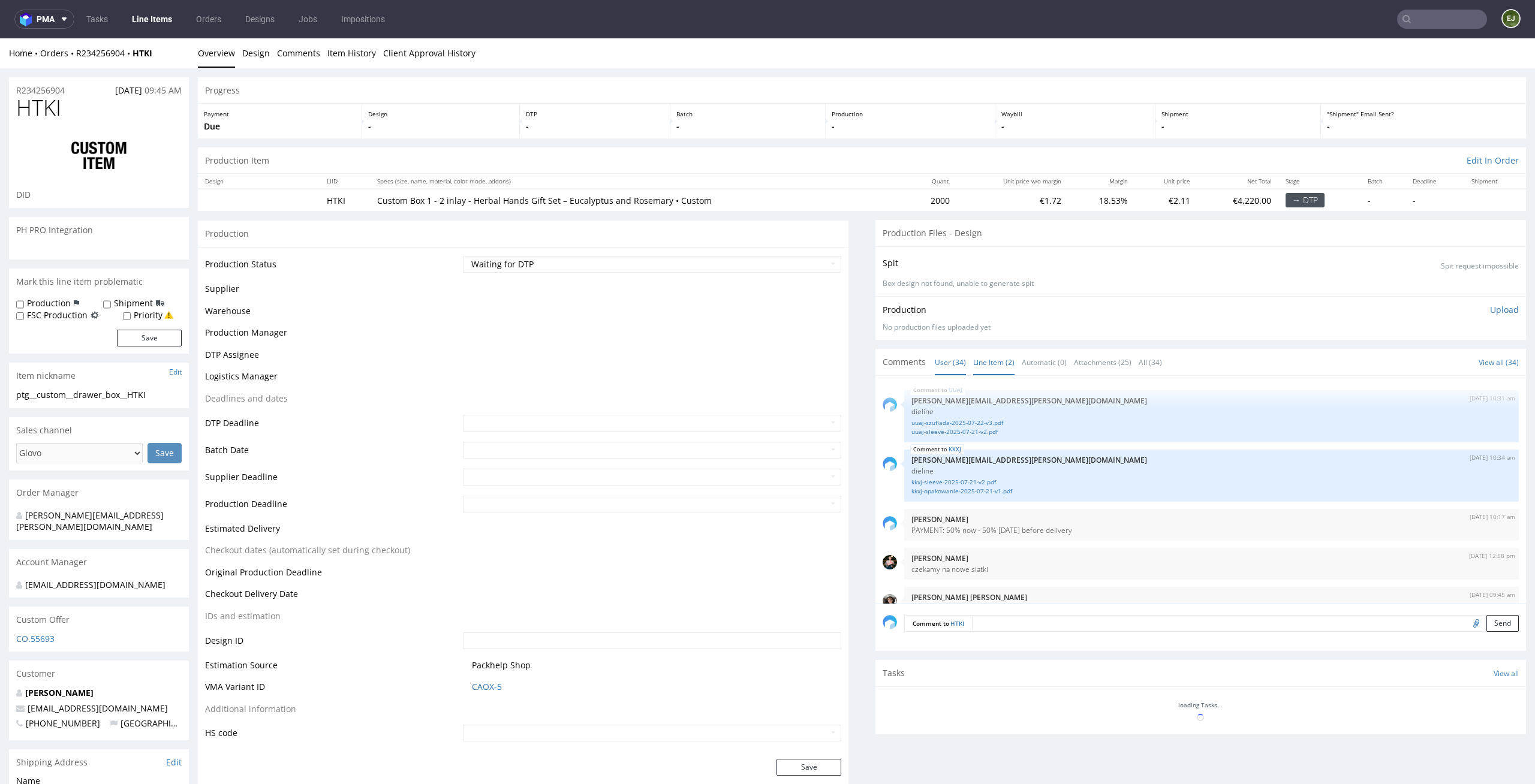
scroll to position [1665, 0]
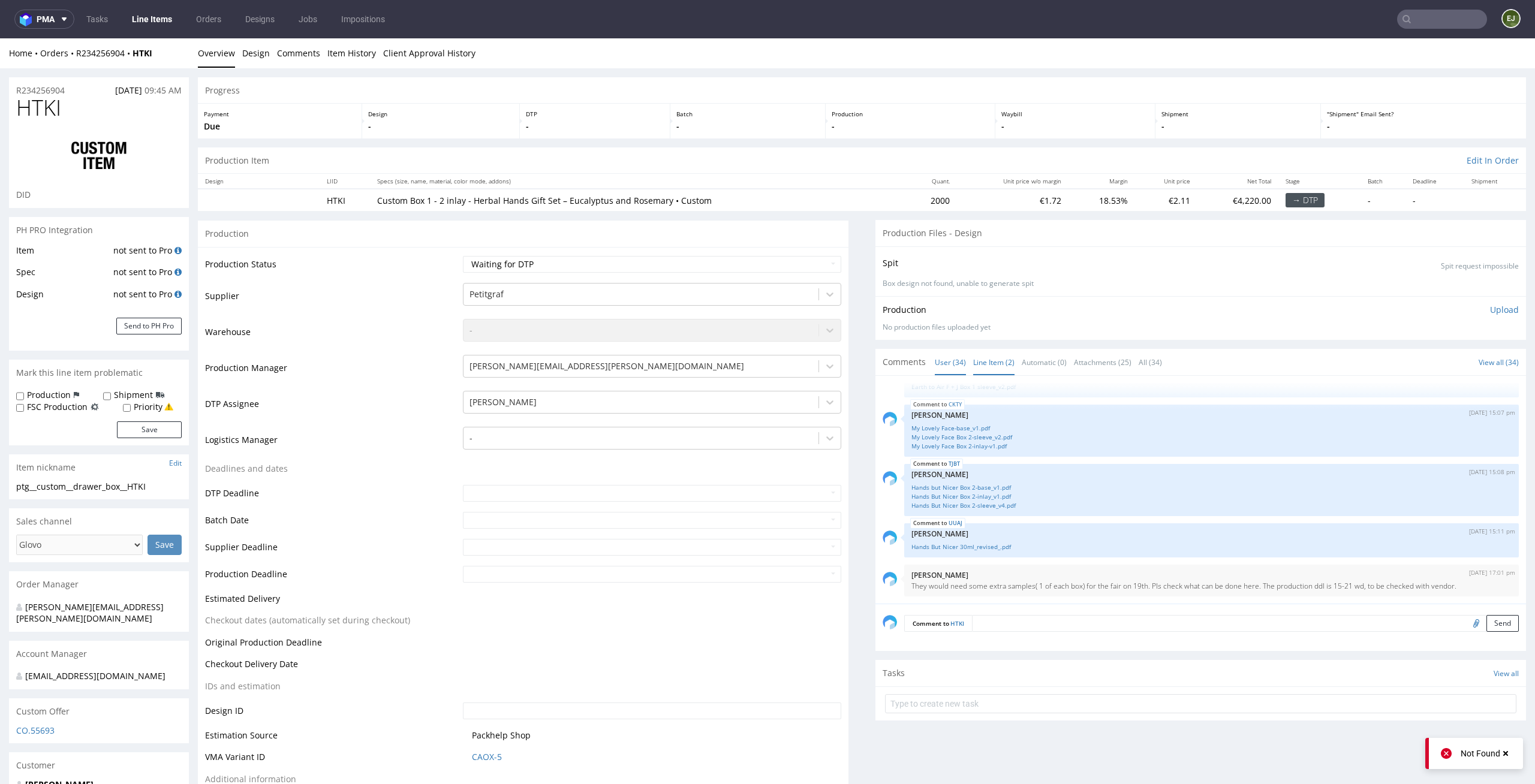
click at [980, 358] on link "Line Item (2)" at bounding box center [993, 362] width 41 height 26
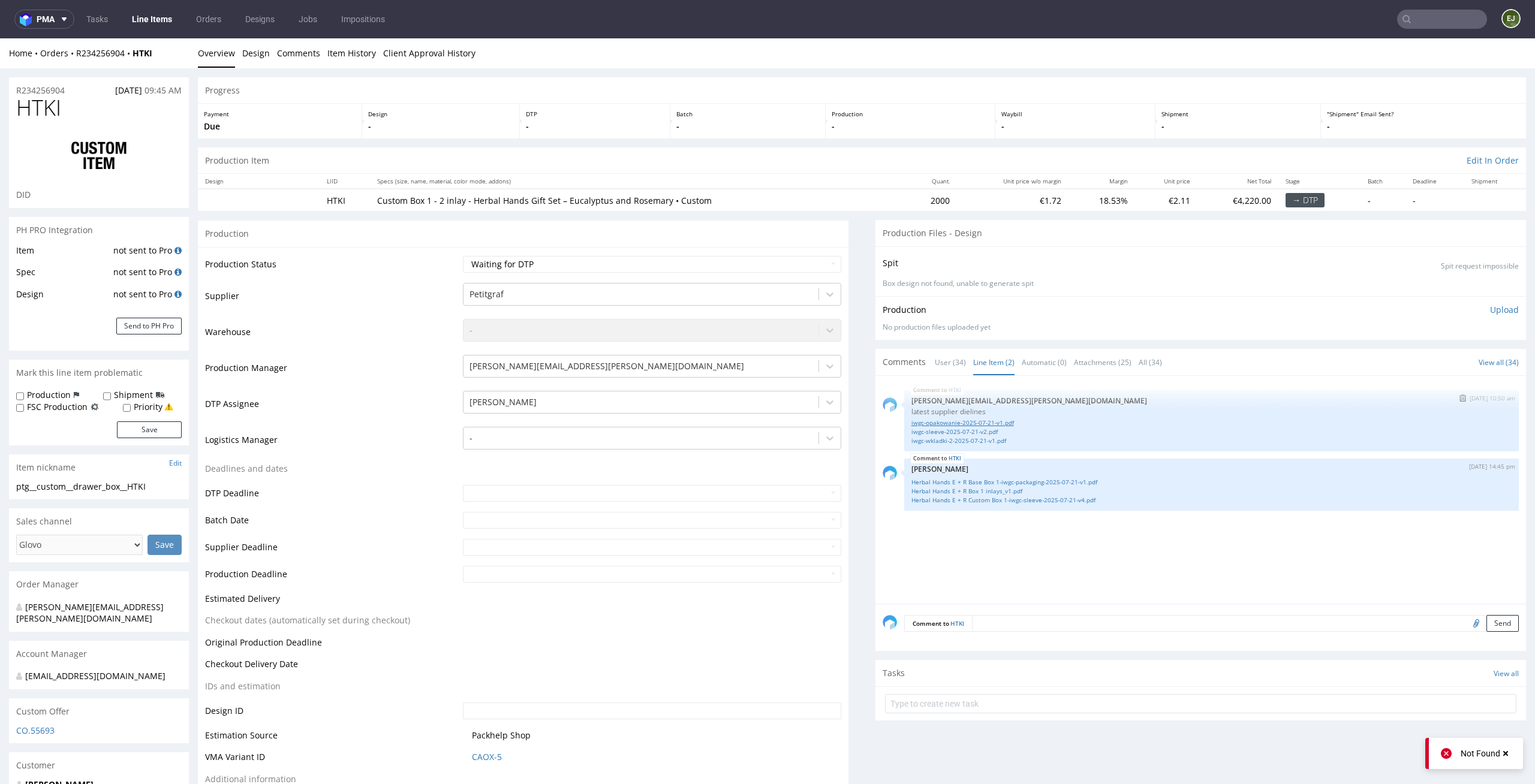
click at [967, 422] on link "iwgc-opakowanie-2025-07-21-v1.pdf" at bounding box center [1211, 423] width 600 height 9
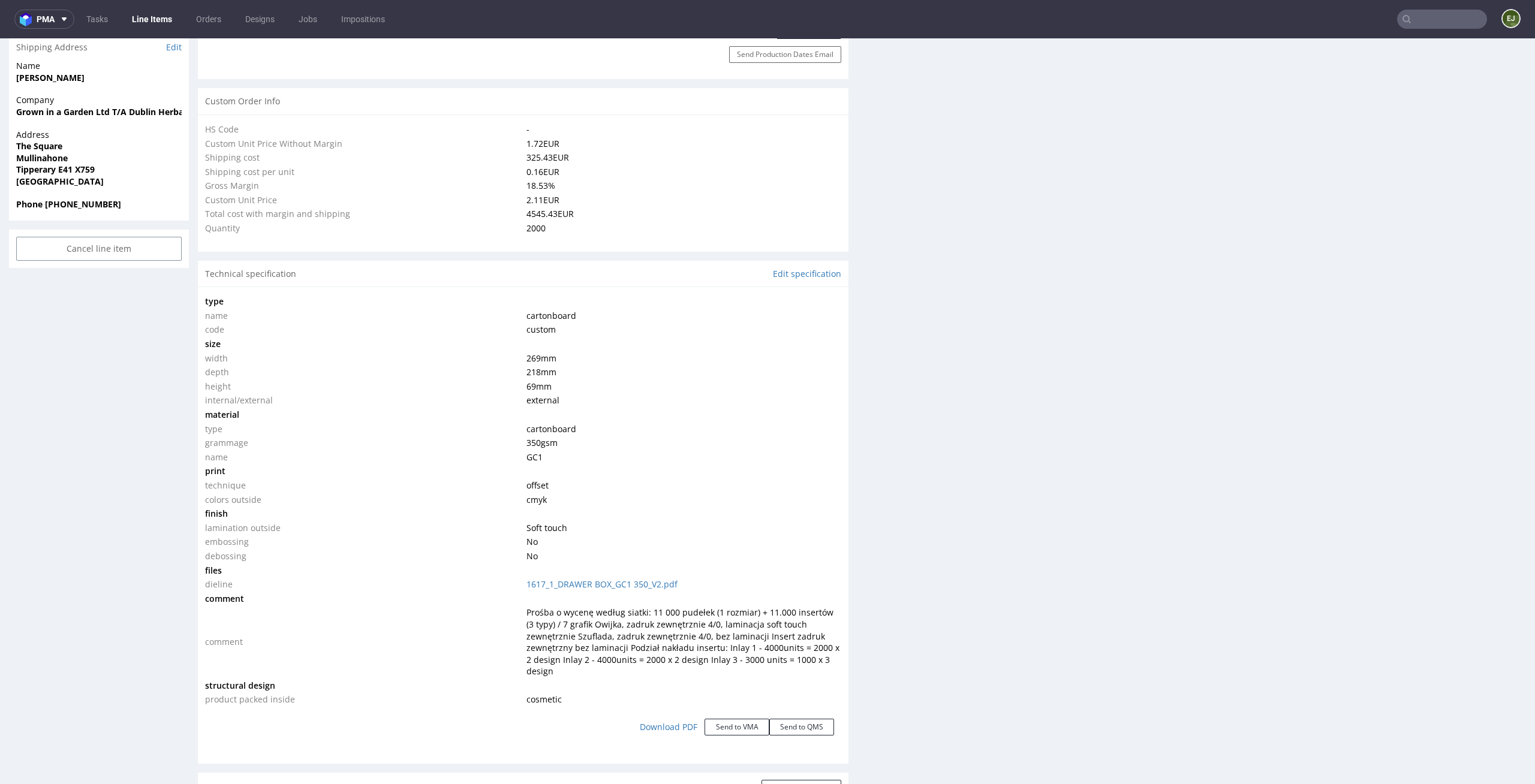
scroll to position [0, 0]
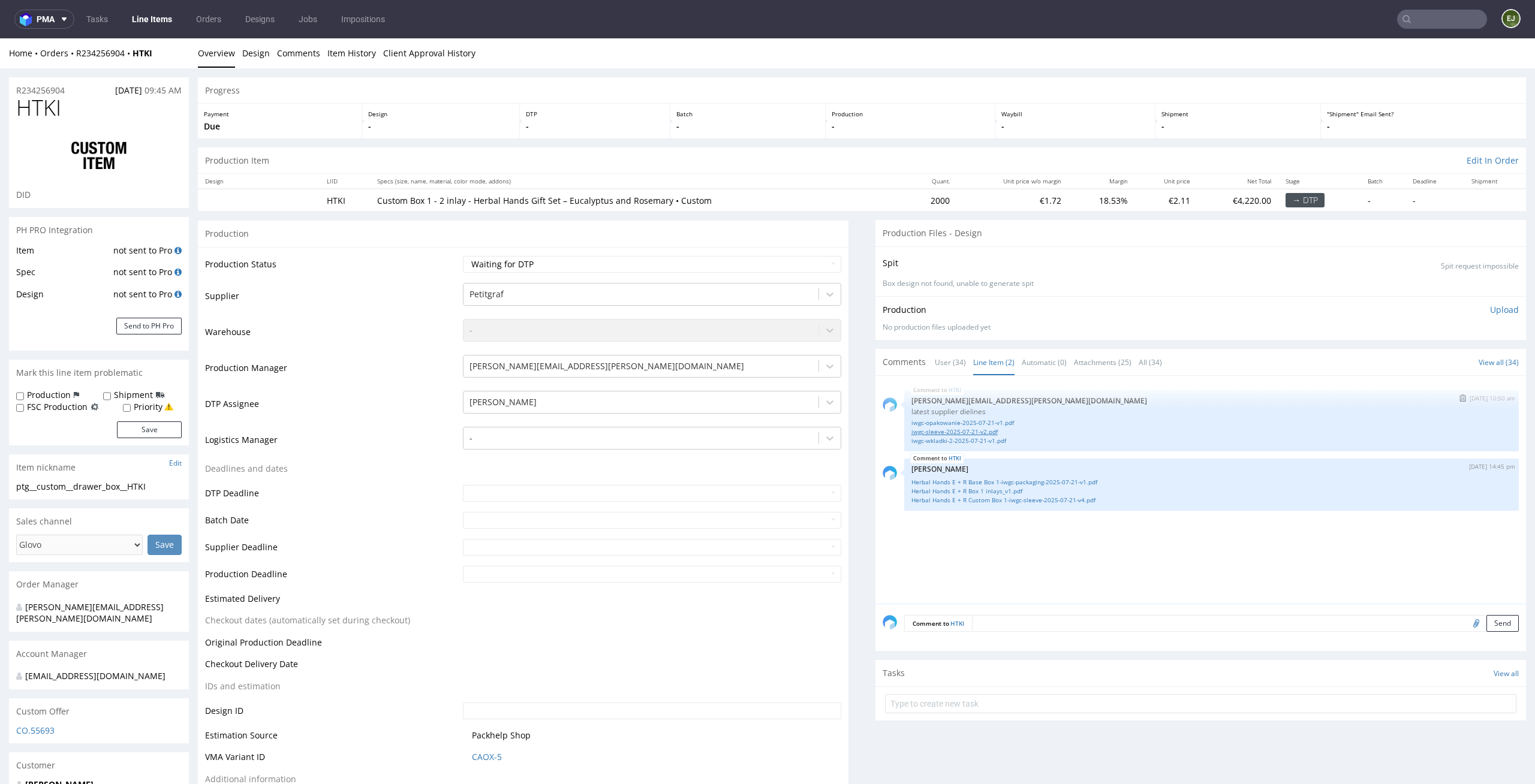
click at [990, 433] on link "iwgc-sleeve-2025-07-21-v2.pdf" at bounding box center [1211, 432] width 600 height 9
click at [943, 440] on link "iwgc-wkladki-2-2025-07-21-v1.pdf" at bounding box center [1211, 441] width 600 height 9
click at [1031, 284] on p "Box design not found, unable to generate spit" at bounding box center [1201, 284] width 636 height 10
click at [1042, 479] on link "Herbal Hands E + R Base Box 1-iwgc-packaging-2025-07-21-v1.pdf" at bounding box center [1211, 482] width 600 height 9
click at [971, 490] on link "Herbal Hands E + R Box 1 inlays_v1.pdf" at bounding box center [1211, 491] width 600 height 9
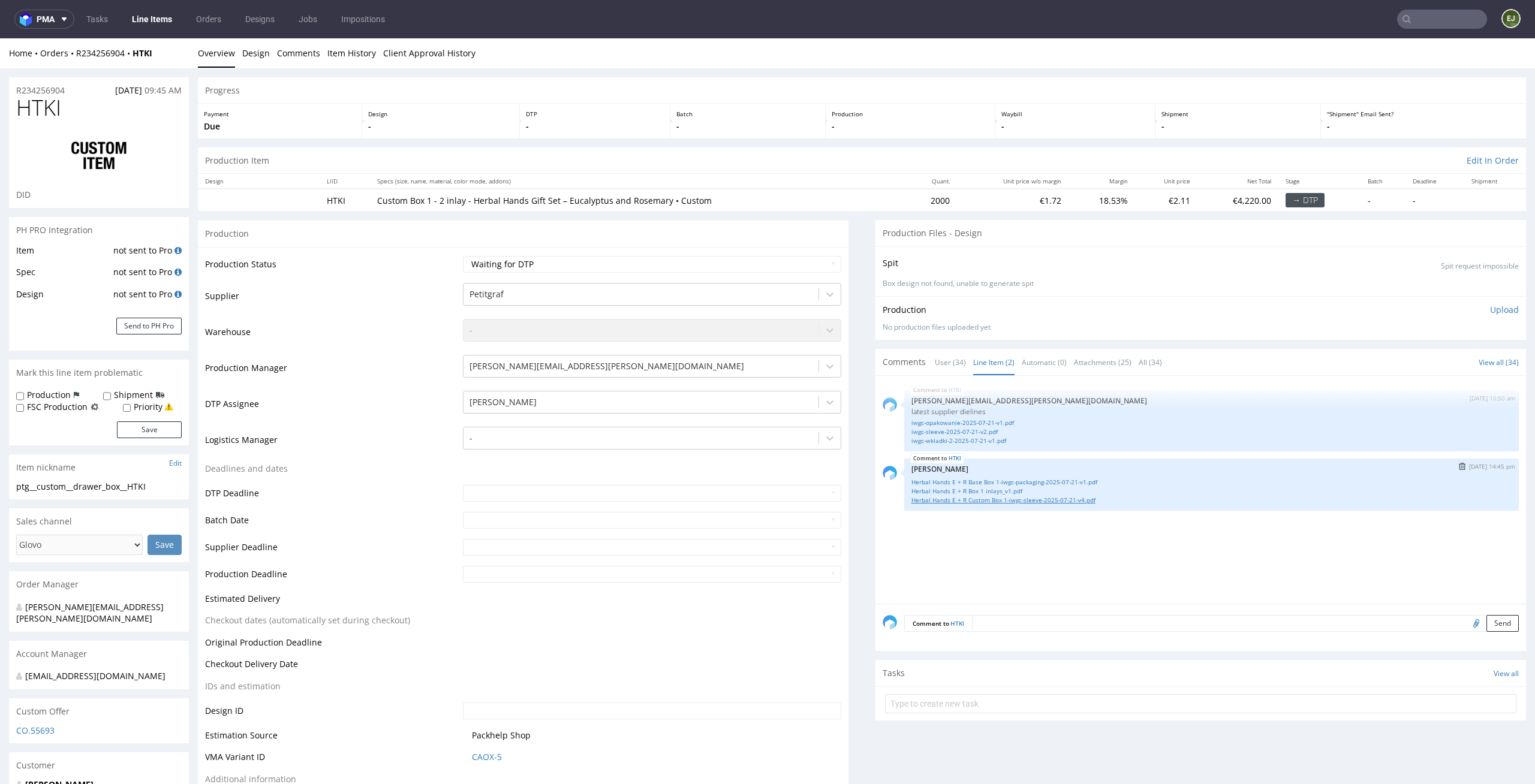
click at [1023, 496] on link "Herbal Hands E + R Custom Box 1-iwgc-sleeve-2025-07-21-v4.pdf" at bounding box center [1211, 500] width 600 height 9
click at [790, 160] on div "Production Item Edit In Order" at bounding box center [861, 161] width 1328 height 26
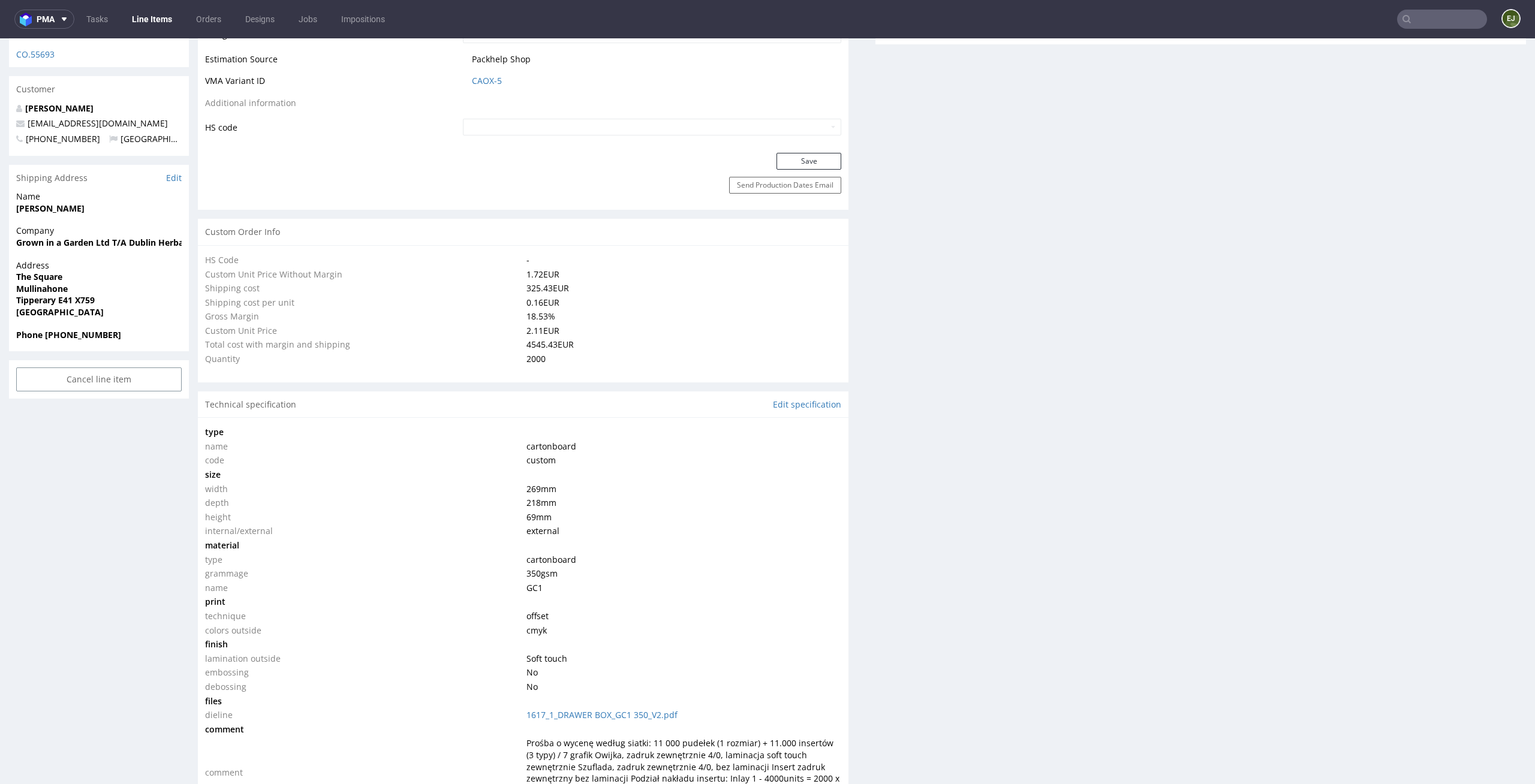
scroll to position [822, 0]
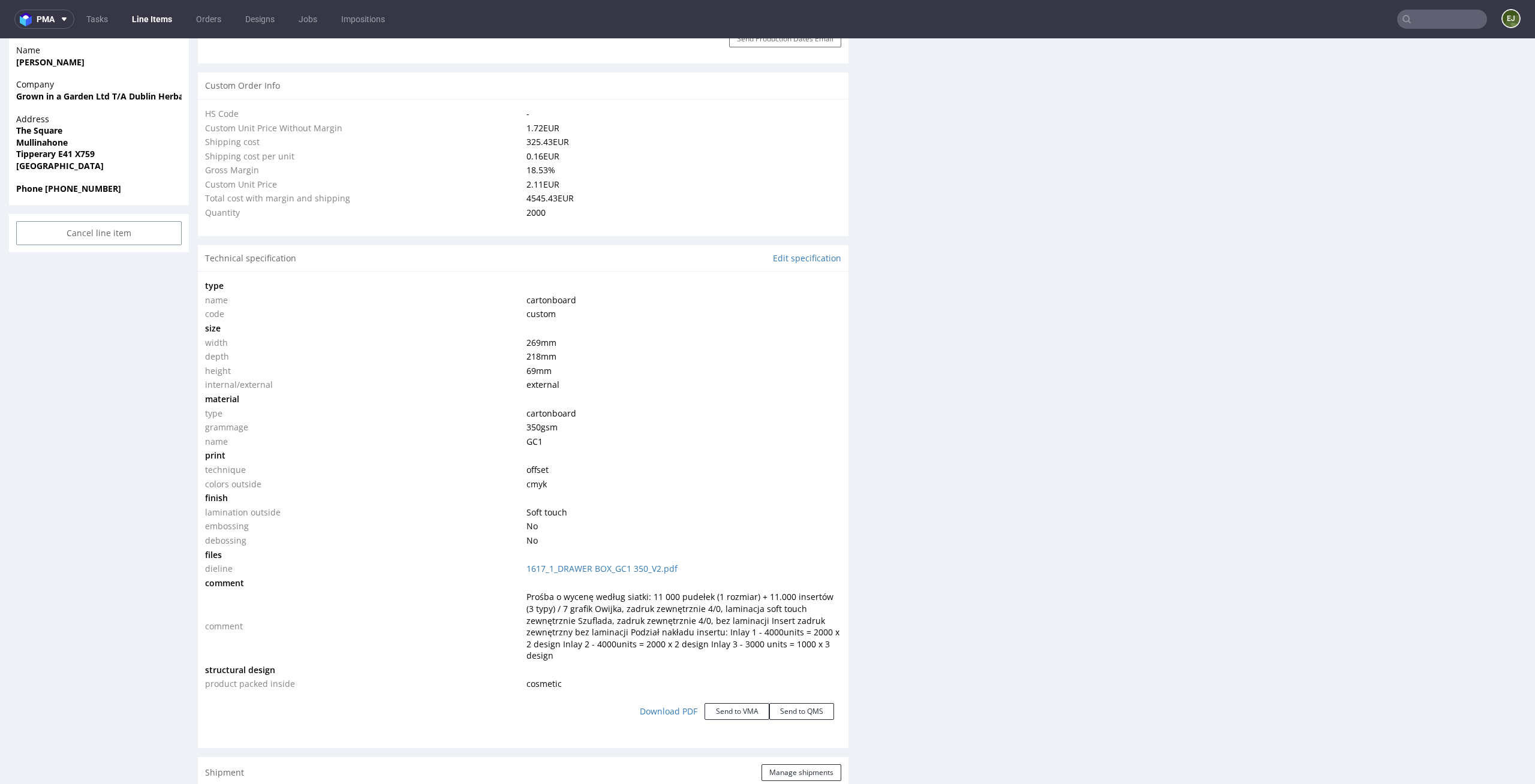
click at [721, 355] on td "218 mm" at bounding box center [682, 356] width 318 height 14
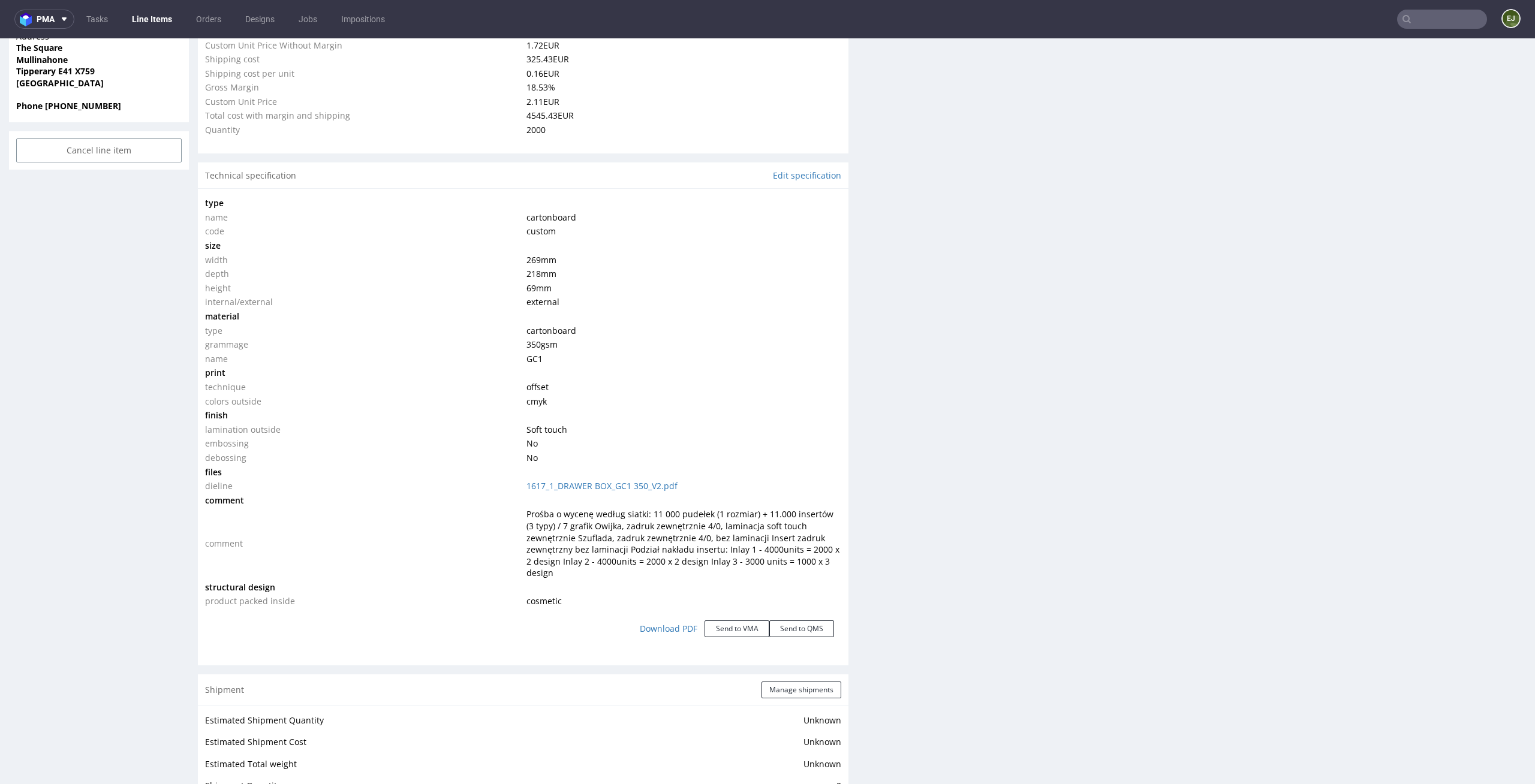
scroll to position [1050, 0]
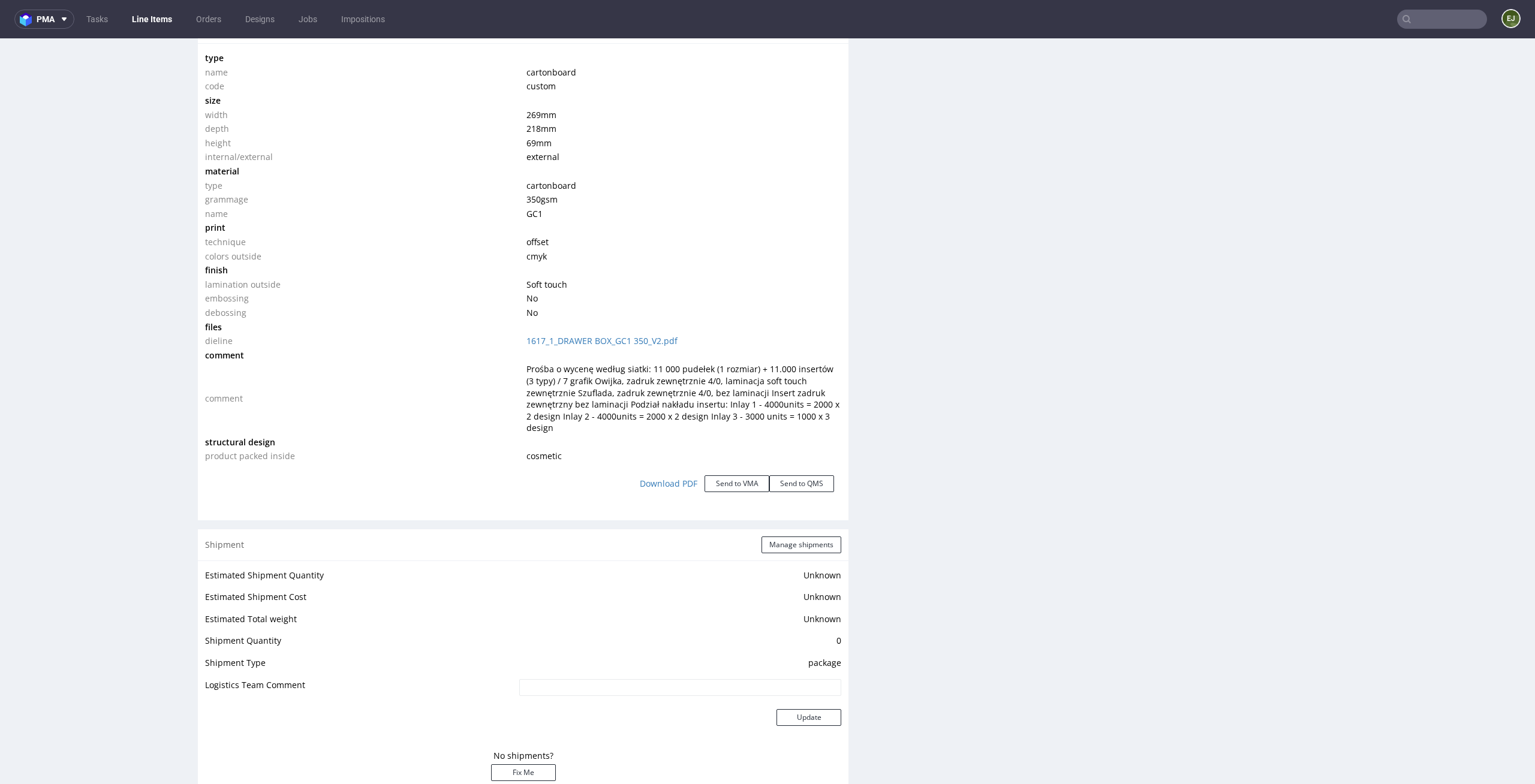
click at [725, 235] on td "offset" at bounding box center [682, 242] width 318 height 14
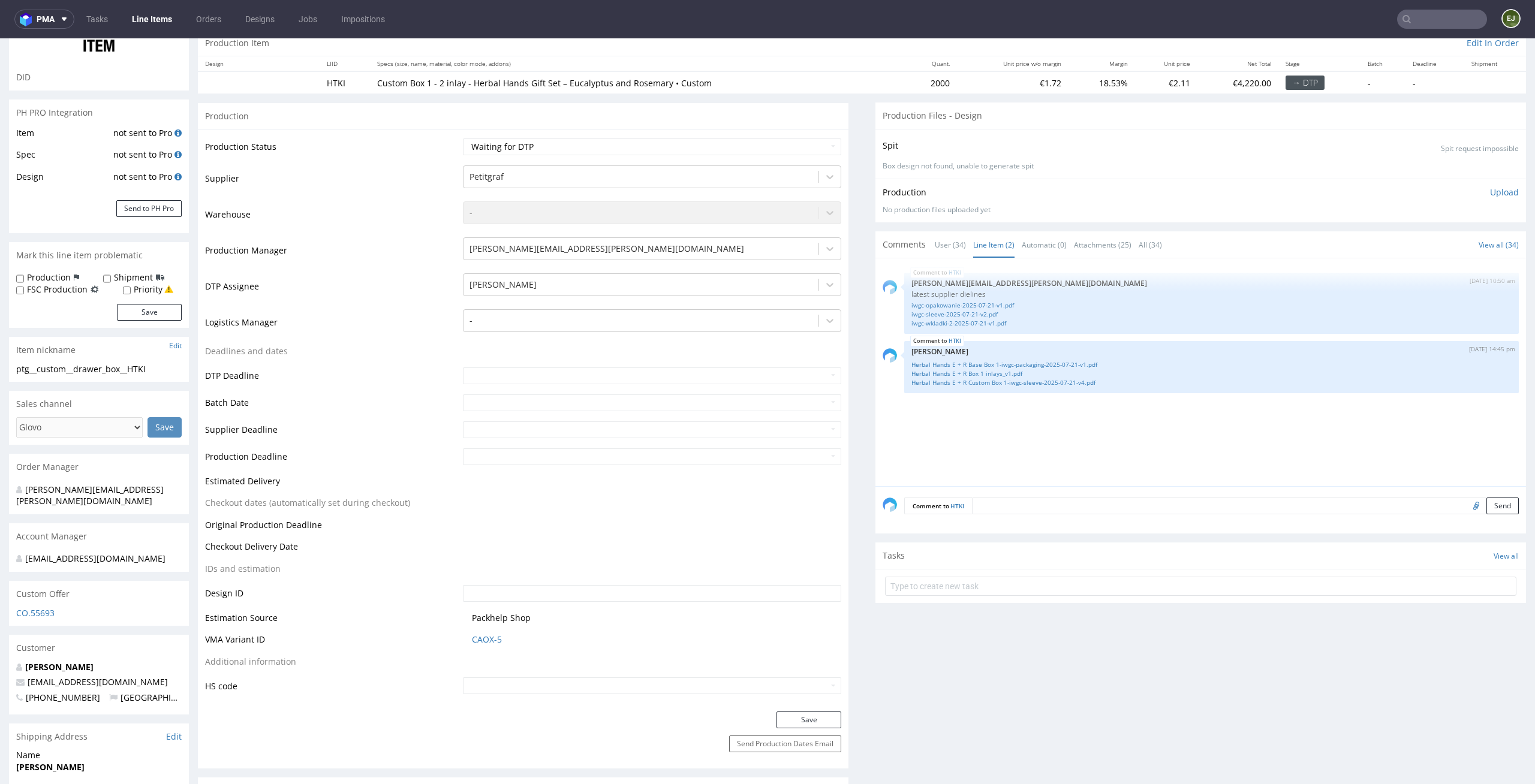
scroll to position [0, 0]
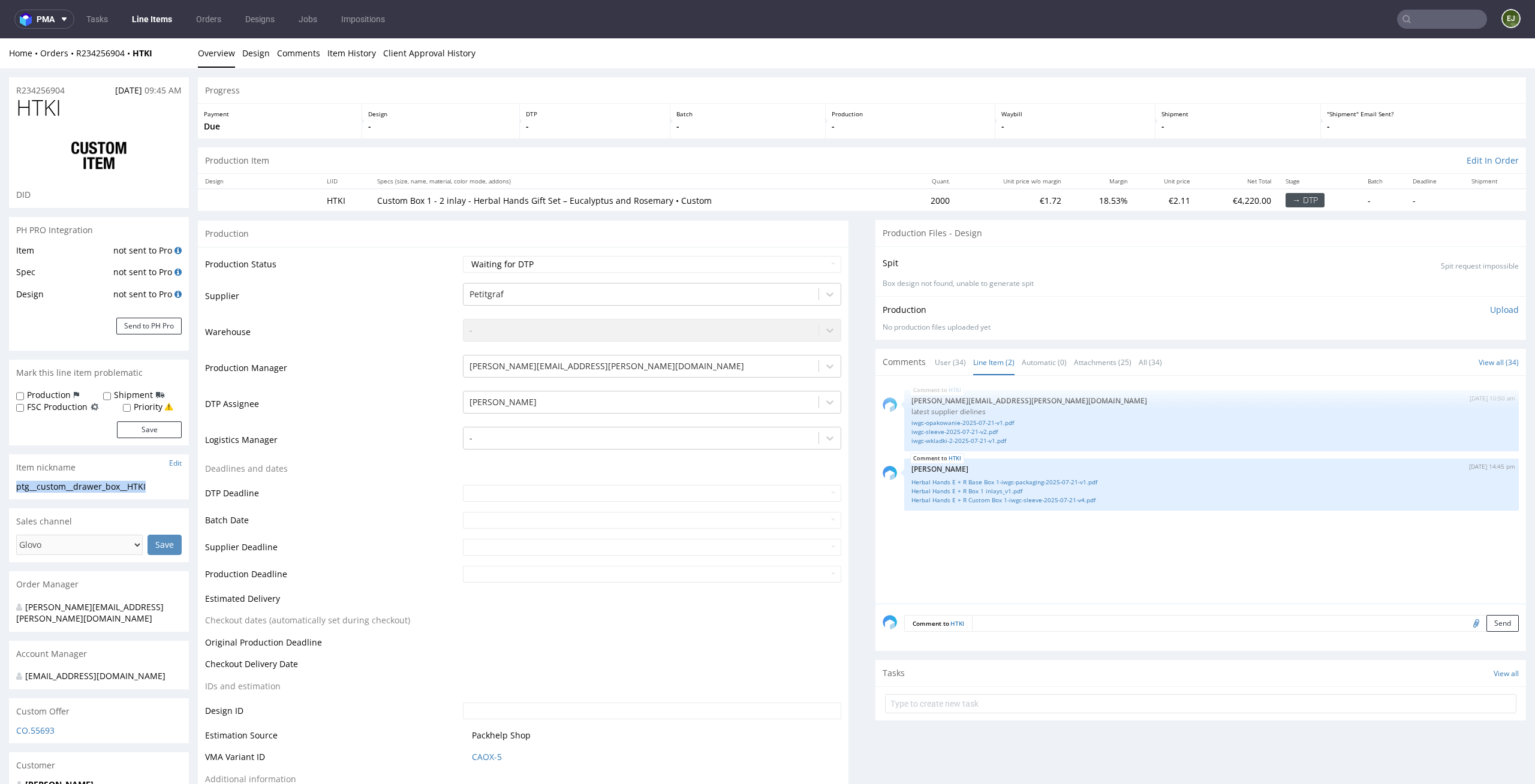
drag, startPoint x: 183, startPoint y: 486, endPoint x: 4, endPoint y: 485, distance: 179.0
copy div "ptg__custom__drawer_box__HTKI"
drag, startPoint x: 73, startPoint y: 90, endPoint x: 0, endPoint y: 87, distance: 73.1
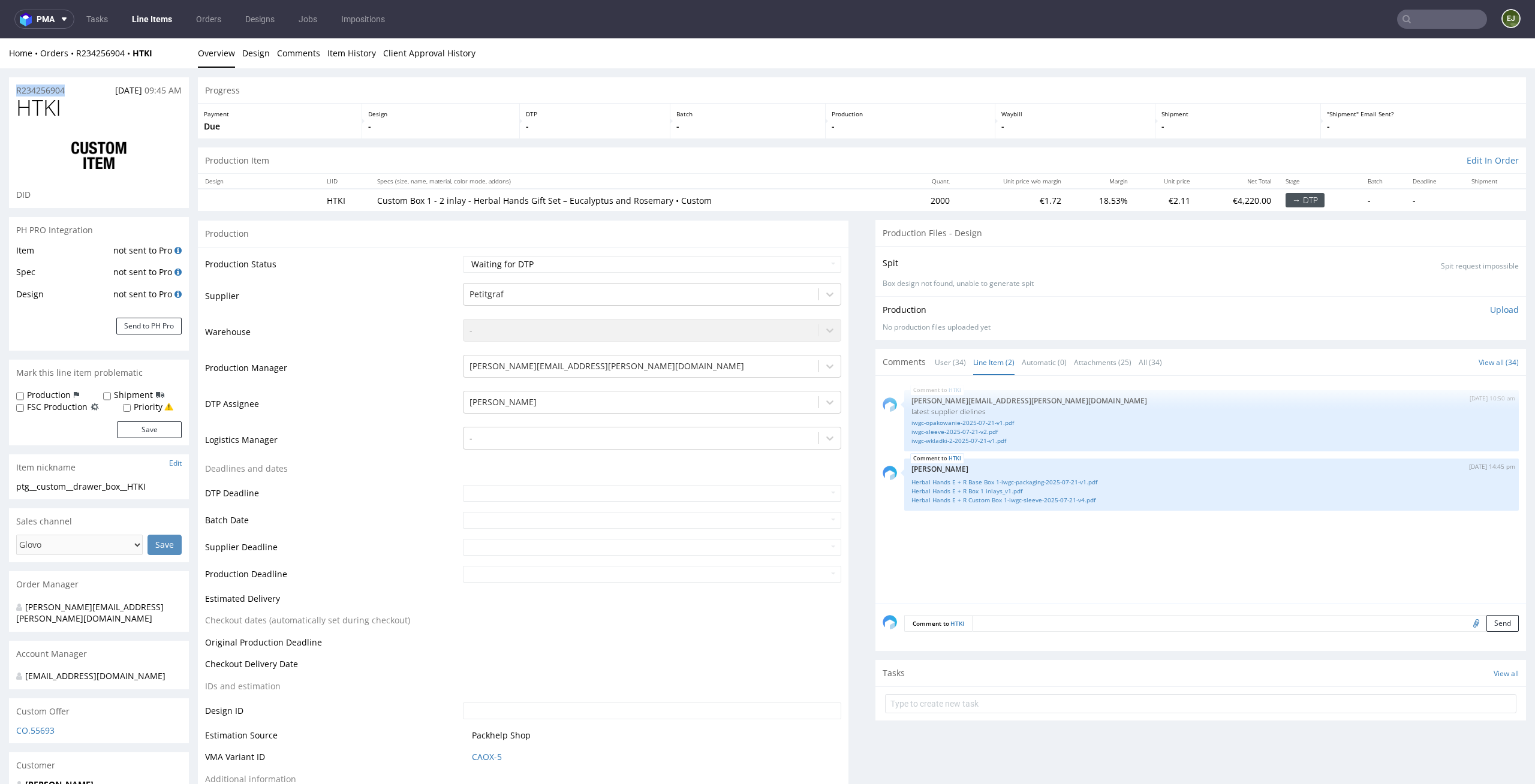
copy p "R234256904"
click at [905, 184] on th "Quant." at bounding box center [931, 181] width 51 height 15
click at [663, 158] on div "Production Item Edit In Order" at bounding box center [861, 161] width 1328 height 26
click at [856, 178] on th "Specs (size, name, material, color mode, addons)" at bounding box center [637, 181] width 536 height 15
click at [978, 103] on div "Payment Due Design - DTP - Batch - Production - Waybill - Shipment - "Shipment"…" at bounding box center [861, 120] width 1328 height 35
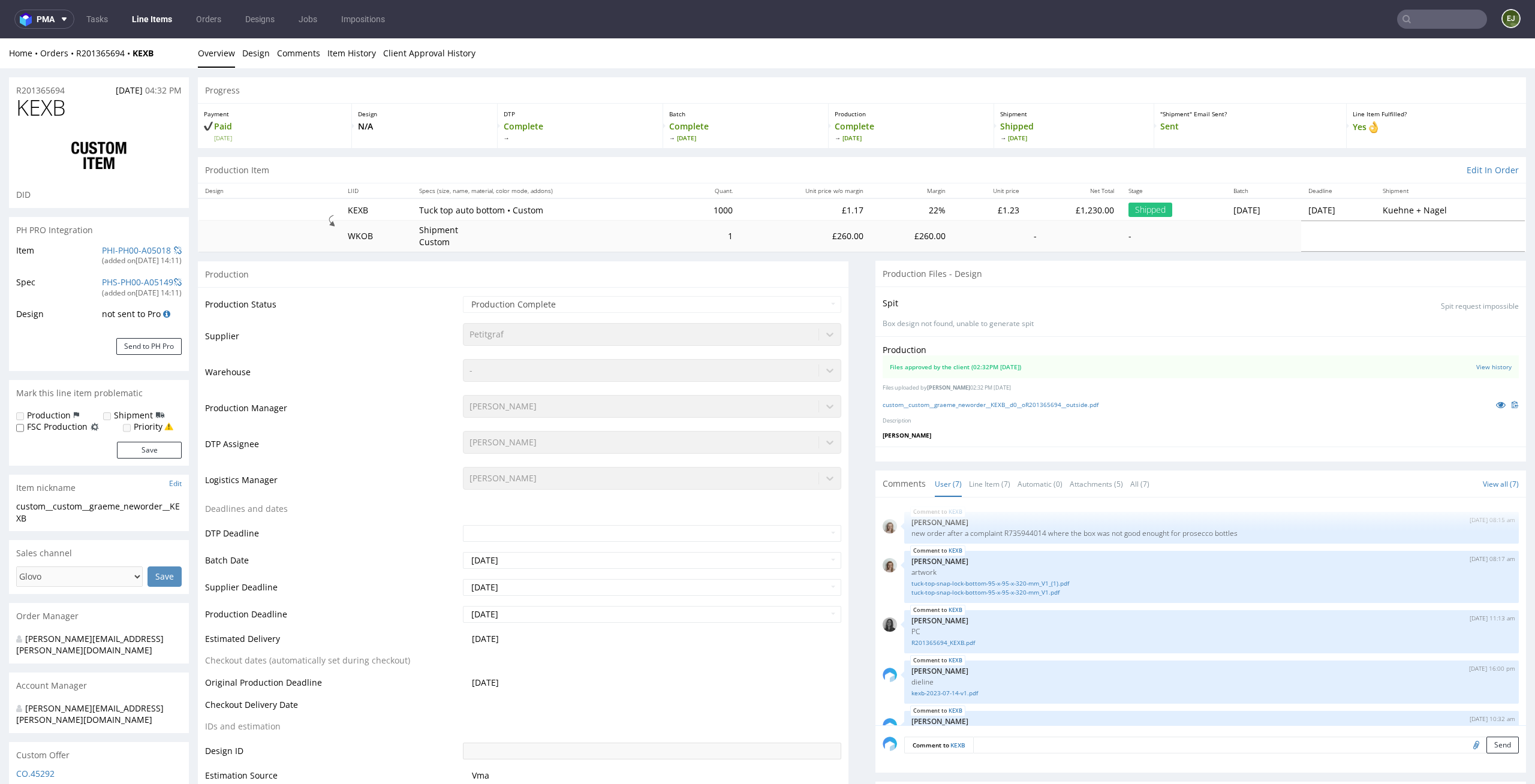
scroll to position [125, 0]
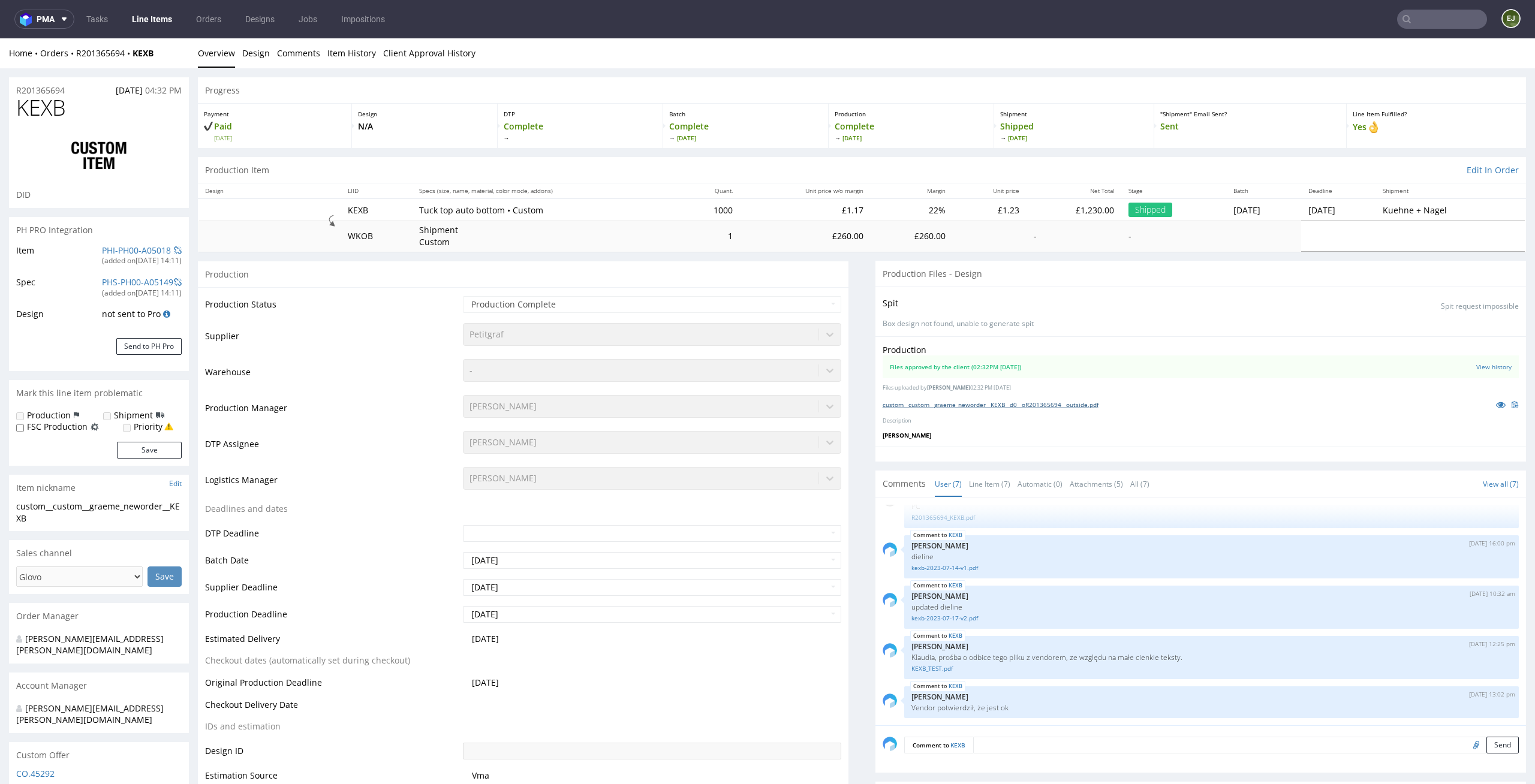
click at [960, 405] on link "custom__custom__graeme_neworder__KEXB__d0__oR201365694__outside.pdf" at bounding box center [990, 404] width 216 height 9
